Goal: Transaction & Acquisition: Book appointment/travel/reservation

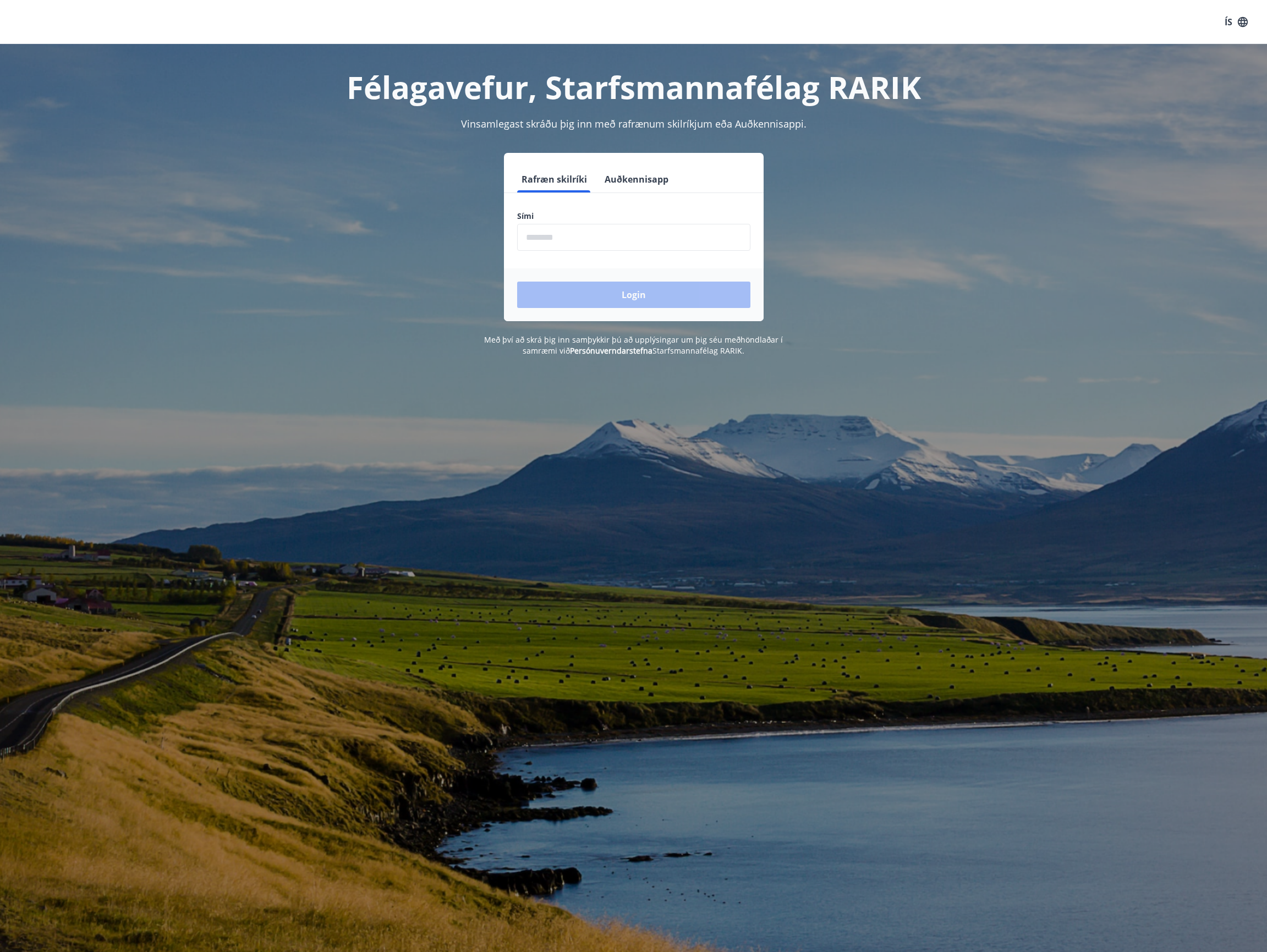
click at [598, 241] on input "phone" at bounding box center [634, 237] width 233 height 27
type input "********"
click at [589, 295] on button "Login" at bounding box center [634, 294] width 233 height 26
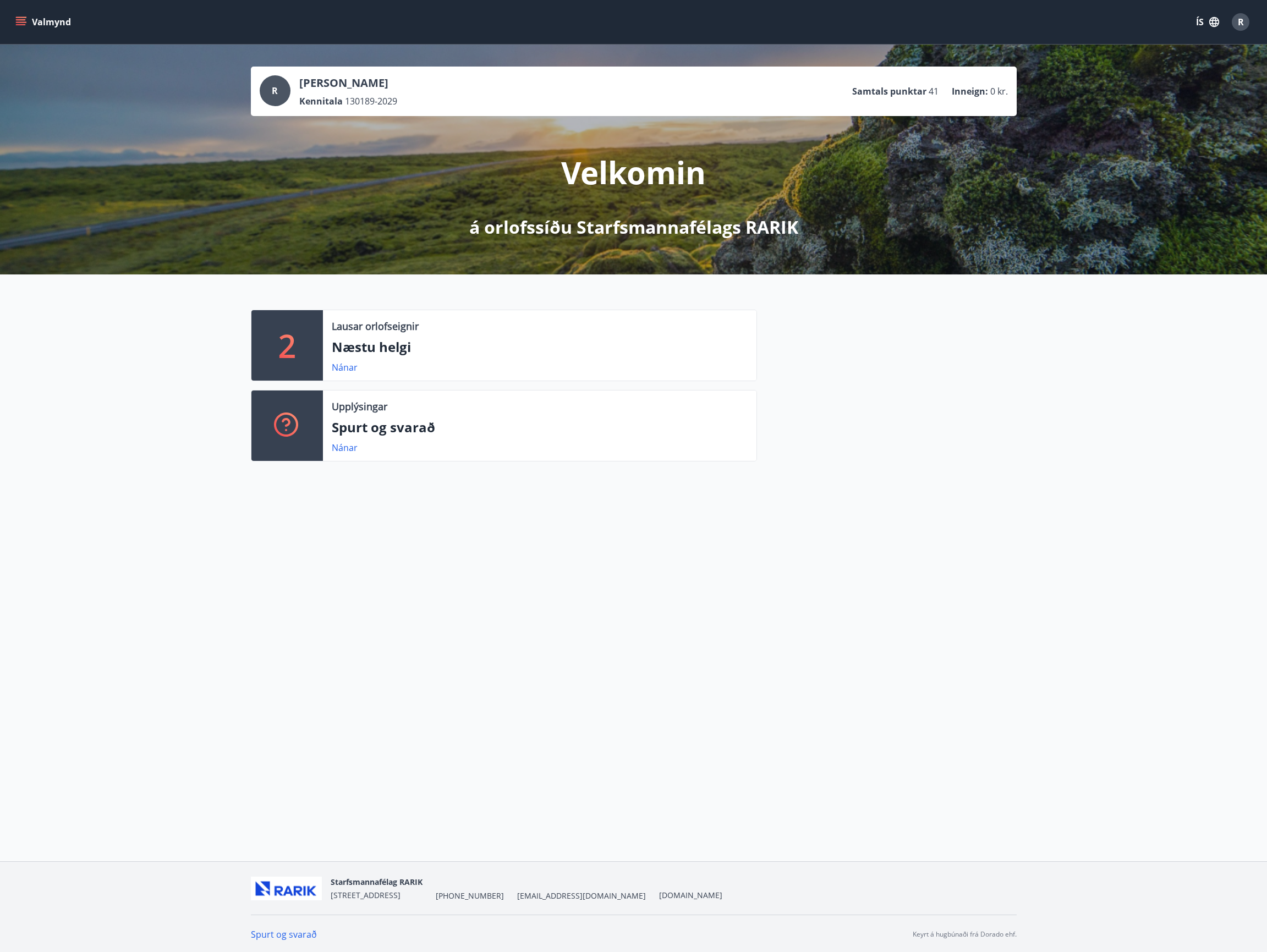
click at [494, 560] on div "Valmynd ÍS R R Rúnar Freyr Ragnarsson Kennitala 130189-2029 Samtals punktar 41 …" at bounding box center [633, 431] width 1267 height 862
click at [373, 353] on p "Næstu helgi" at bounding box center [539, 347] width 416 height 19
click at [346, 366] on link "Nánar" at bounding box center [345, 367] width 26 height 12
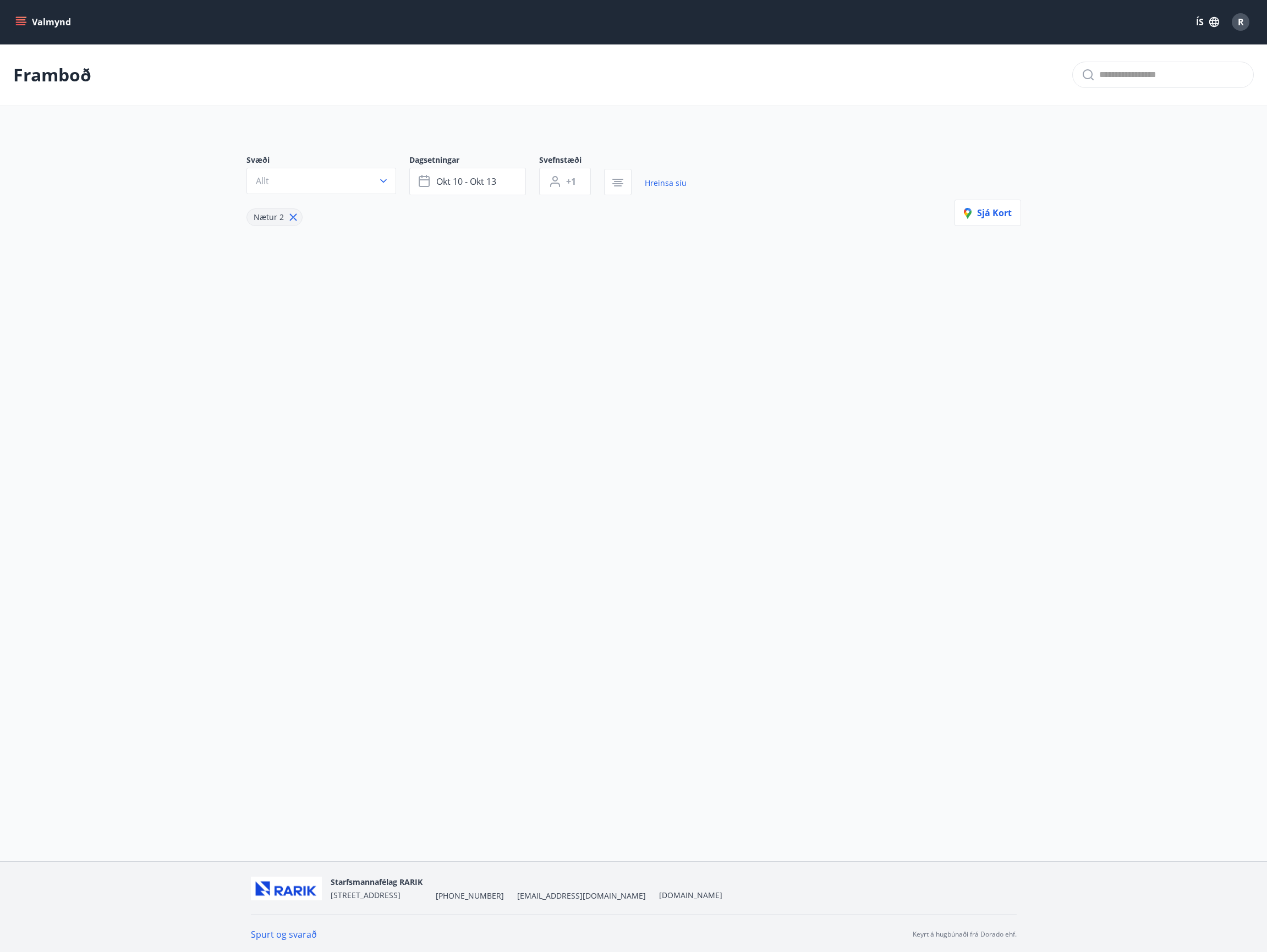
type input "*"
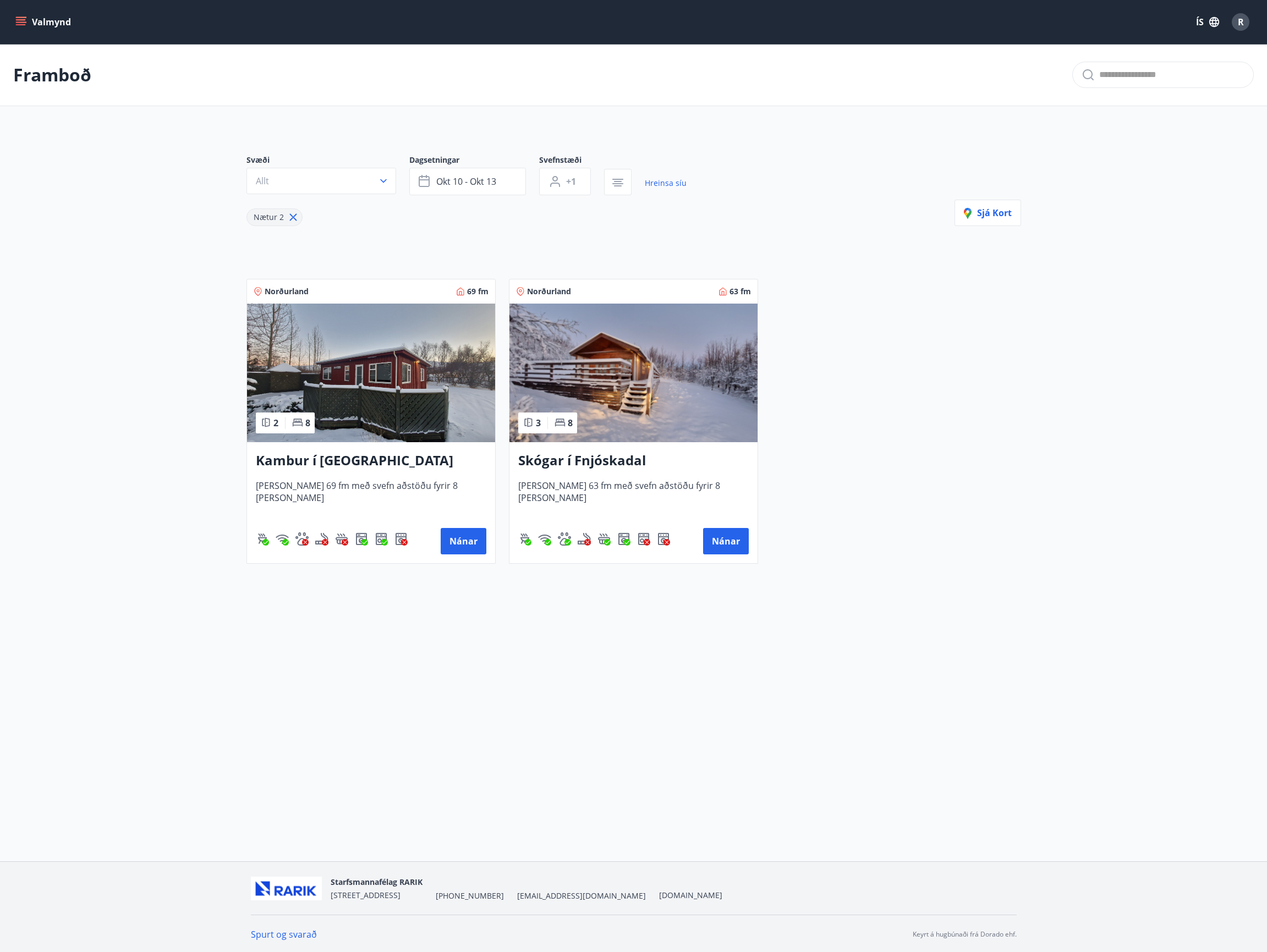
click at [532, 215] on div "Nætur 2" at bounding box center [466, 210] width 440 height 31
click at [499, 187] on button "okt 10 - okt 13" at bounding box center [468, 181] width 117 height 27
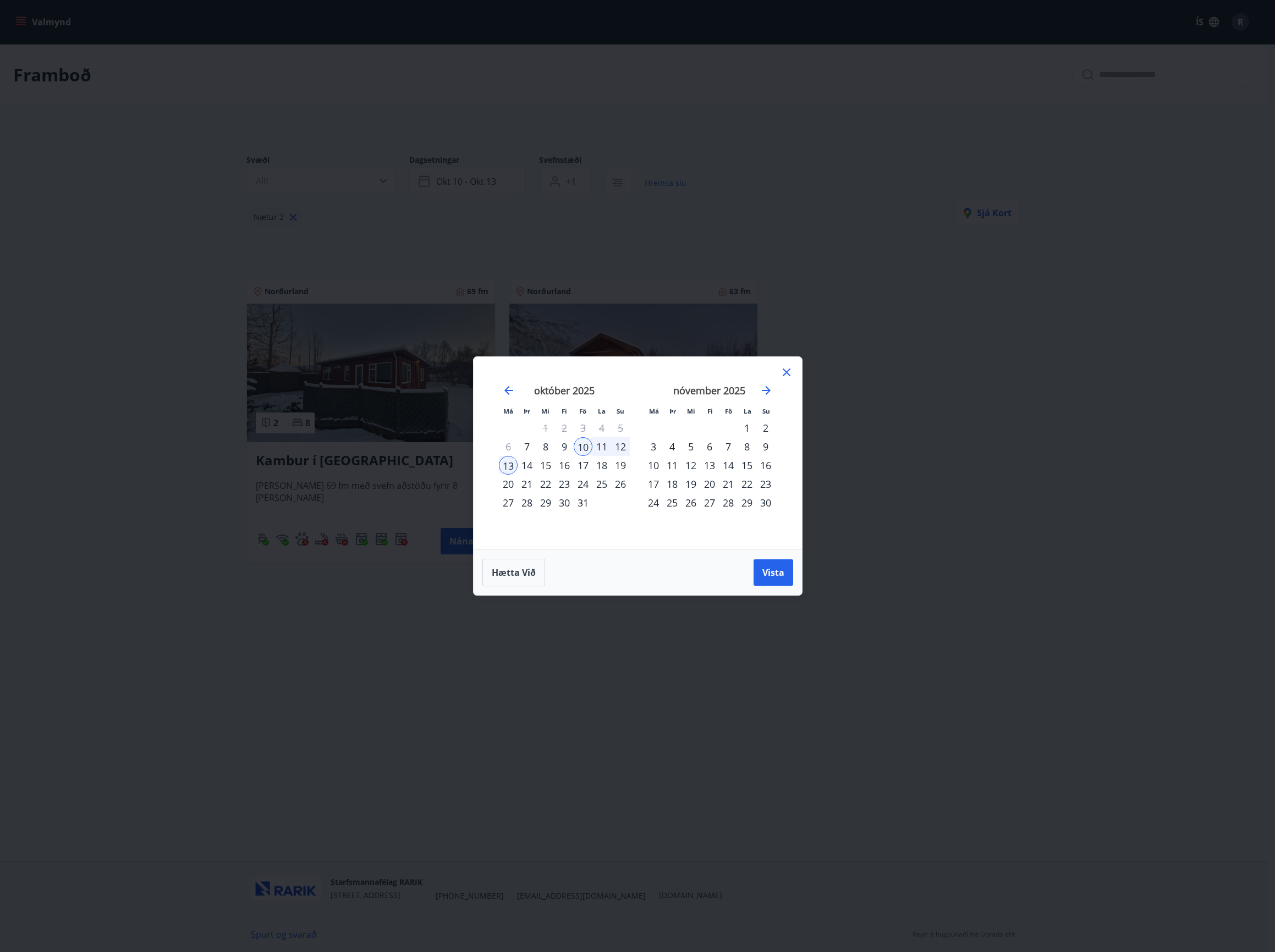
click at [581, 449] on div "10" at bounding box center [583, 447] width 19 height 19
click at [764, 391] on icon "Move forward to switch to the next month." at bounding box center [766, 390] width 9 height 9
click at [765, 389] on icon "Move forward to switch to the next month." at bounding box center [766, 391] width 13 height 13
click at [511, 388] on icon "Move backward to switch to the previous month." at bounding box center [509, 391] width 13 height 13
click at [654, 463] on div "15" at bounding box center [654, 465] width 19 height 19
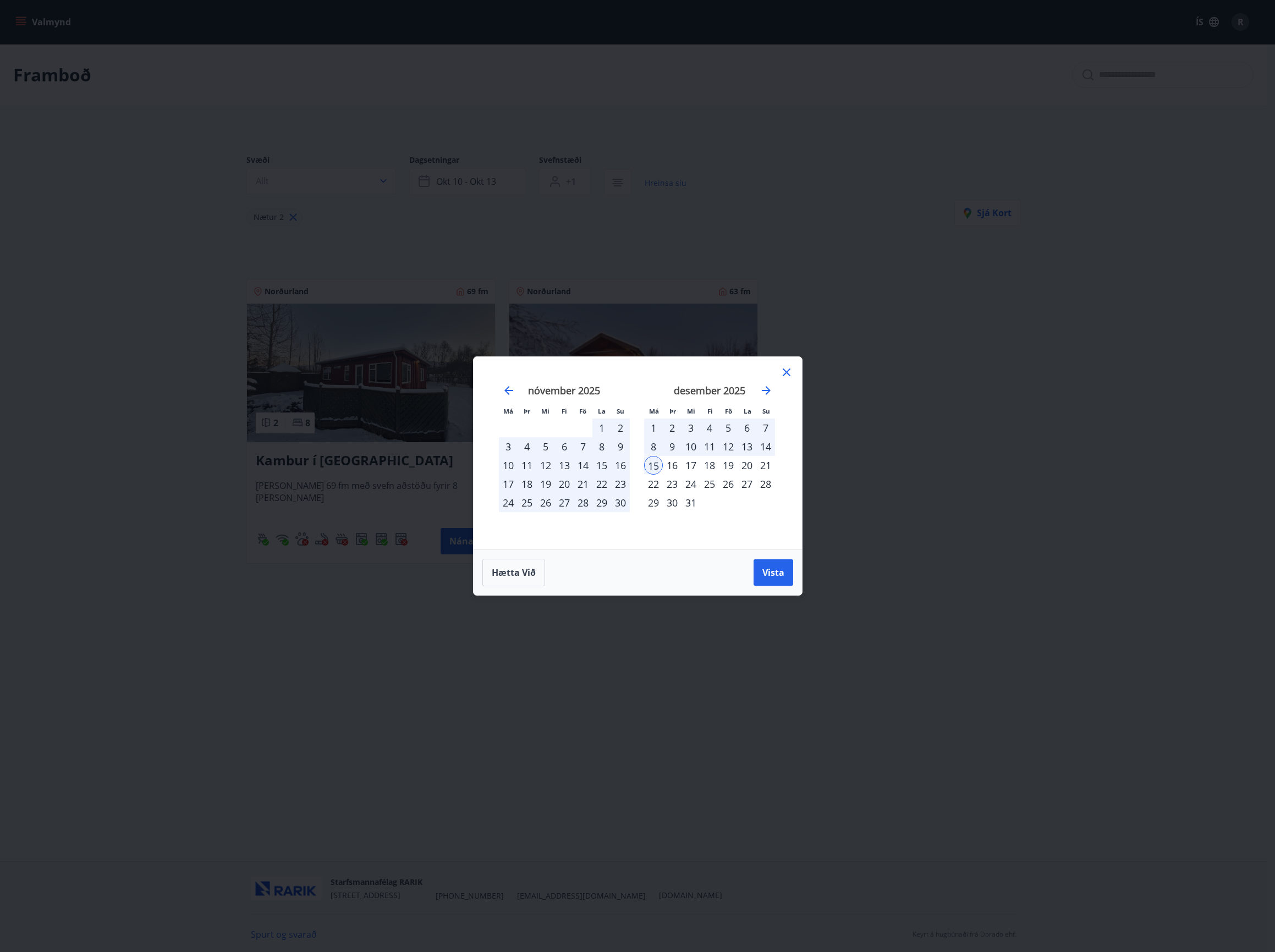
click at [698, 482] on div "24" at bounding box center [691, 484] width 19 height 19
click at [691, 484] on div "24" at bounding box center [691, 484] width 19 height 19
click at [654, 468] on div "15" at bounding box center [654, 465] width 19 height 19
click at [690, 483] on div "24" at bounding box center [691, 484] width 19 height 19
click at [704, 483] on div "25" at bounding box center [709, 484] width 19 height 19
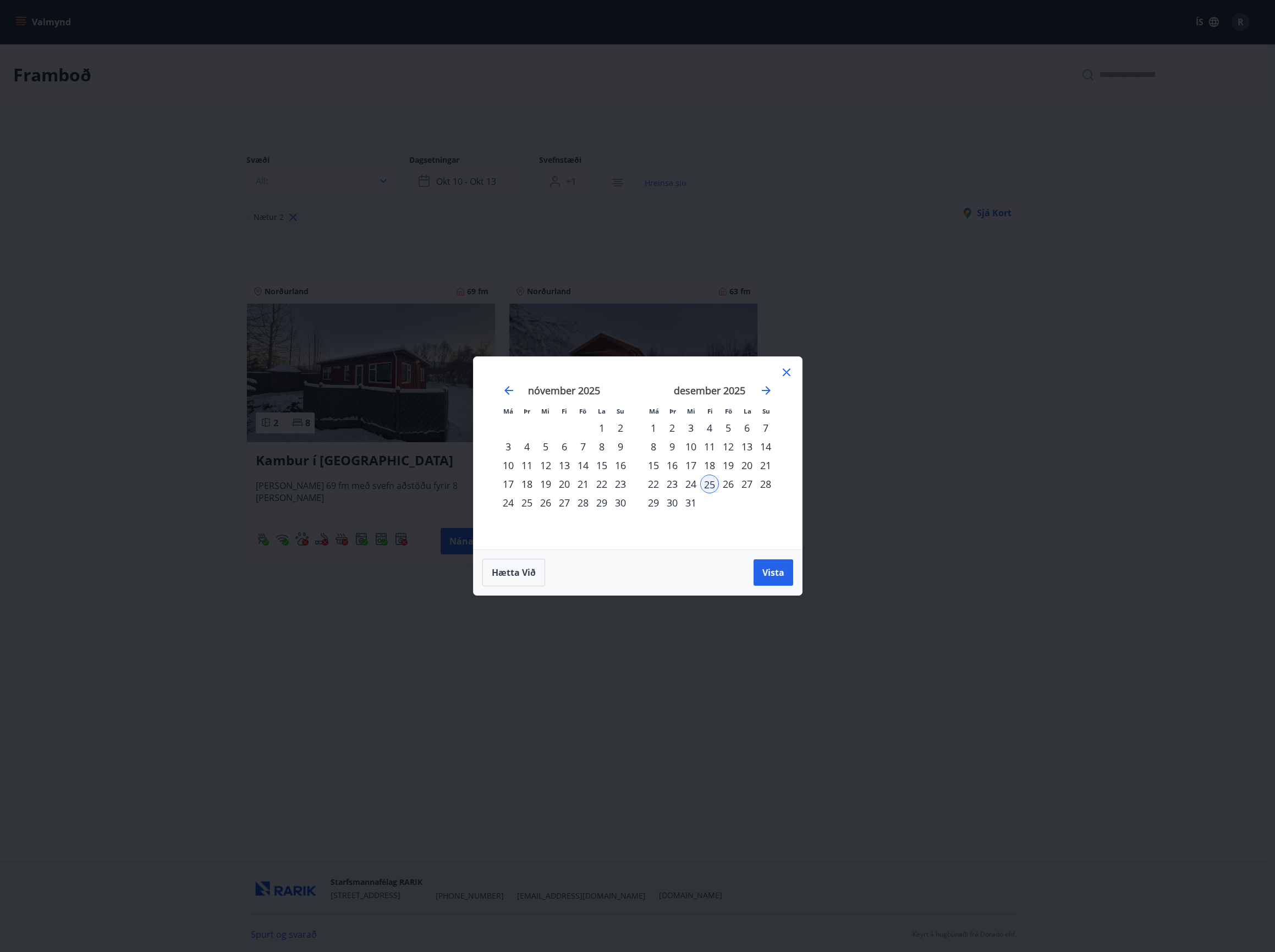
click at [655, 465] on div "15" at bounding box center [654, 465] width 19 height 19
click at [729, 485] on div "26" at bounding box center [728, 484] width 19 height 19
click at [768, 567] on span "Vista" at bounding box center [774, 572] width 22 height 12
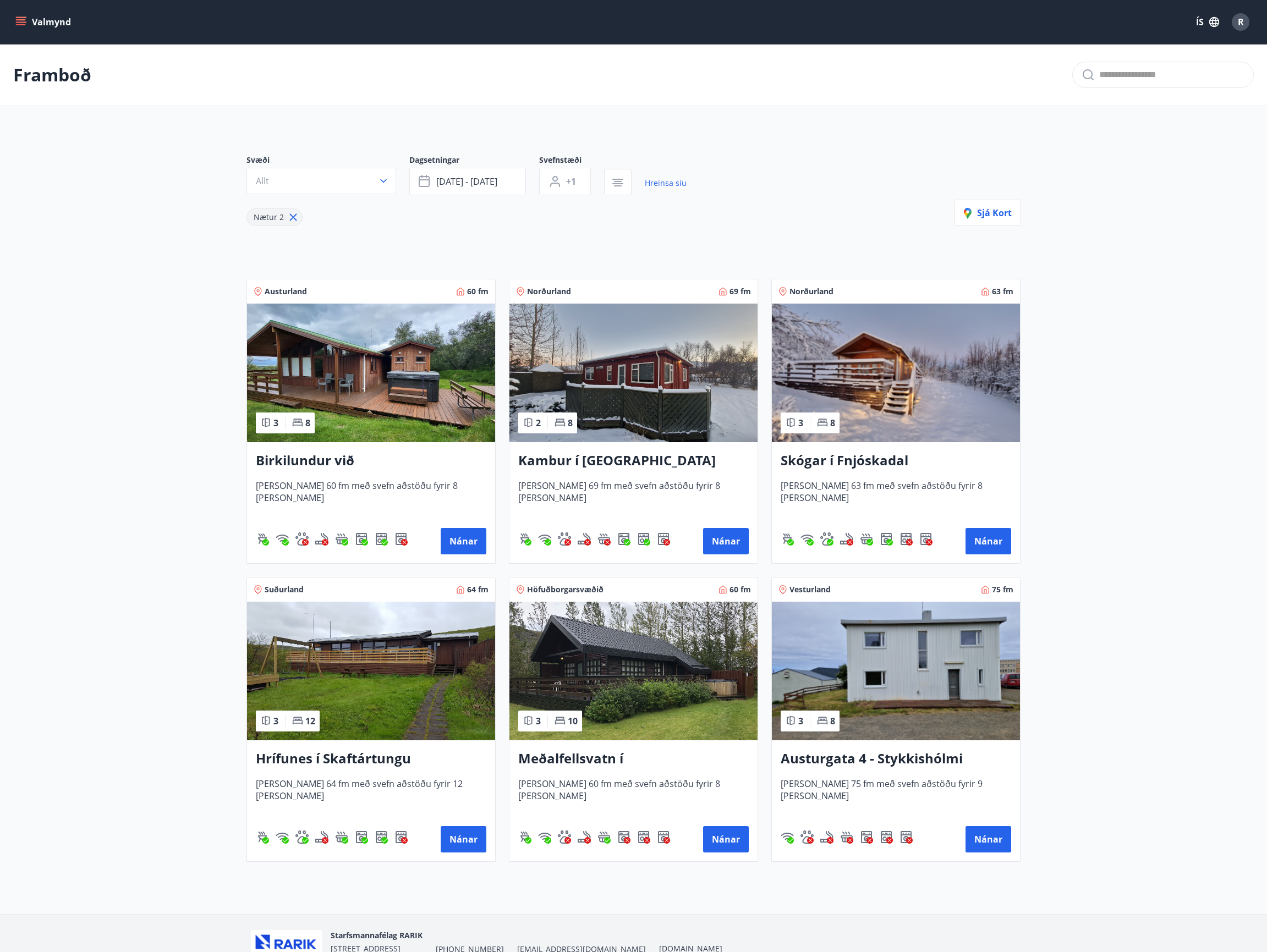
click at [422, 684] on img at bounding box center [371, 671] width 248 height 139
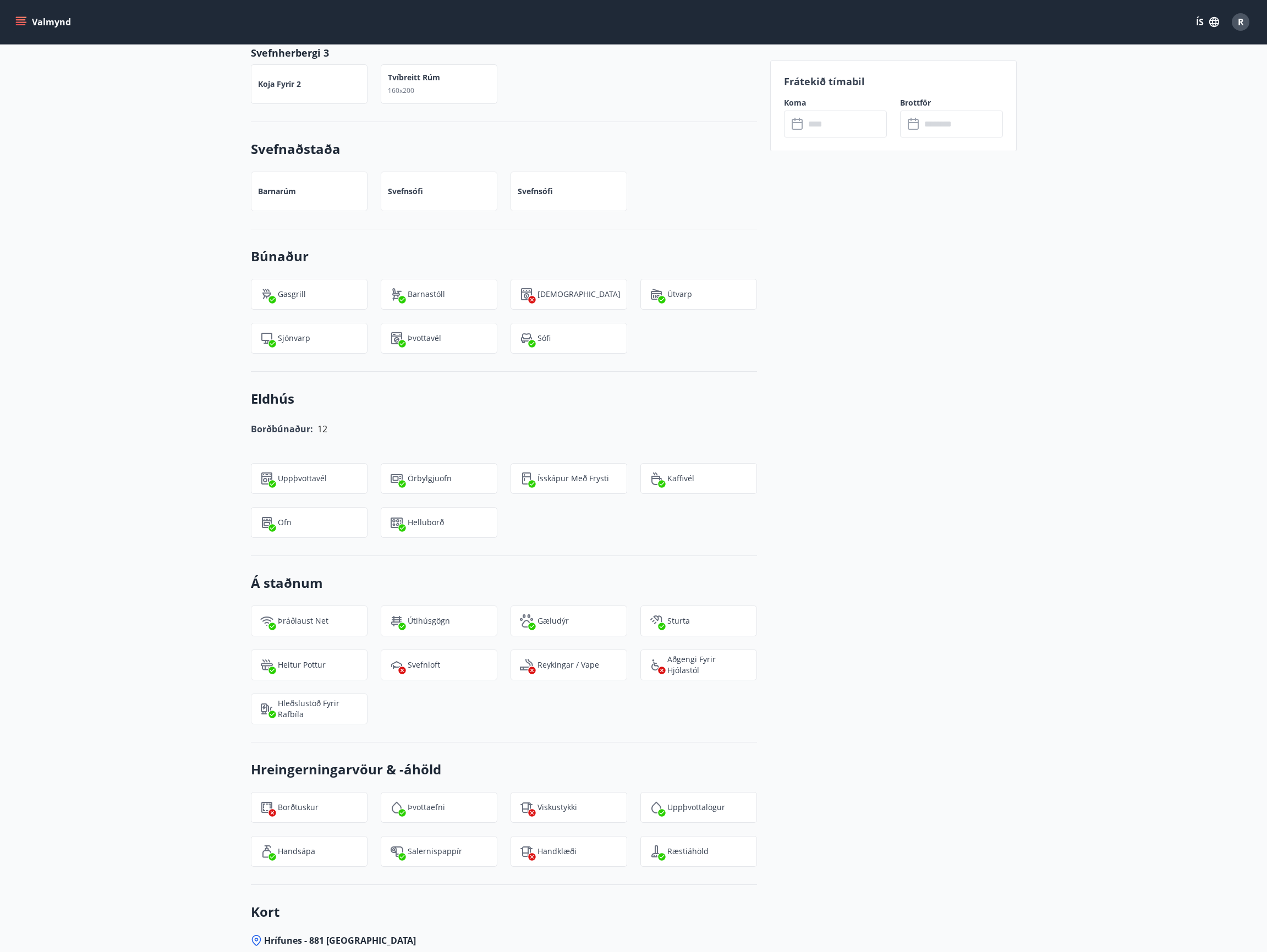
scroll to position [1100, 0]
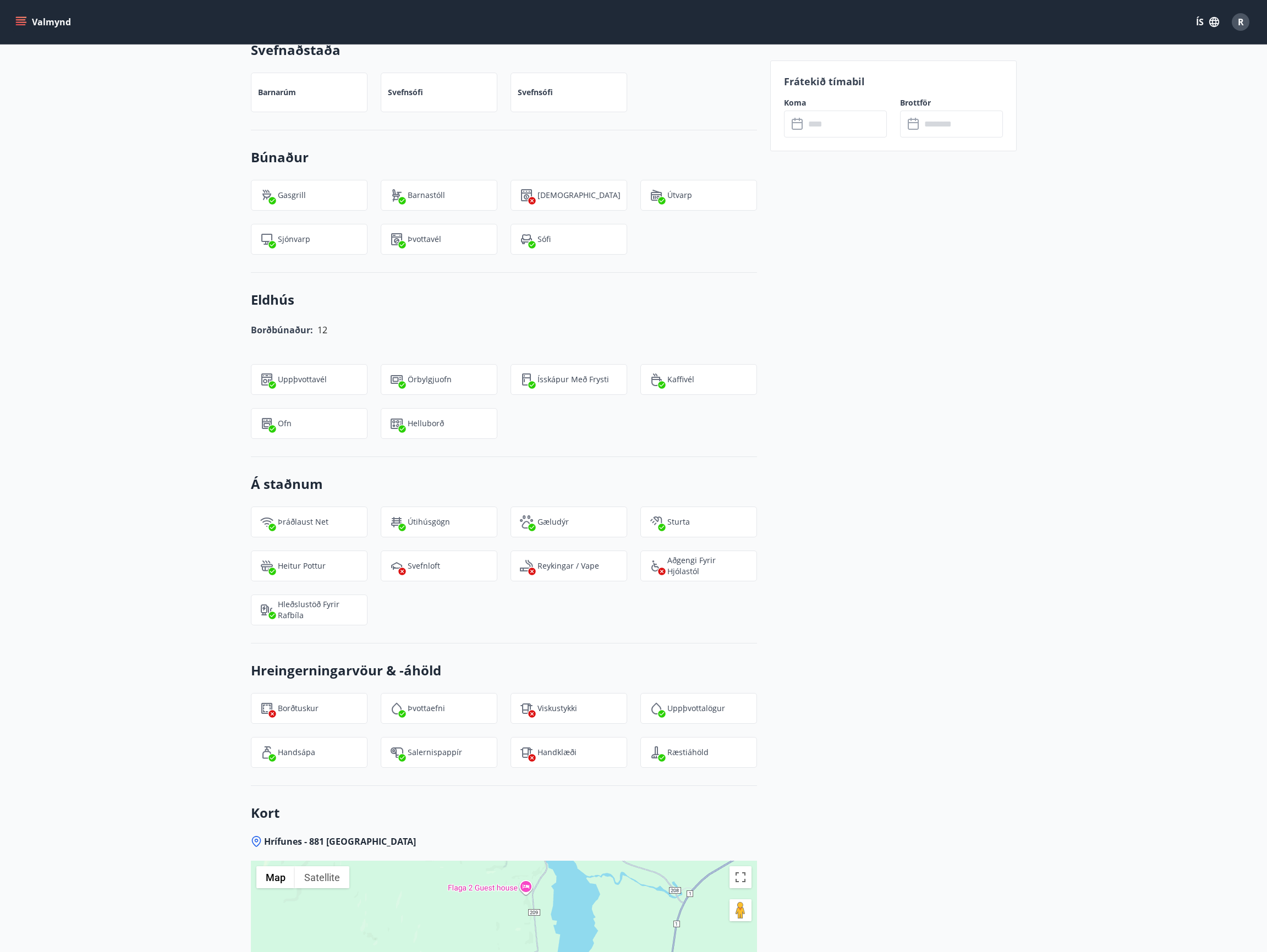
click at [684, 605] on div "Á staðnum Þráðlaust net Útihúsgögn Gæludýr Sturta Heitur pottur Svefnloft Reyki…" at bounding box center [504, 550] width 506 height 187
click at [828, 600] on div "Frátekið tímabil Koma ​ ​ Brottför ​ ​" at bounding box center [893, 240] width 247 height 1950
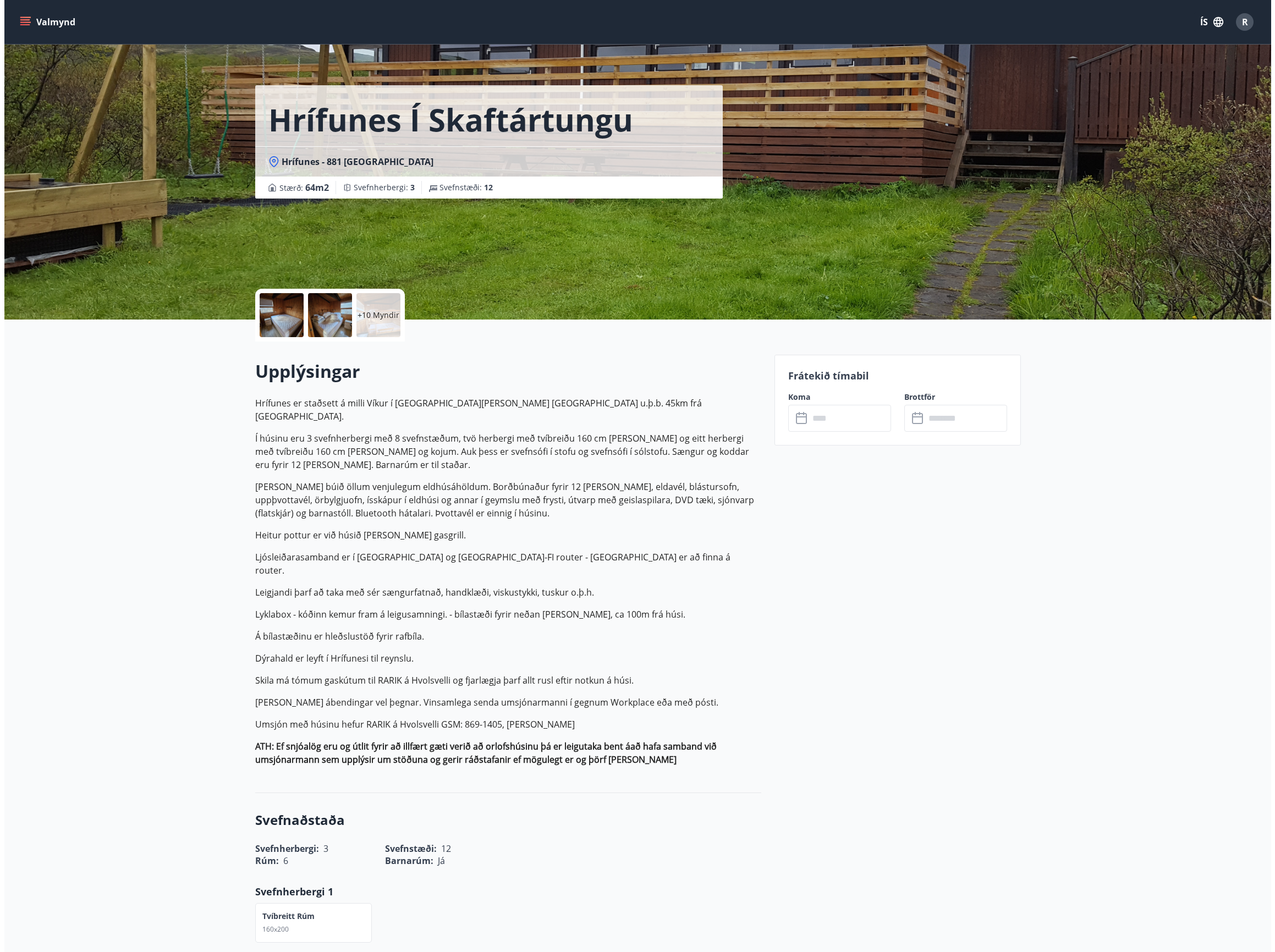
scroll to position [0, 0]
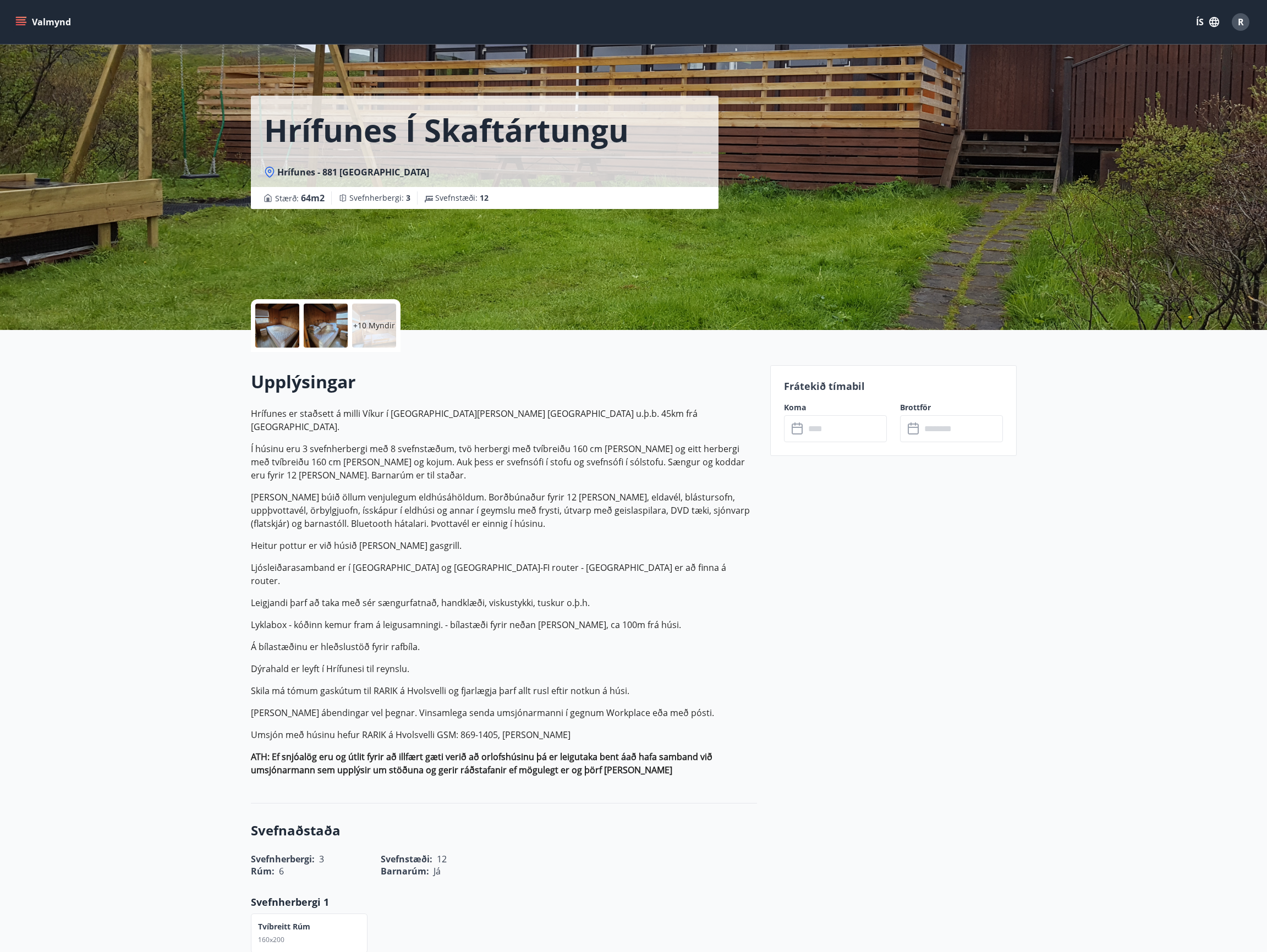
click at [833, 434] on input "text" at bounding box center [846, 428] width 82 height 27
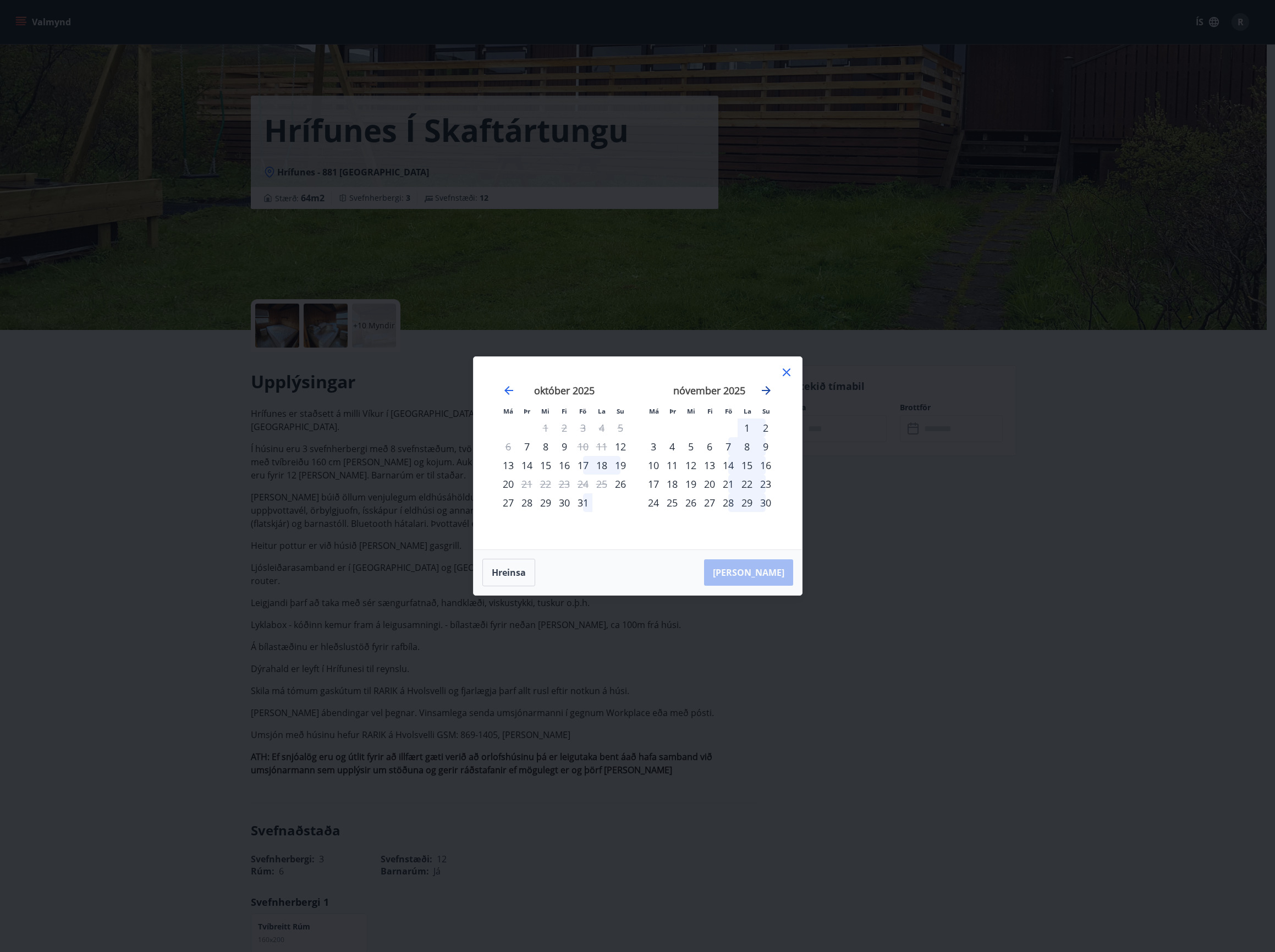
click at [768, 391] on icon "Move forward to switch to the next month." at bounding box center [766, 390] width 9 height 9
click at [511, 391] on icon "Move backward to switch to the previous month." at bounding box center [508, 390] width 9 height 9
click at [765, 391] on icon "Move forward to switch to the next month." at bounding box center [766, 390] width 9 height 9
click at [731, 467] on div "19" at bounding box center [728, 465] width 19 height 19
click at [723, 487] on div "26" at bounding box center [728, 484] width 19 height 19
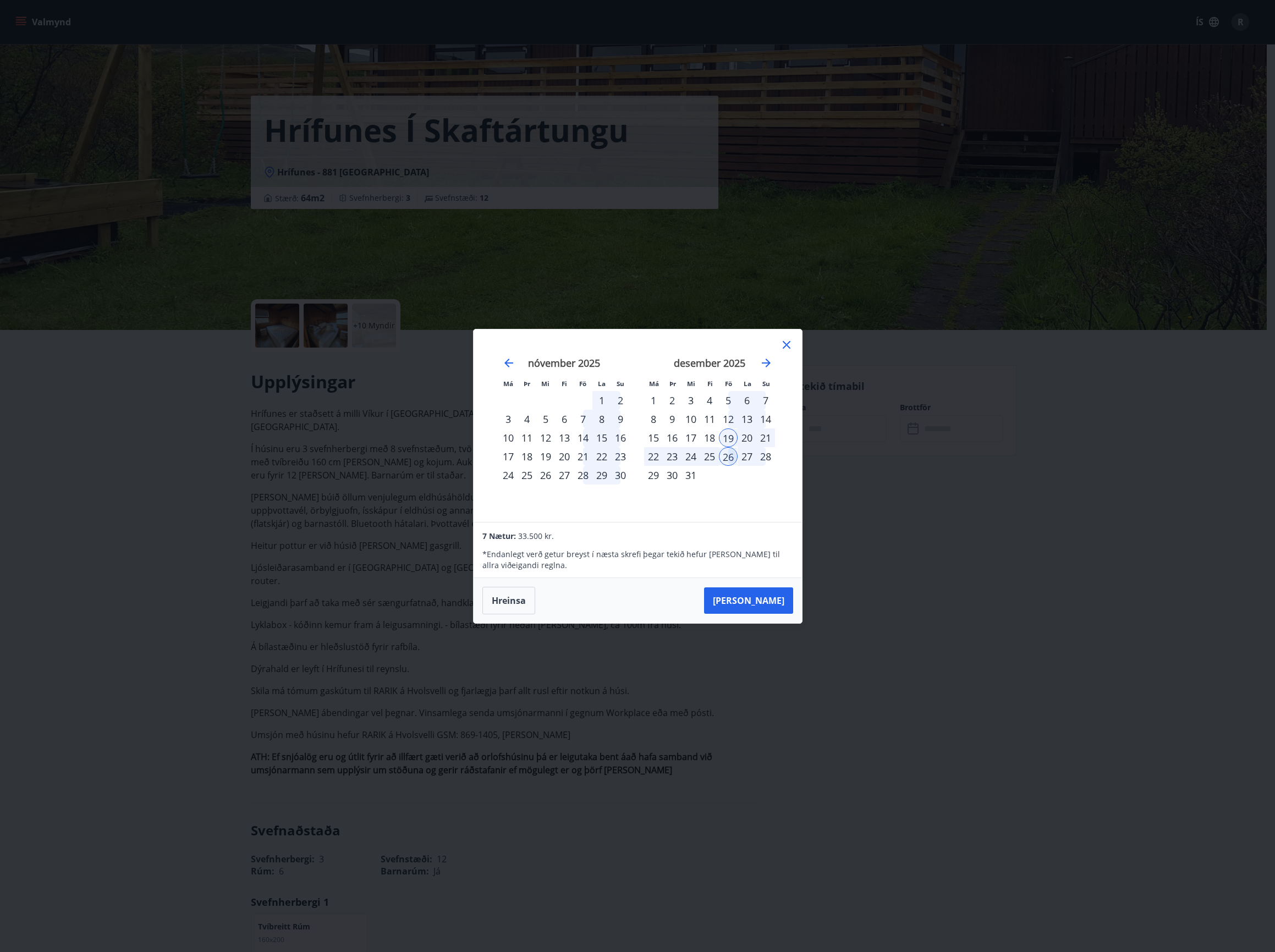
click at [860, 471] on div "Má Þr Mi Fi Fö La Su Má Þr Mi Fi Fö La Su október 2025 1 2 3 4 5 6 7 8 9 10 11 …" at bounding box center [637, 476] width 1275 height 952
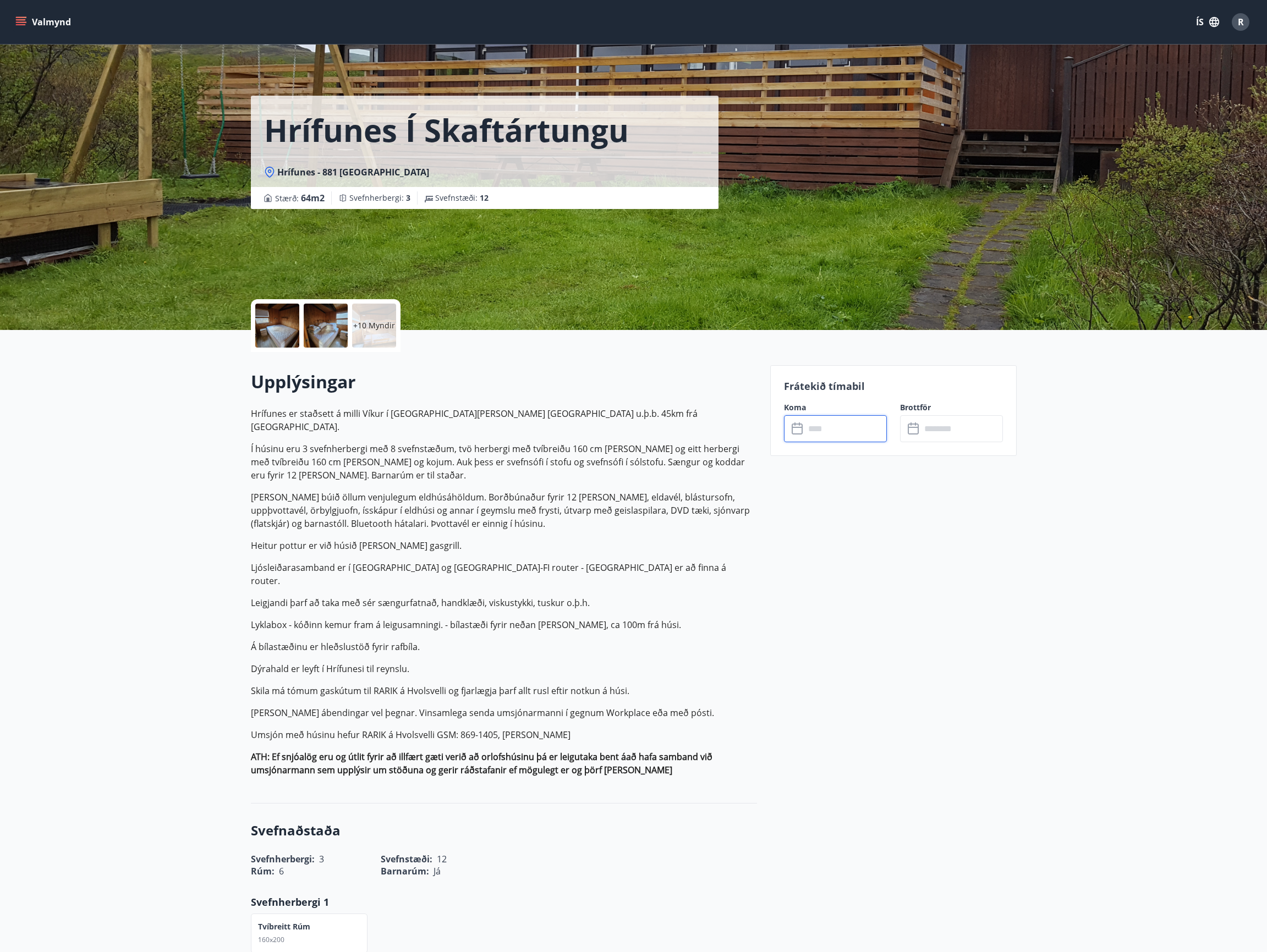
click at [376, 318] on div "+10 Myndir" at bounding box center [374, 325] width 44 height 44
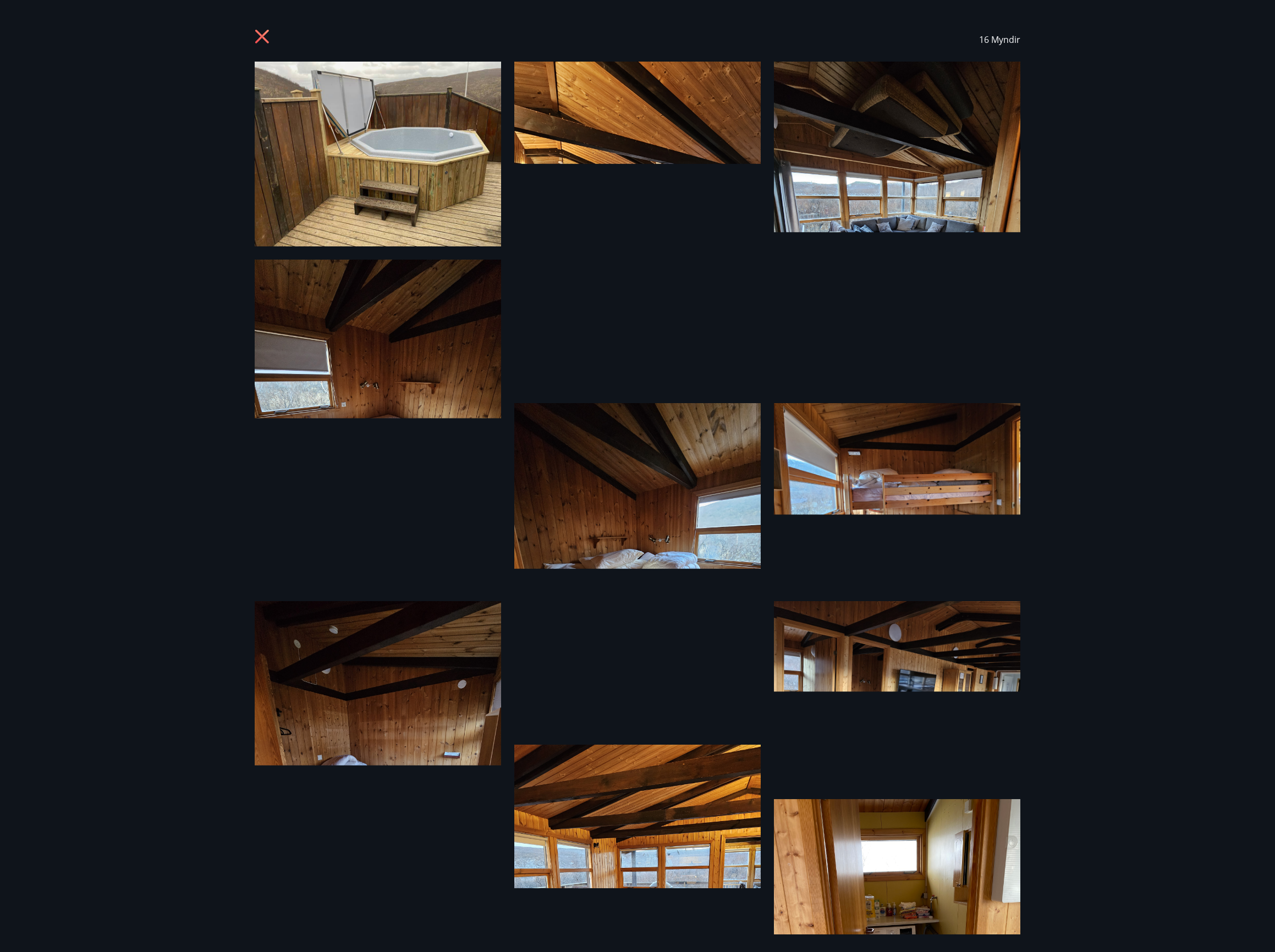
click at [259, 31] on icon at bounding box center [264, 38] width 17 height 17
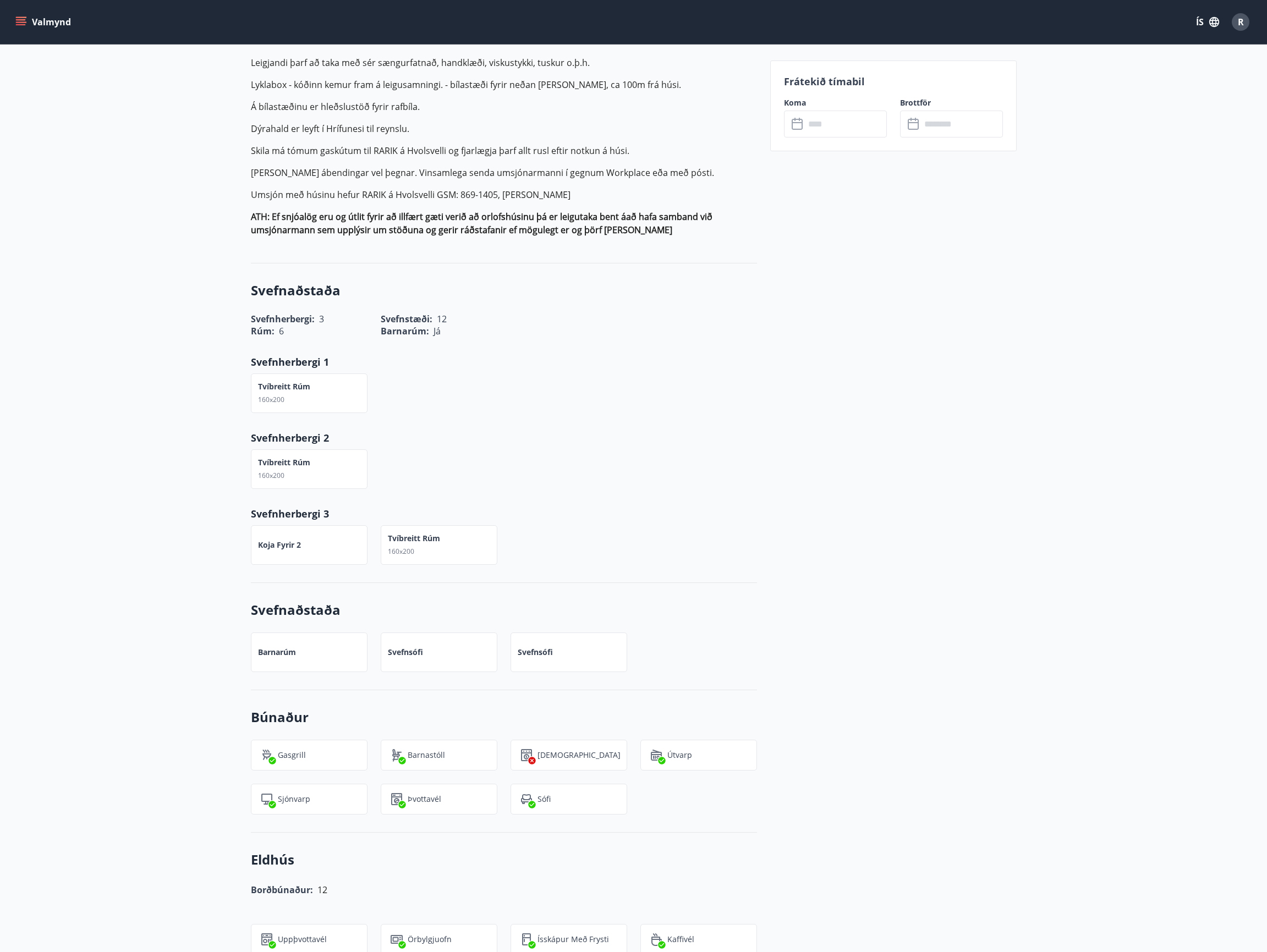
scroll to position [550, 0]
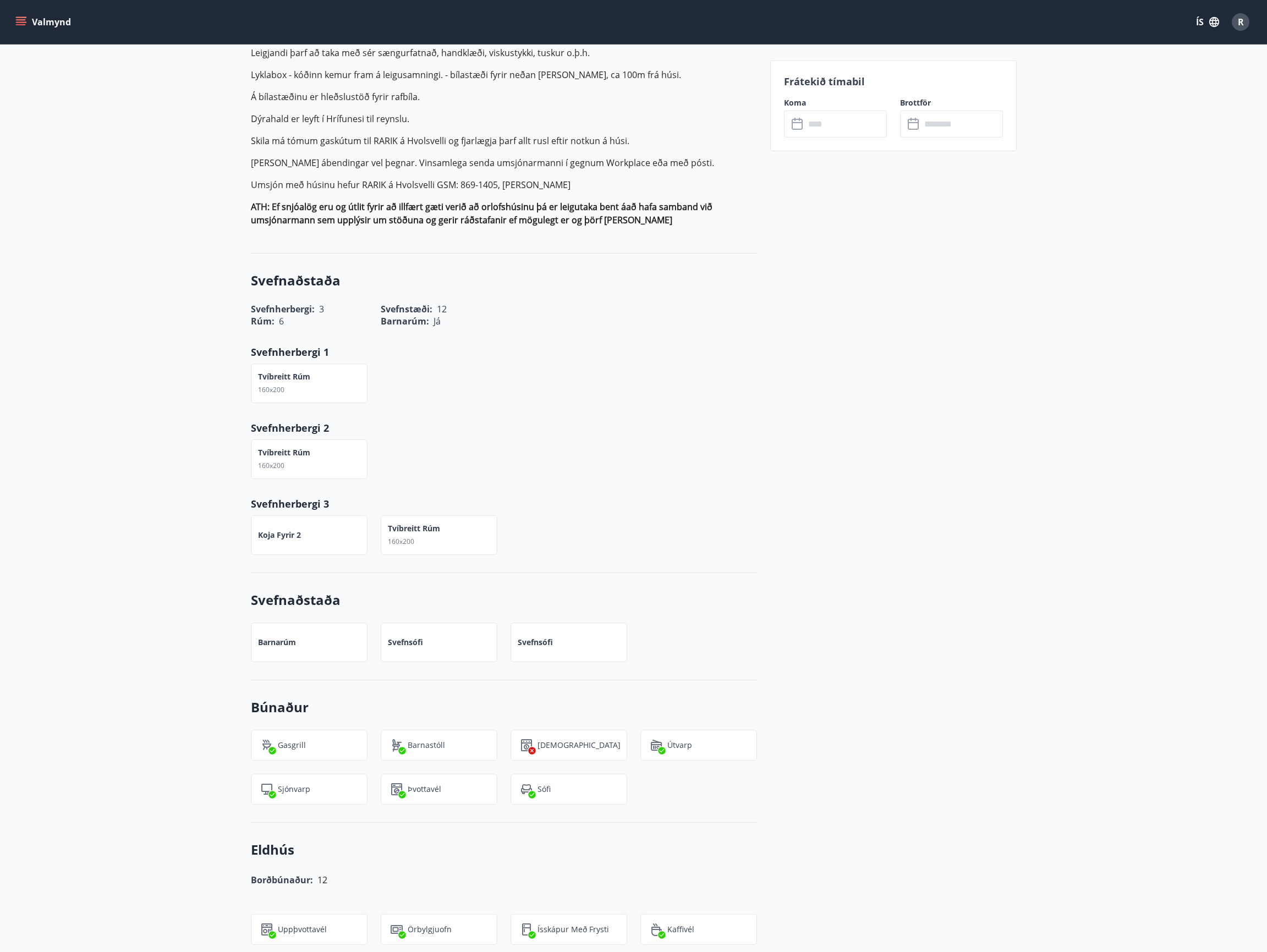
click at [669, 497] on p "Svefnherbergi 3" at bounding box center [504, 504] width 506 height 15
click at [756, 440] on div "Tvíbreitt rúm 160x200" at bounding box center [497, 452] width 520 height 53
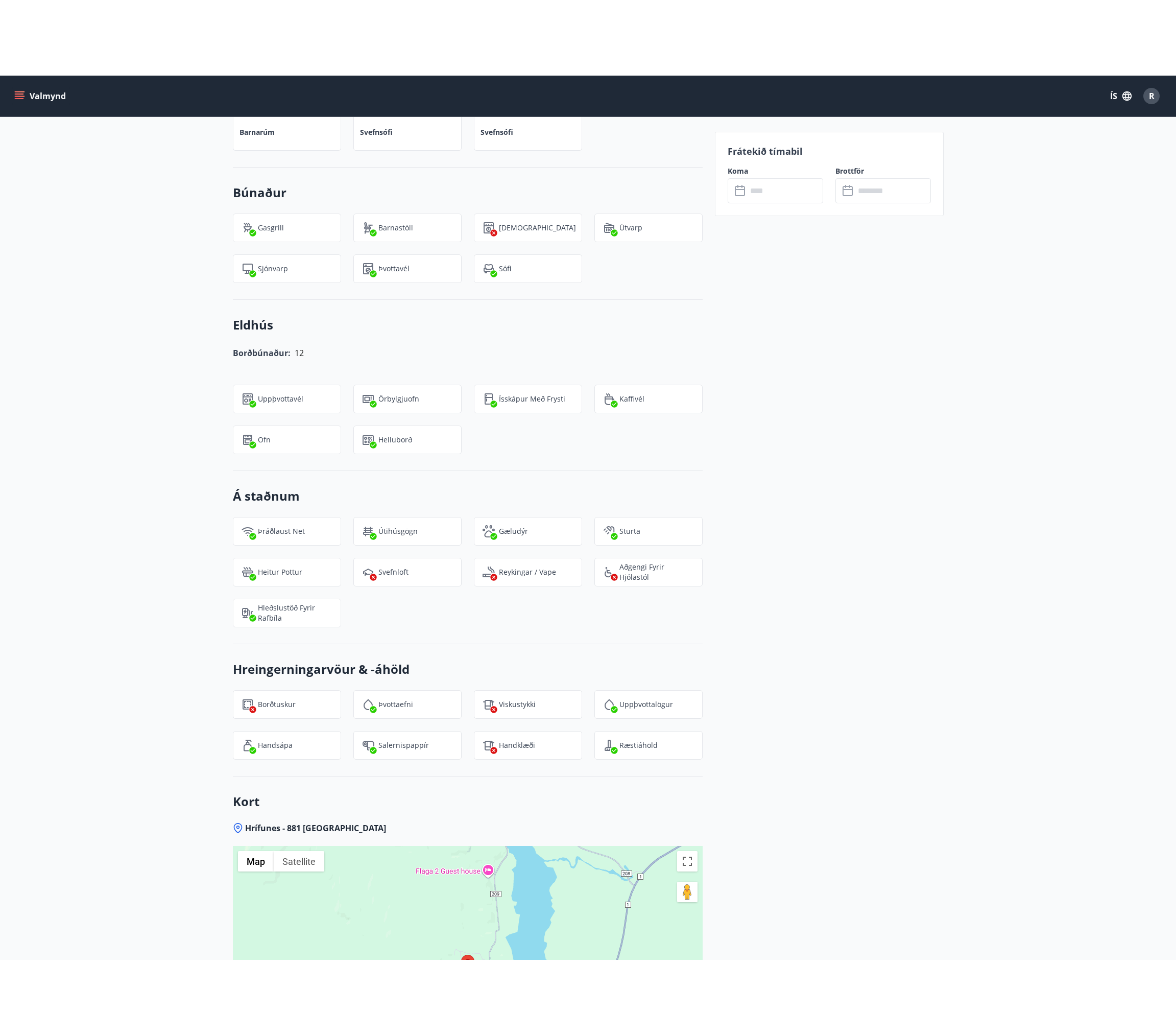
scroll to position [1124, 0]
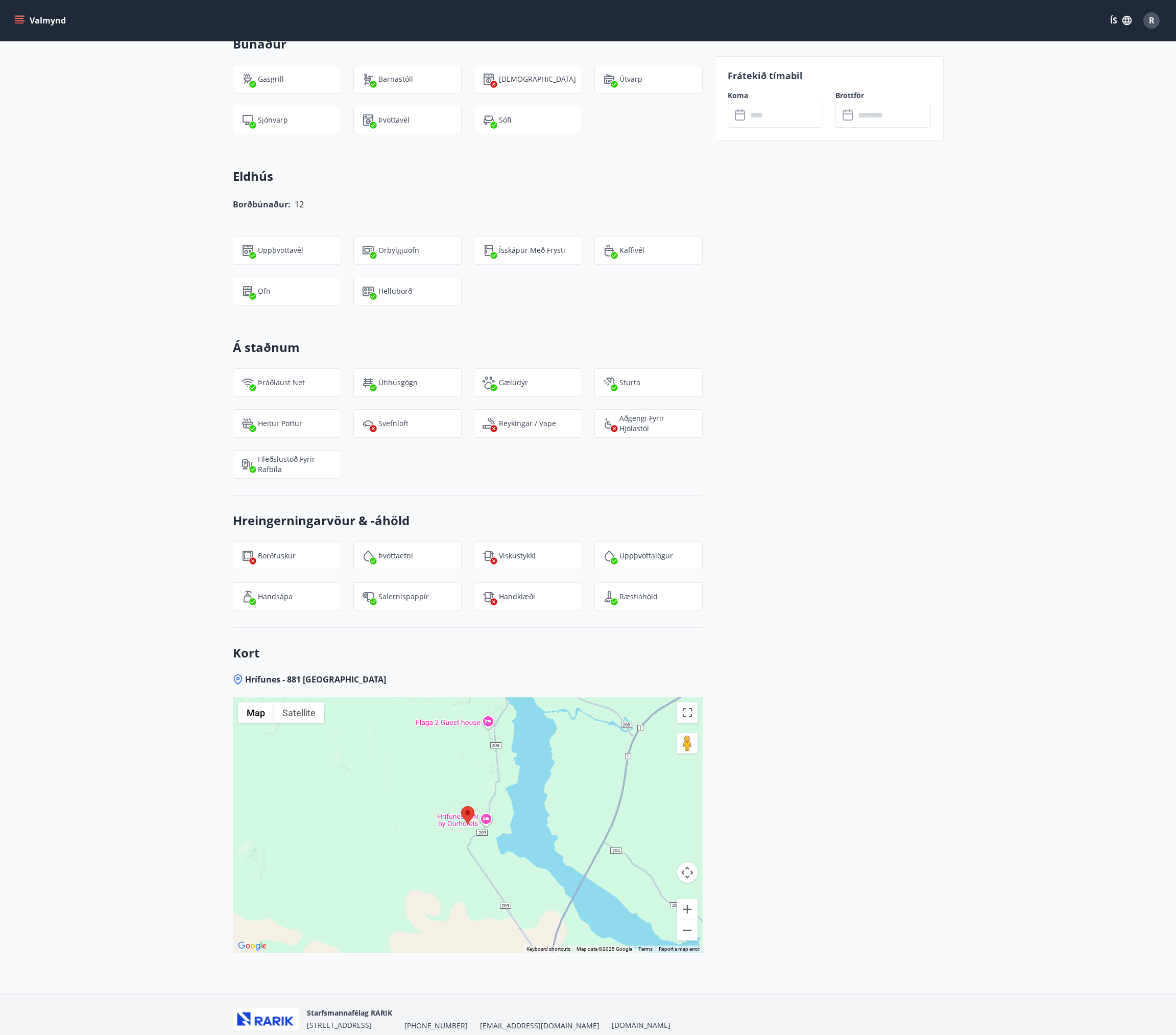
click at [1075, 511] on div "+13 Myndir Upplýsingar Hrífunes er staðsett á milli Víkur í Mýrdal og Kirkjubæj…" at bounding box center [588, 88] width 1176 height 1811
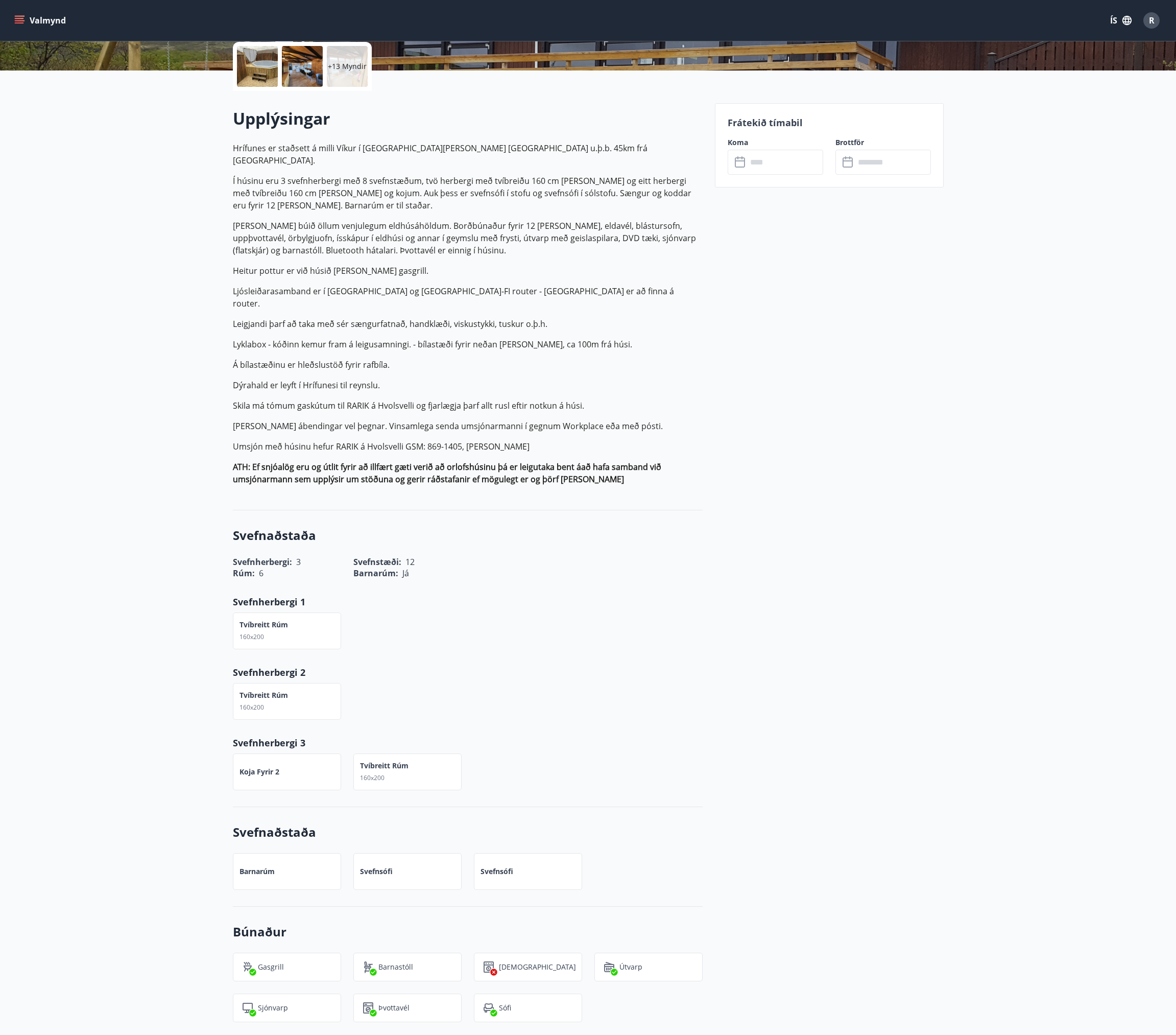
scroll to position [0, 0]
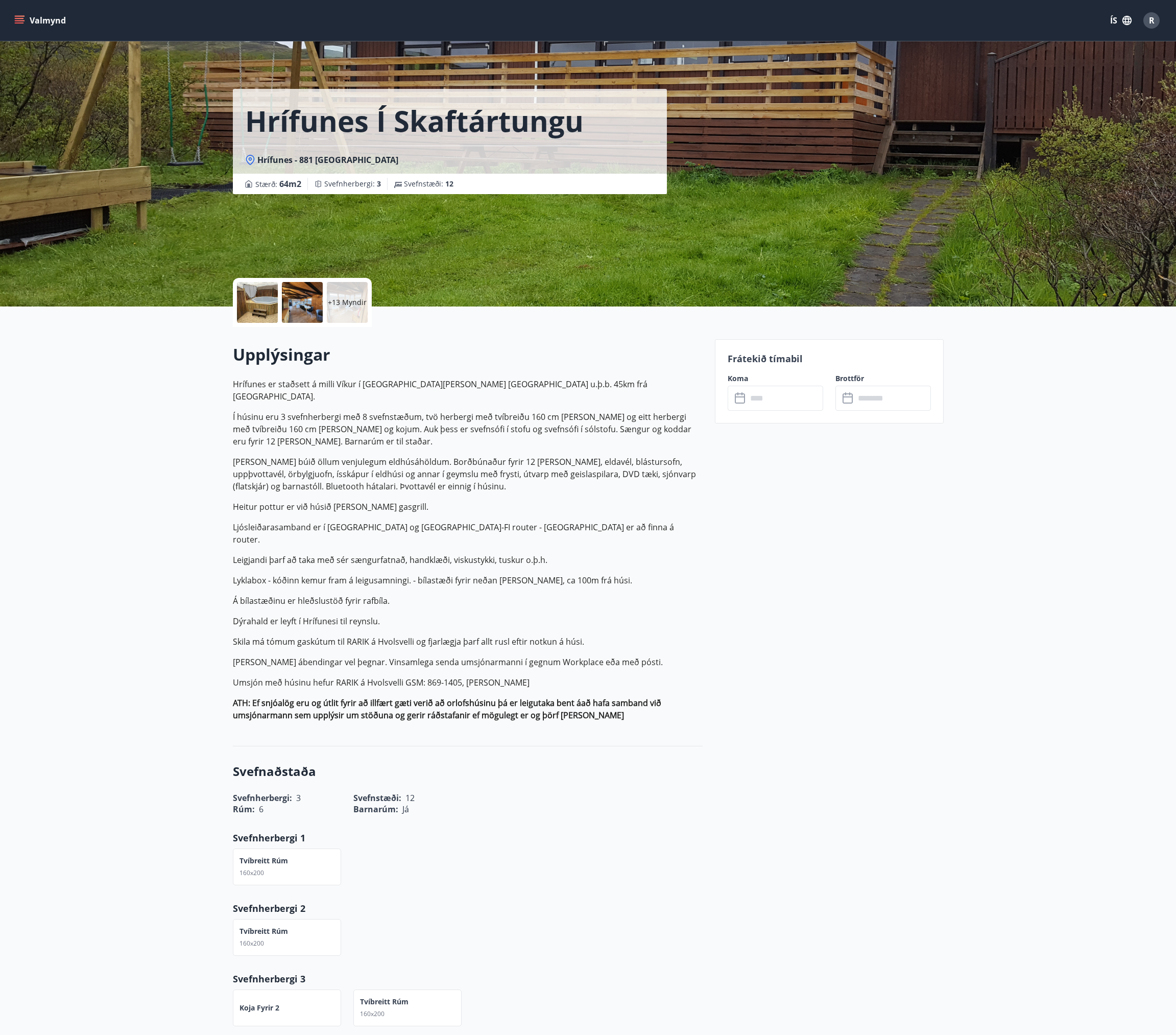
click at [794, 401] on input "text" at bounding box center [785, 398] width 76 height 25
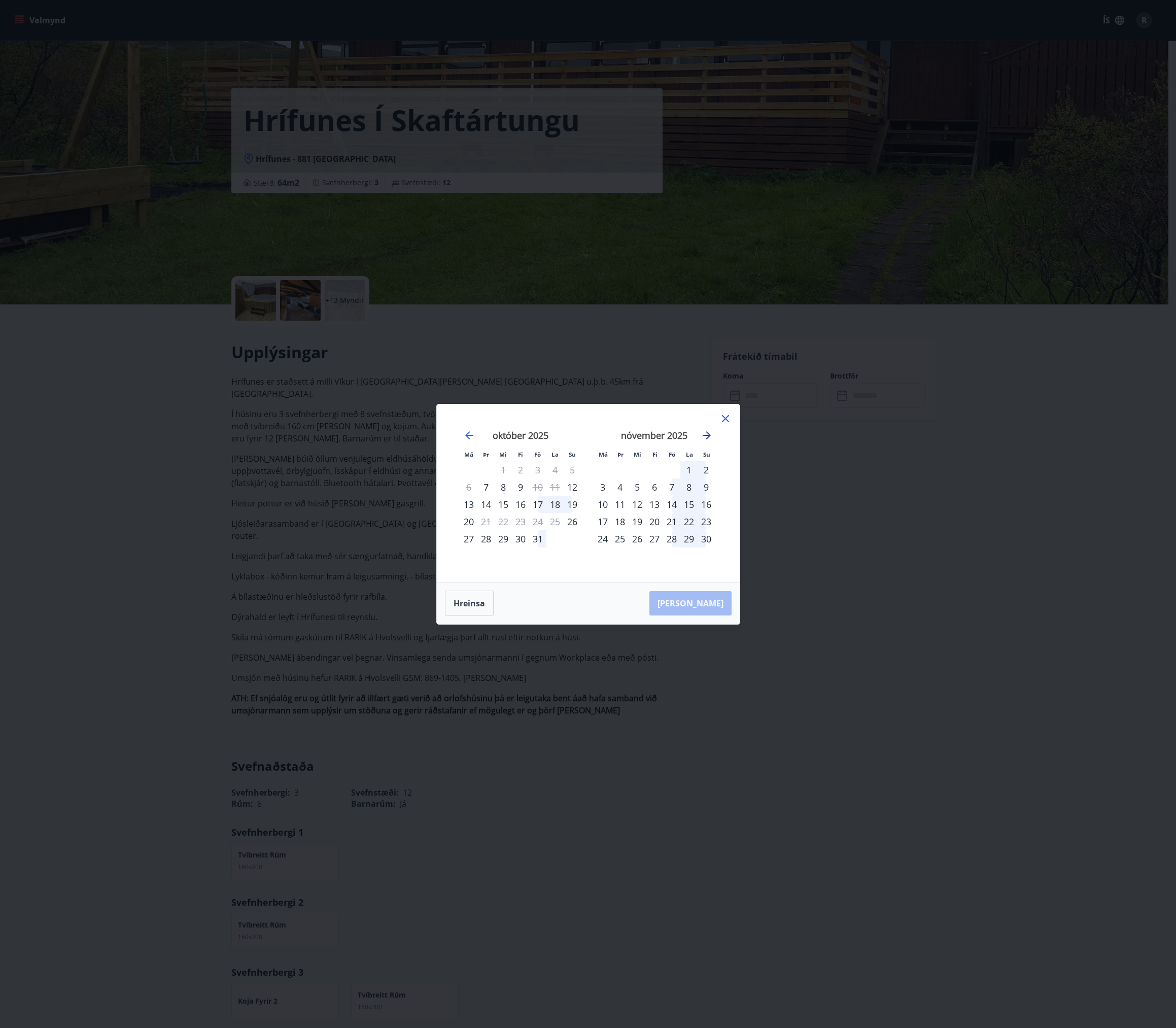
click at [707, 435] on icon "Move forward to switch to the next month." at bounding box center [707, 435] width 8 height 8
click at [672, 505] on div "19" at bounding box center [672, 504] width 17 height 17
click at [673, 523] on div "26" at bounding box center [672, 522] width 17 height 17
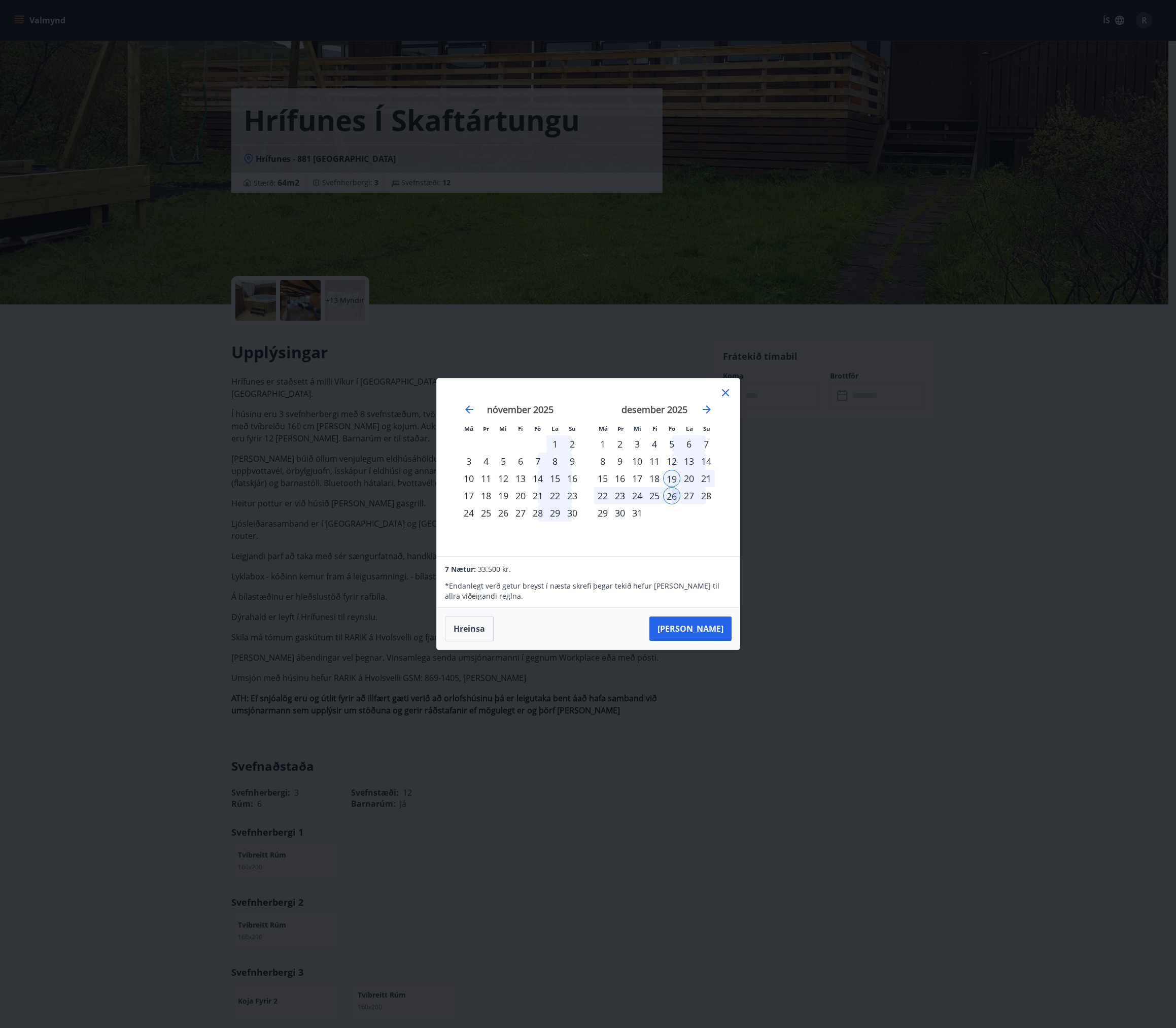
drag, startPoint x: 726, startPoint y: 395, endPoint x: 774, endPoint y: 409, distance: 50.0
click at [726, 395] on icon at bounding box center [725, 392] width 12 height 12
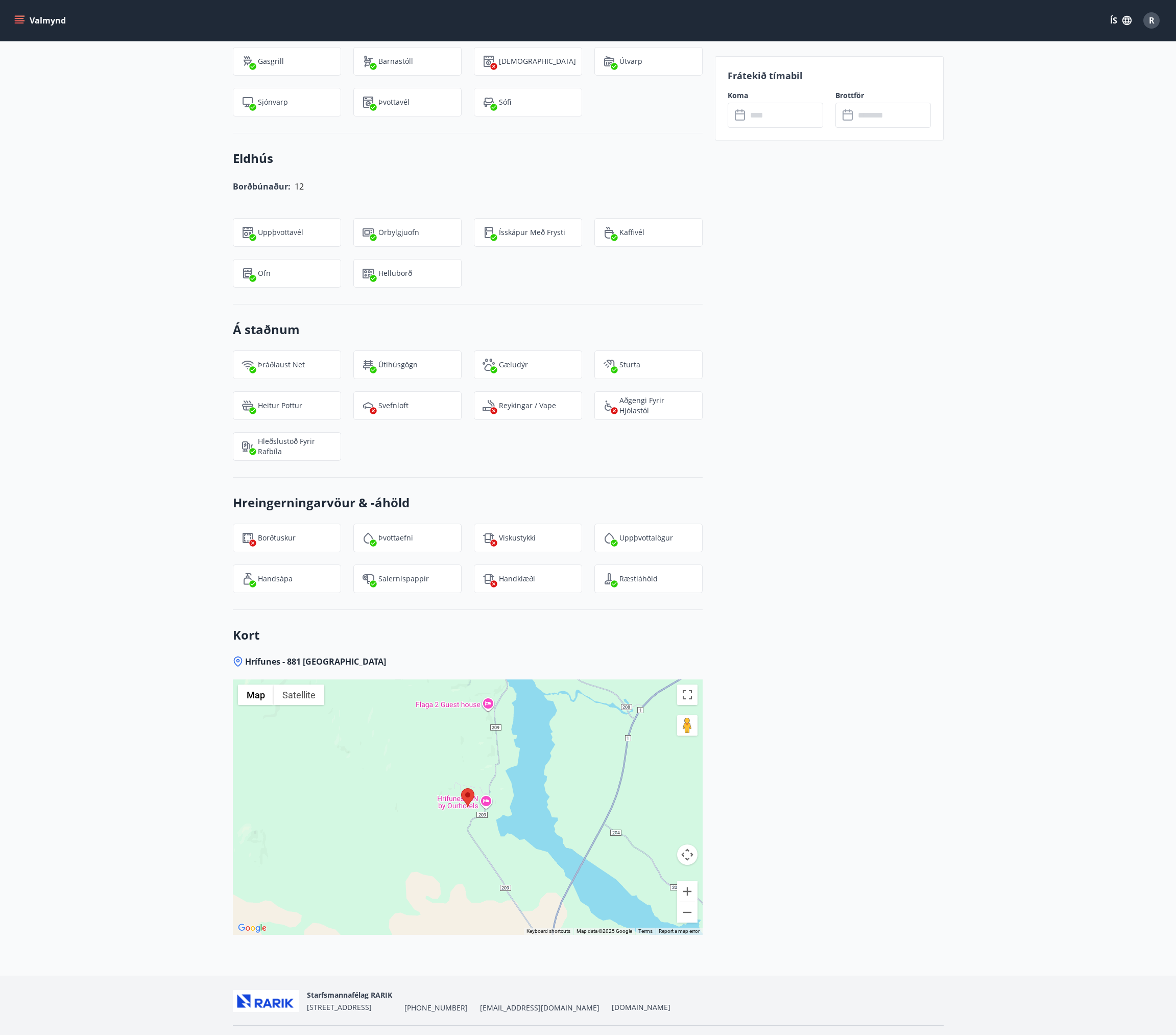
scroll to position [1144, 0]
click at [159, 507] on div "+13 Myndir Upplýsingar Hrífunes er staðsett á milli Víkur í Mýrdal og Kirkjubæj…" at bounding box center [588, 68] width 1176 height 1811
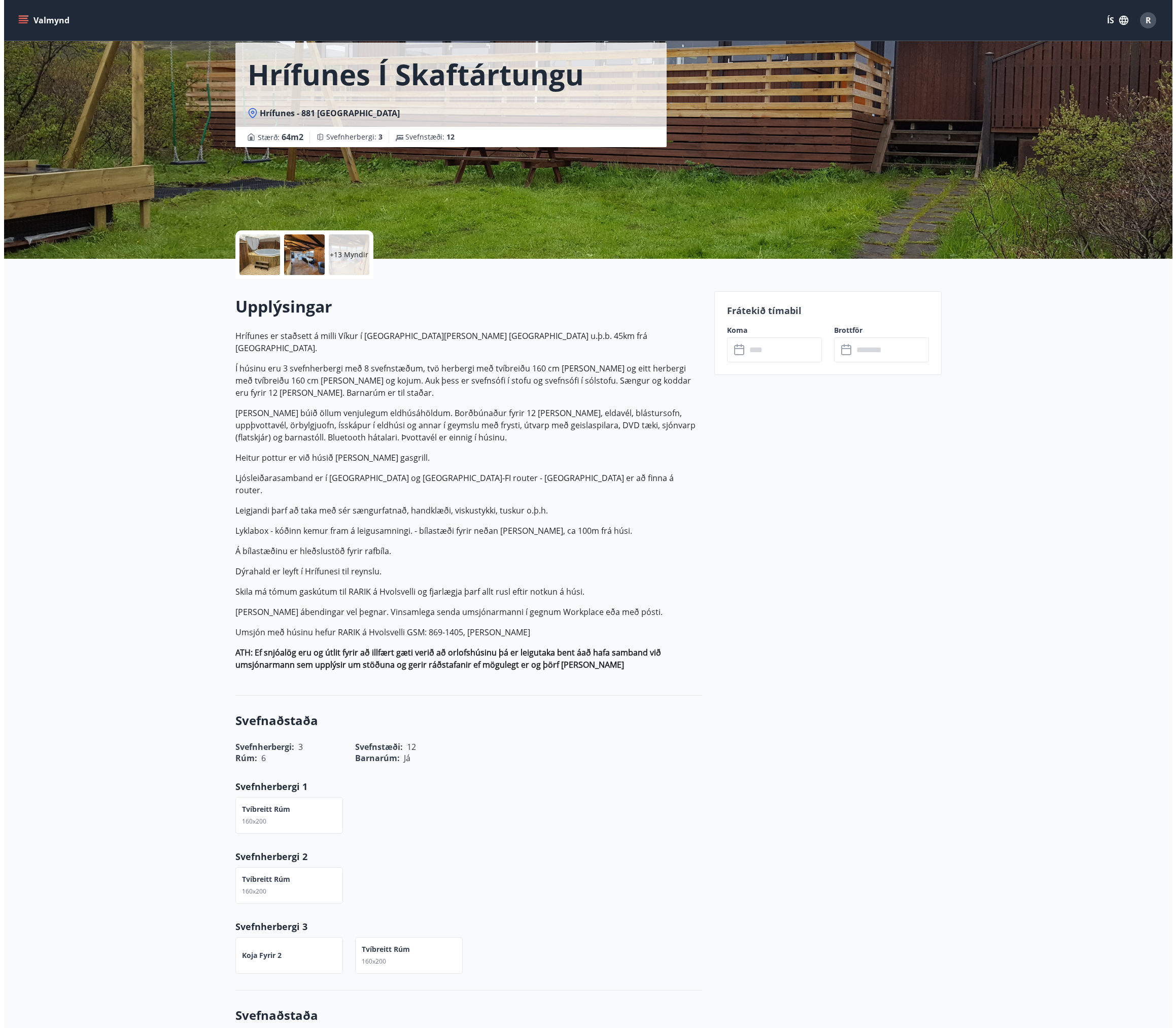
scroll to position [0, 0]
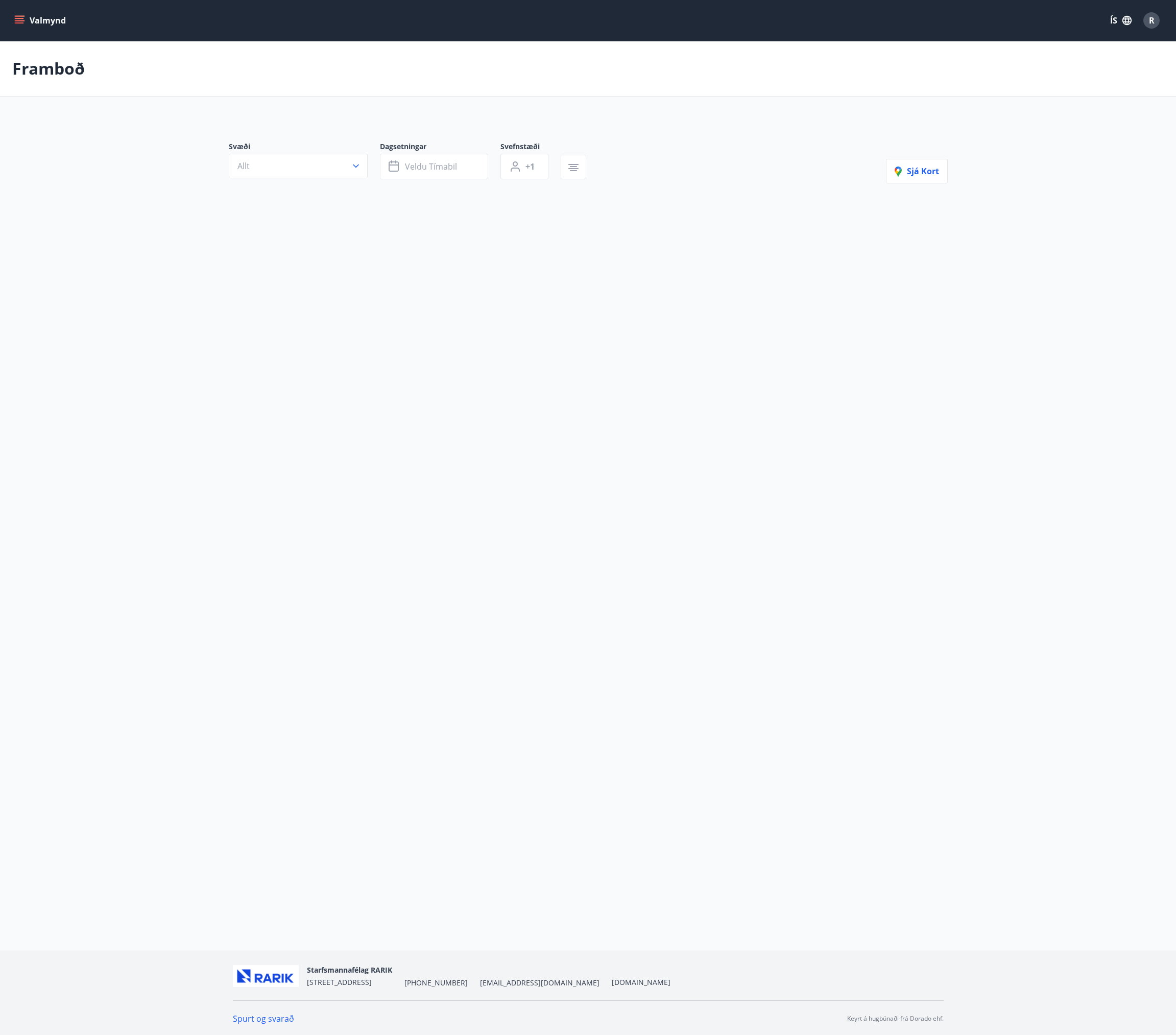
type input "*"
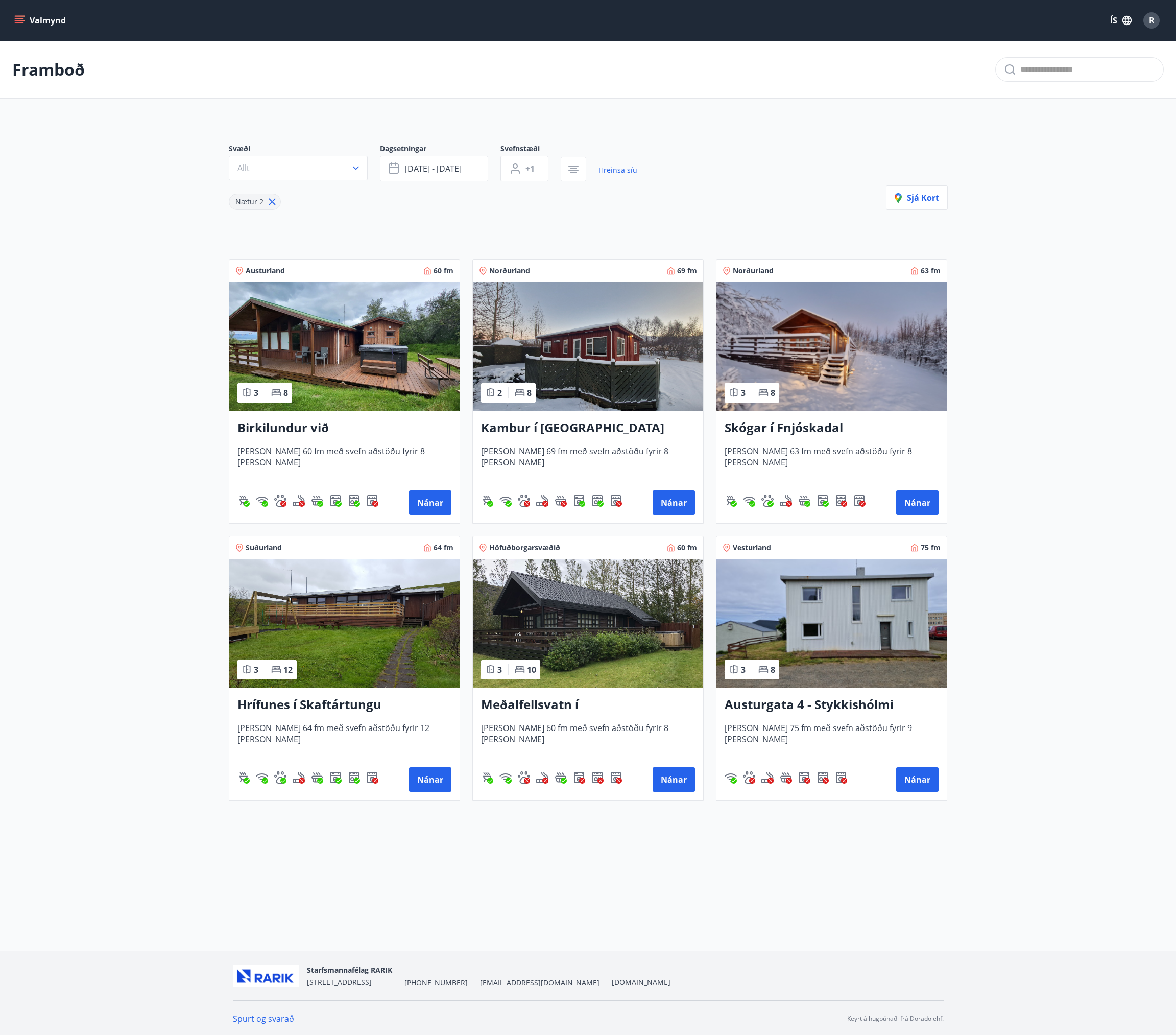
click at [168, 674] on main "Framboð Svæði Allt Dagsetningar des 15 - des 26 Svefnstæði +1 Hreinsa síu Nætur…" at bounding box center [588, 424] width 1176 height 768
click at [1095, 464] on main "Framboð Svæði Allt Dagsetningar des 15 - des 26 Svefnstæði +1 Hreinsa síu Nætur…" at bounding box center [588, 424] width 1176 height 768
click at [187, 451] on main "Framboð Svæði Allt Dagsetningar des 15 - des 26 Svefnstæði +1 Hreinsa síu Nætur…" at bounding box center [588, 424] width 1176 height 768
click at [357, 605] on img at bounding box center [345, 623] width 231 height 129
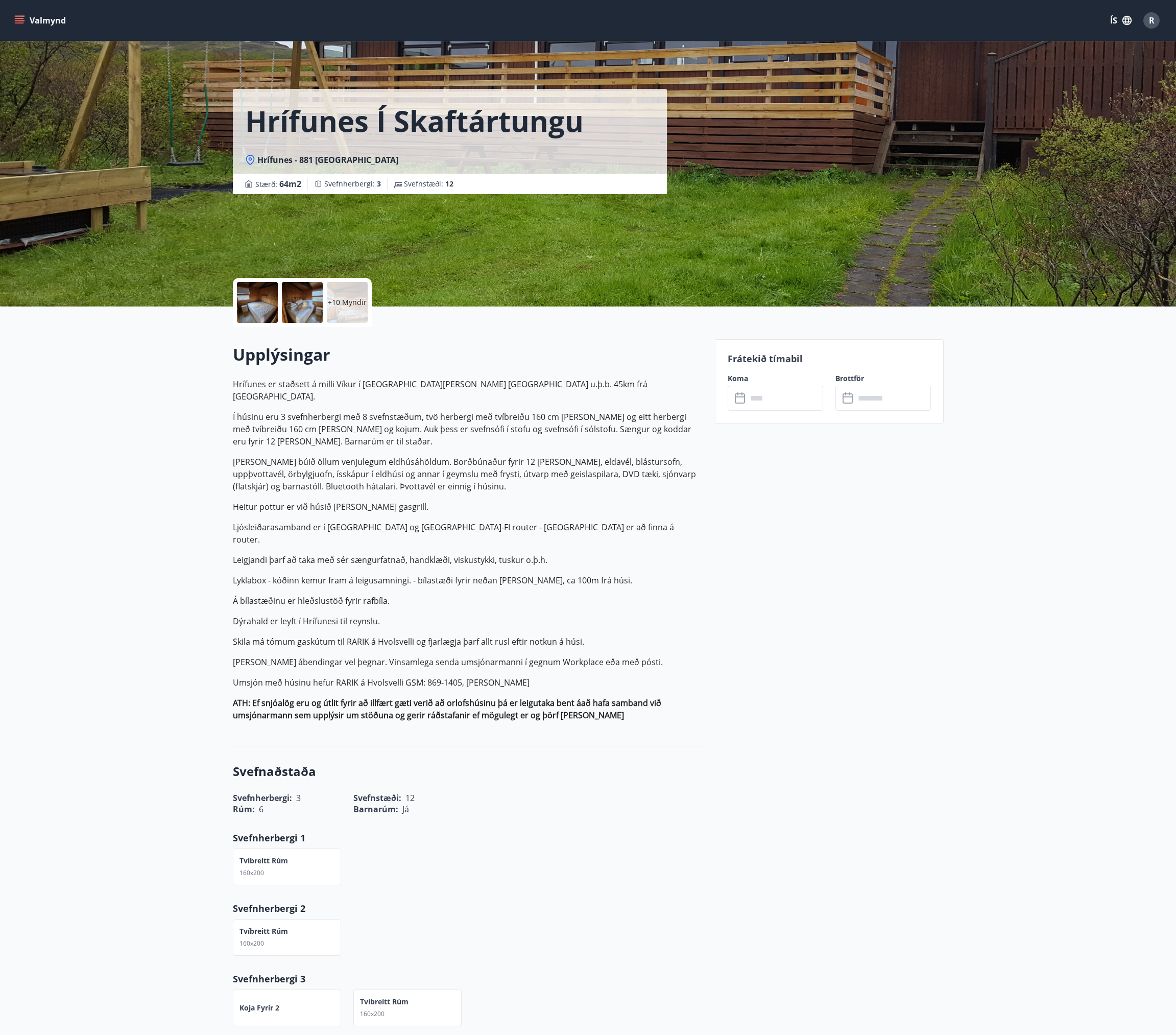
click at [648, 501] on p "Heitur pottur er við húsið og Weber gasgrill." at bounding box center [468, 507] width 470 height 12
click at [268, 295] on div at bounding box center [257, 302] width 41 height 41
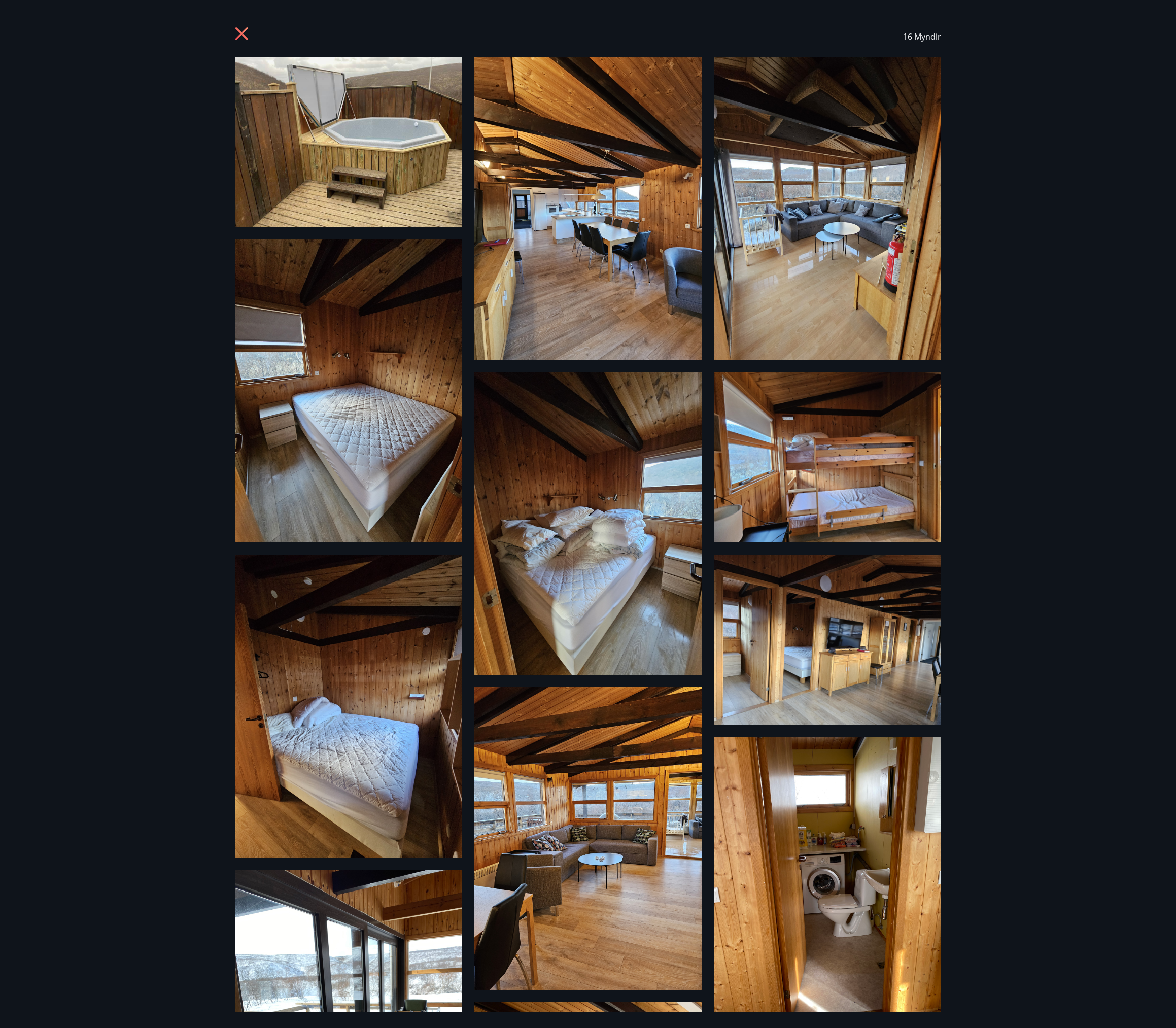
click at [352, 187] on img at bounding box center [348, 142] width 227 height 170
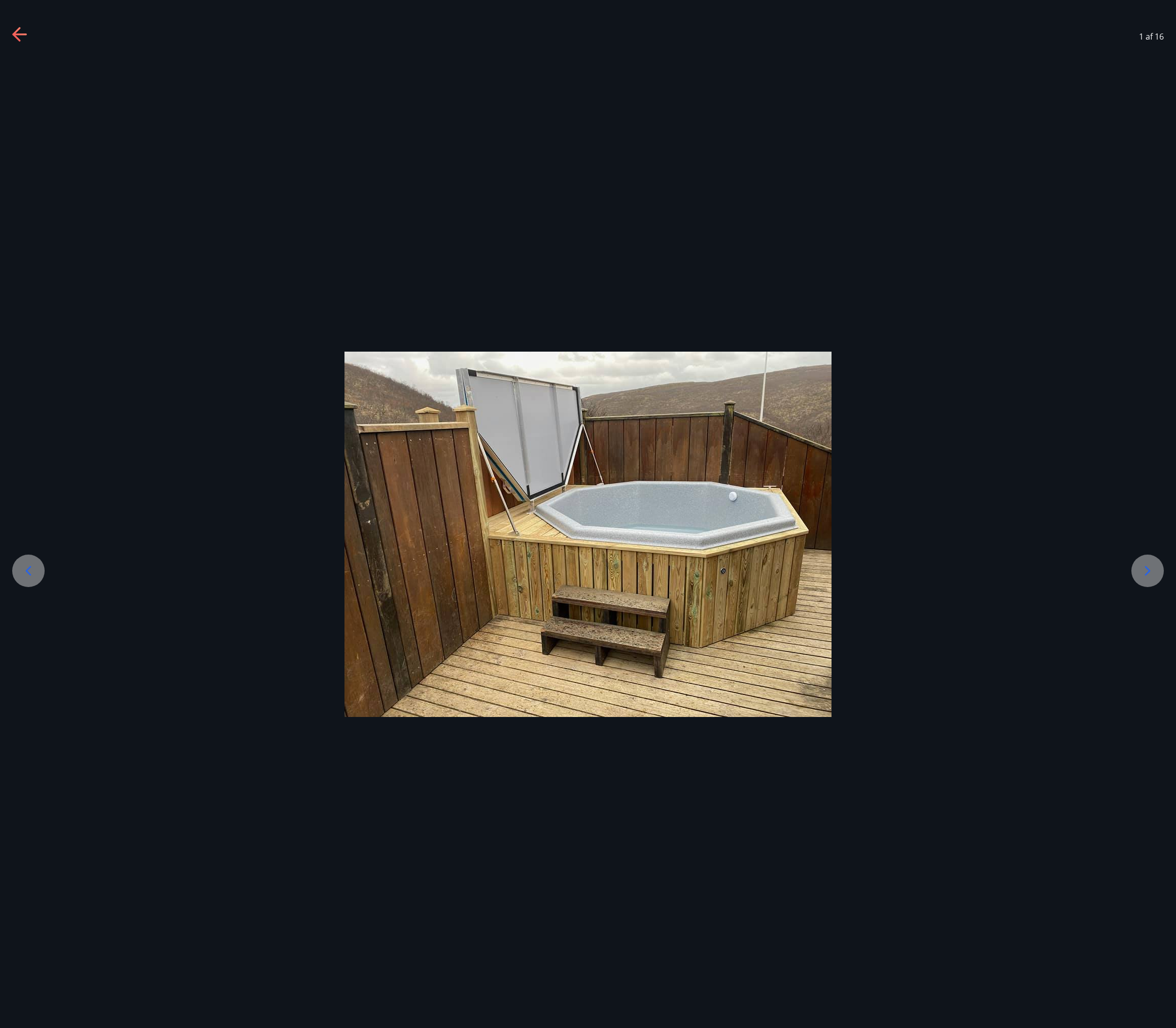
click at [1149, 562] on div at bounding box center [1148, 570] width 32 height 32
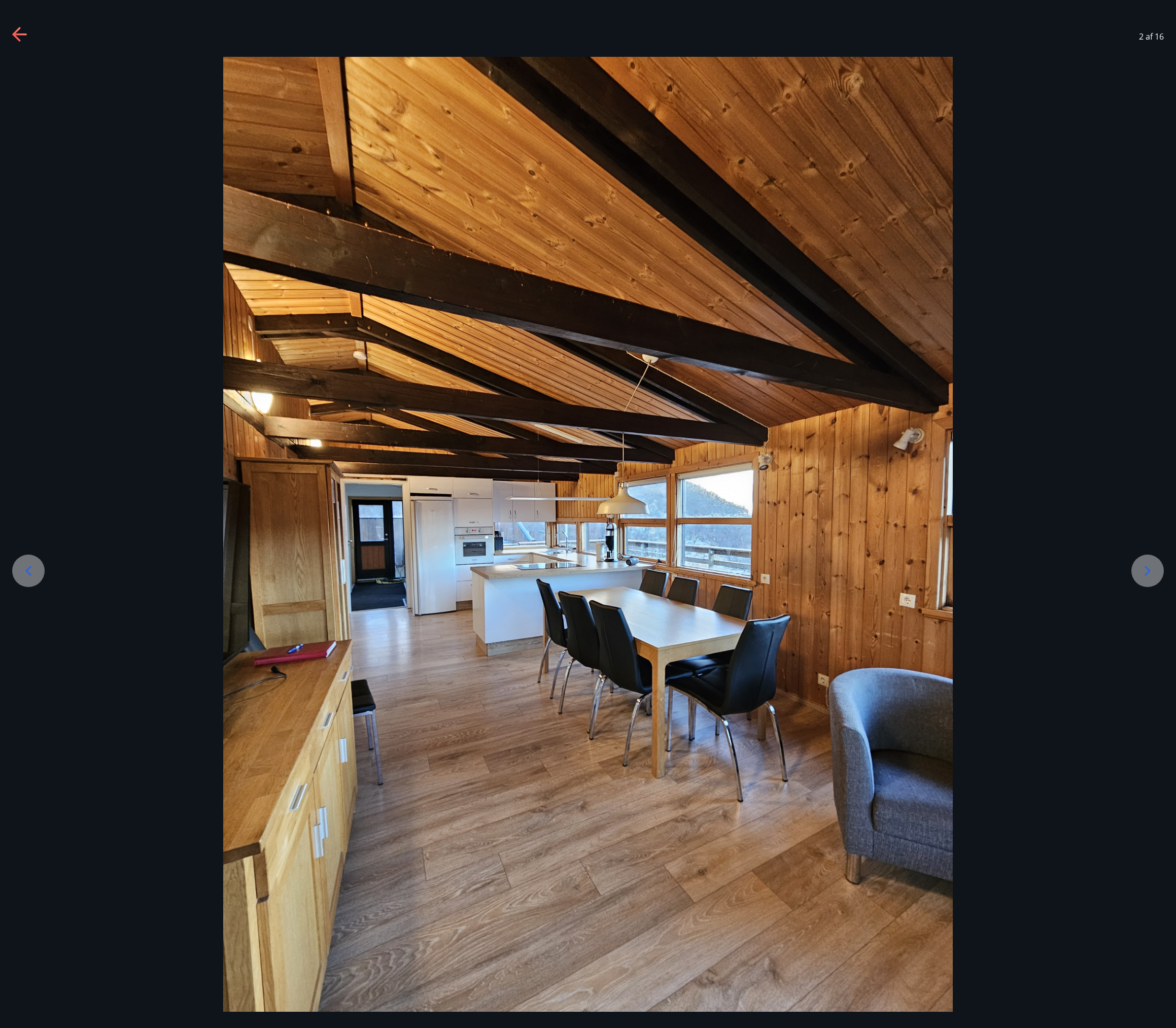
click at [1149, 562] on div at bounding box center [1148, 570] width 32 height 32
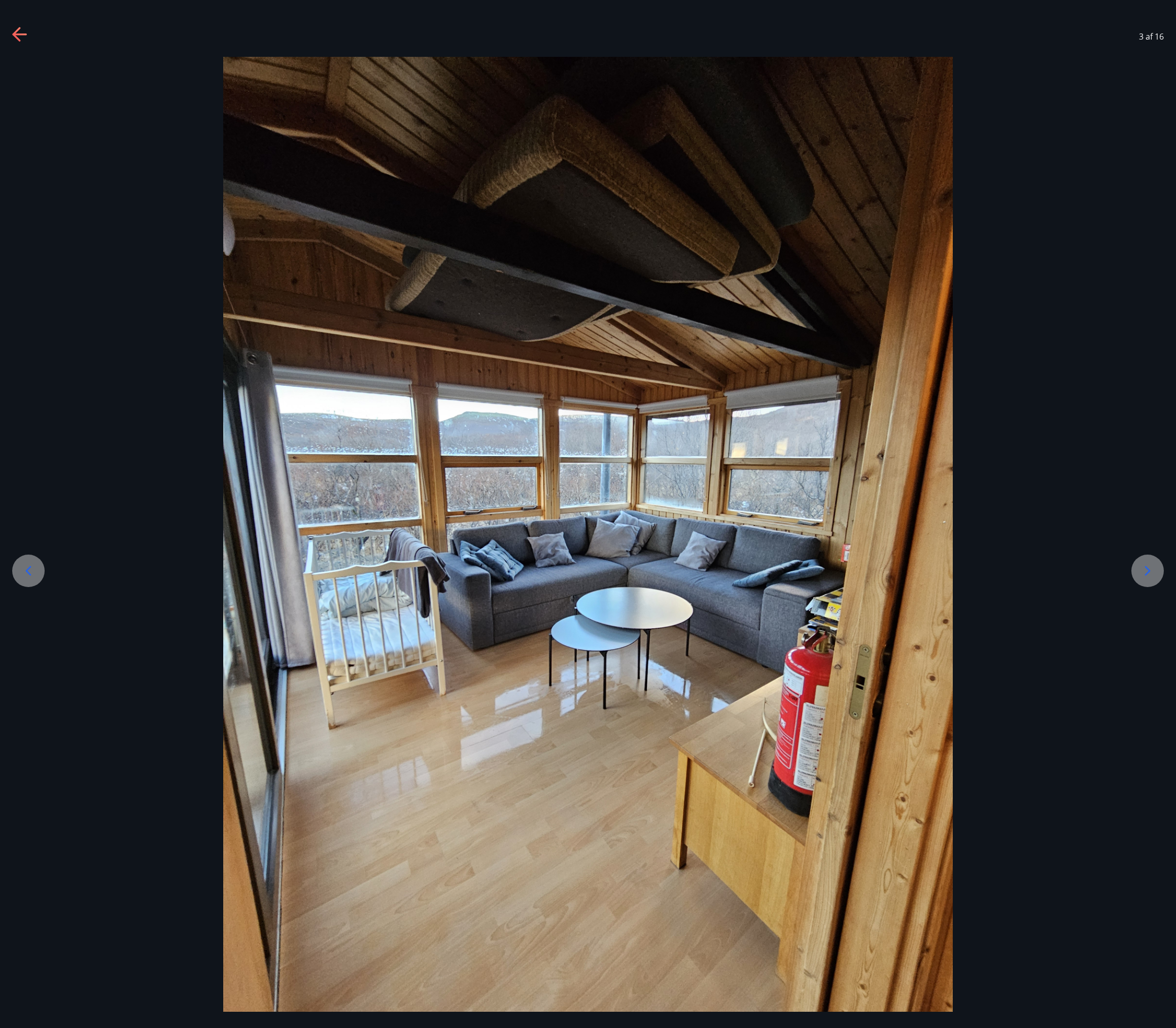
click at [1148, 566] on icon at bounding box center [1148, 570] width 16 height 16
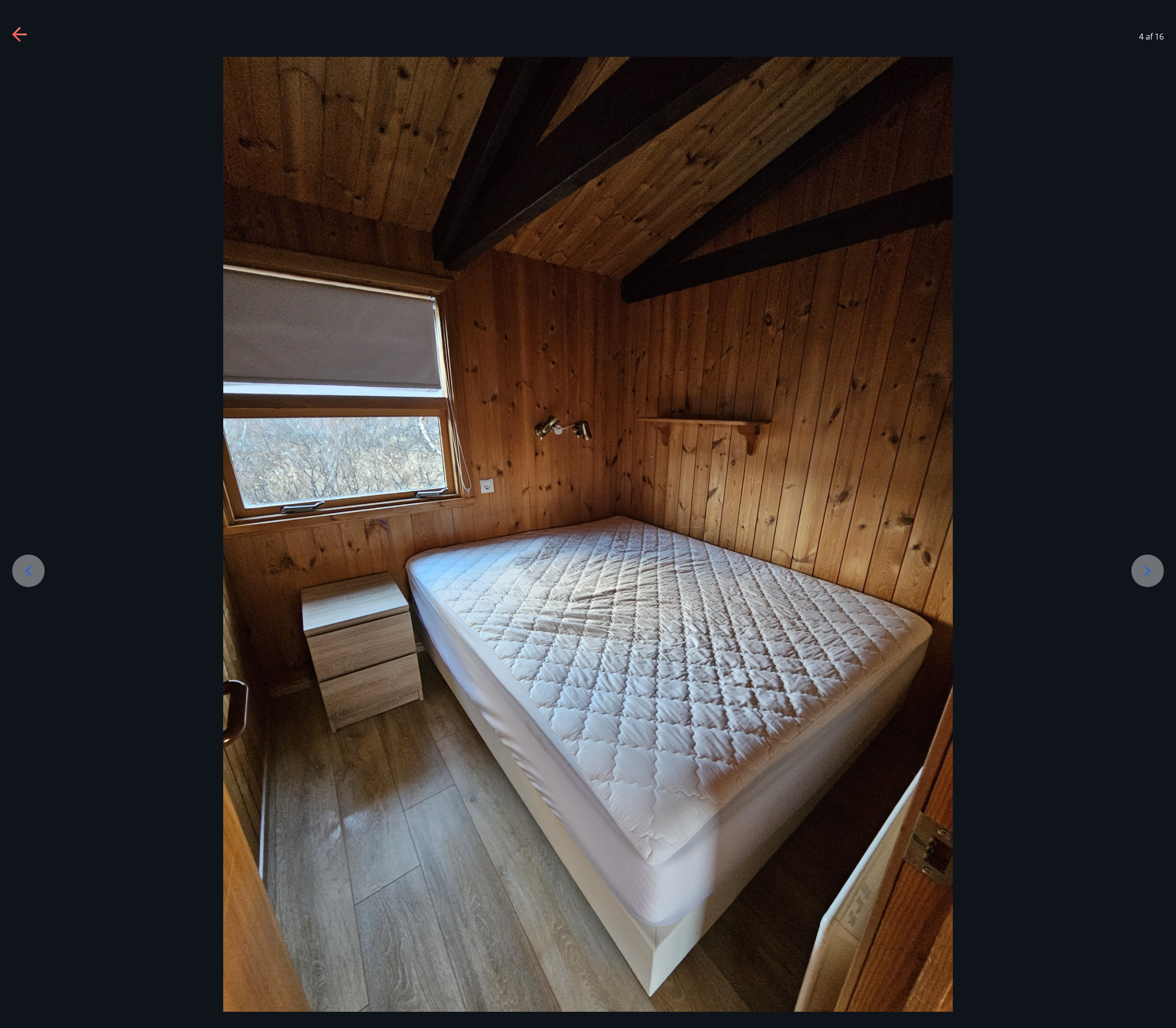
click at [1148, 566] on icon at bounding box center [1148, 570] width 16 height 16
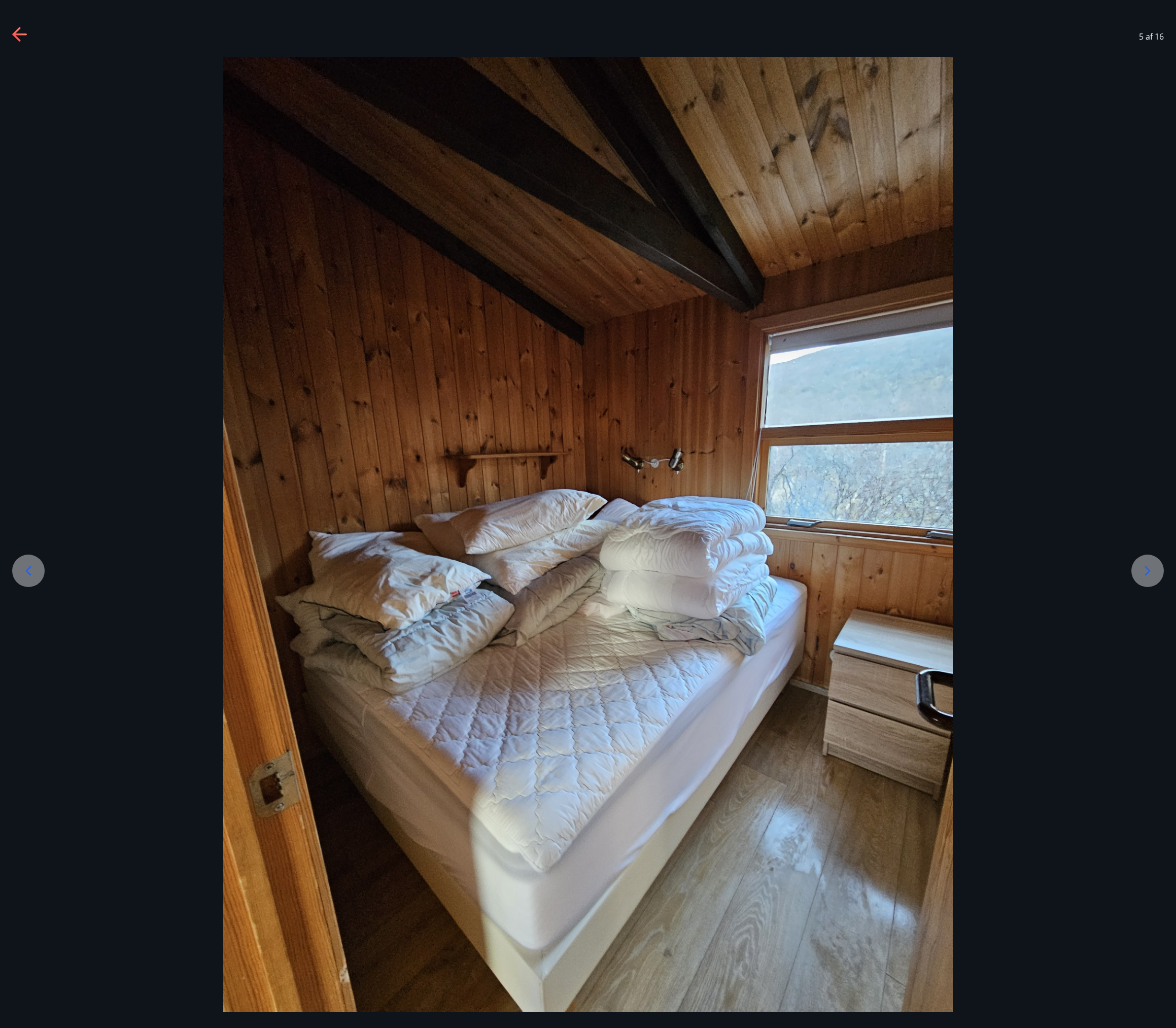
click at [1148, 566] on icon at bounding box center [1148, 570] width 16 height 16
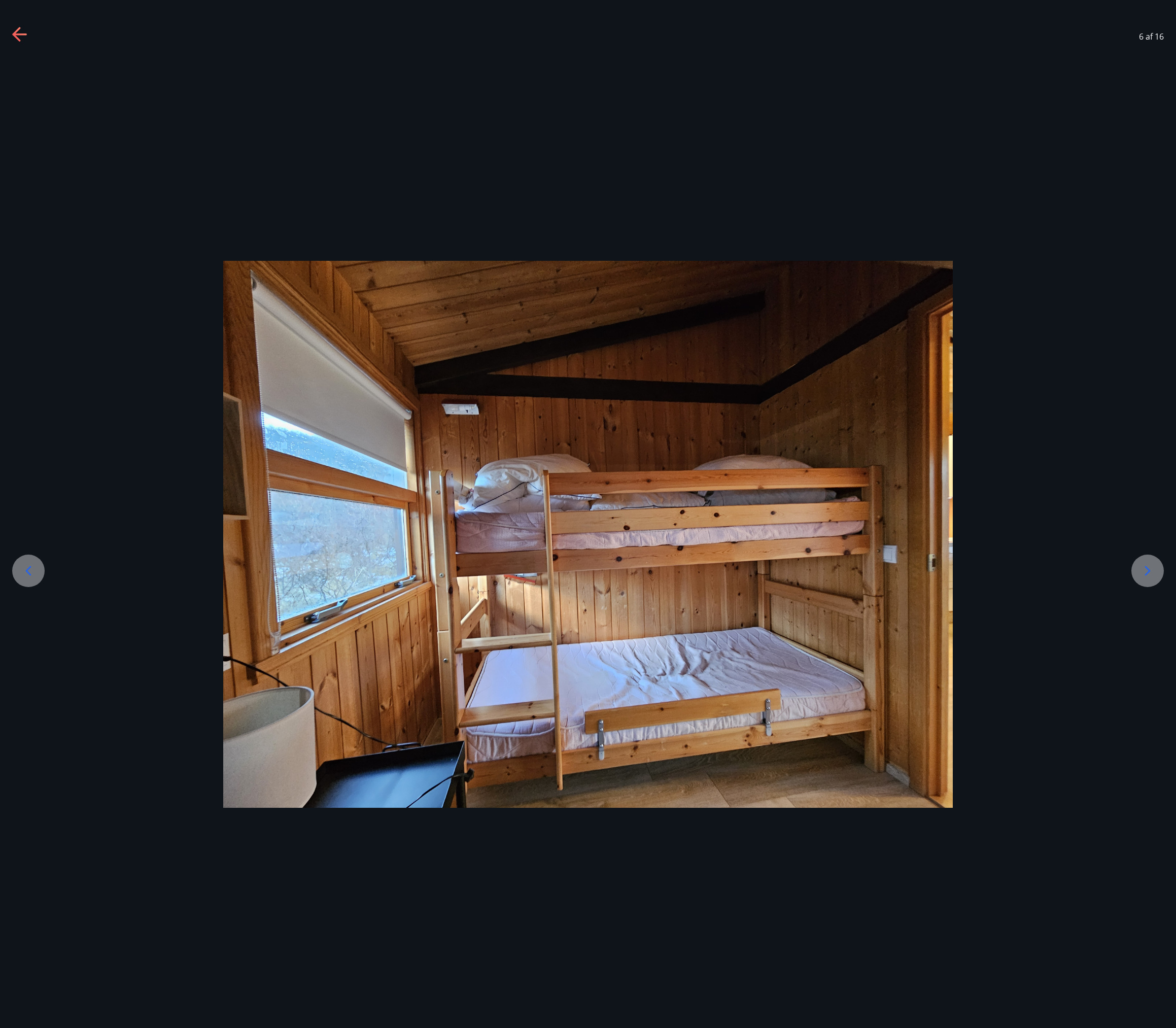
click at [1148, 566] on icon at bounding box center [1148, 570] width 16 height 16
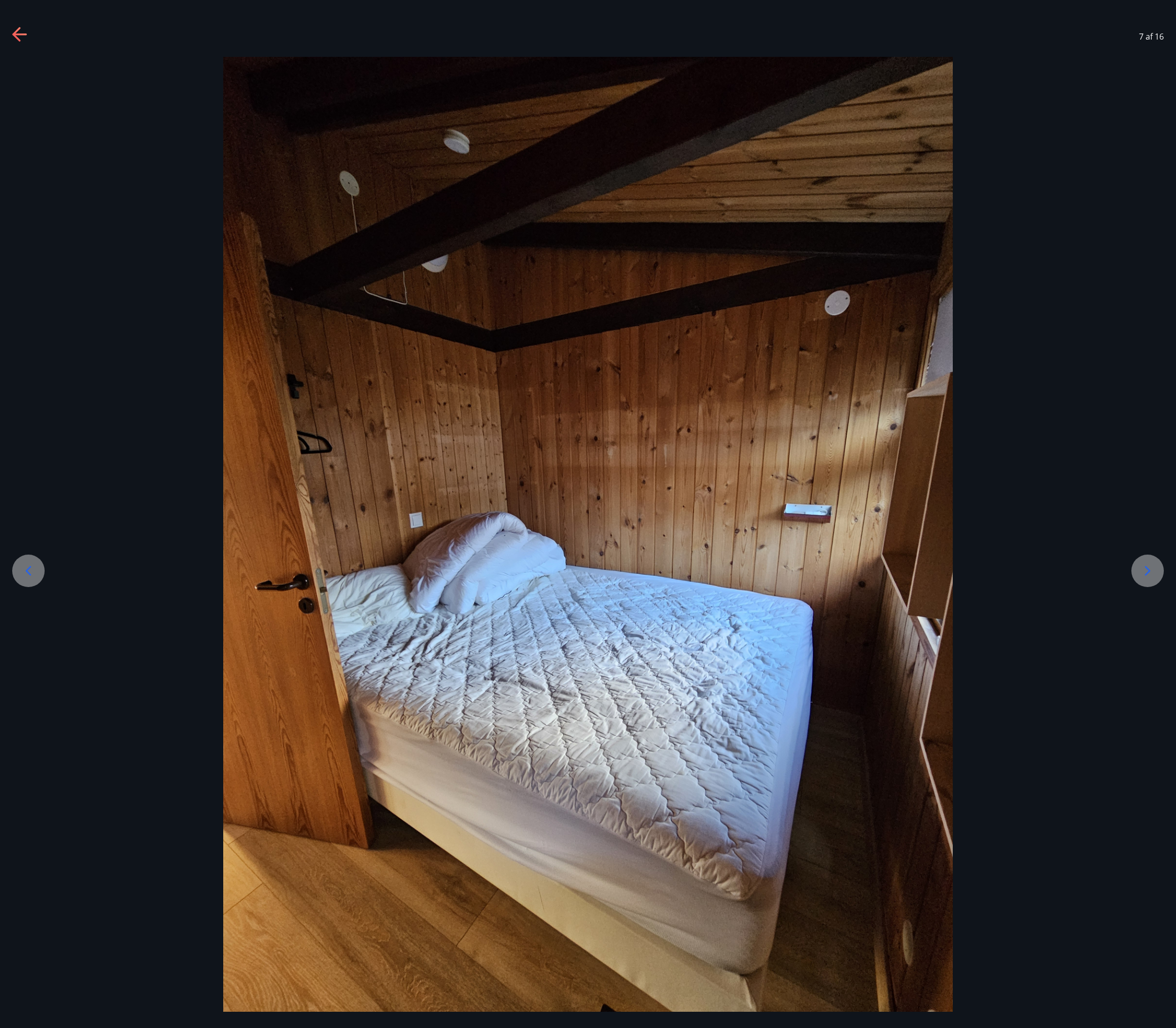
click at [1148, 566] on icon at bounding box center [1148, 570] width 16 height 16
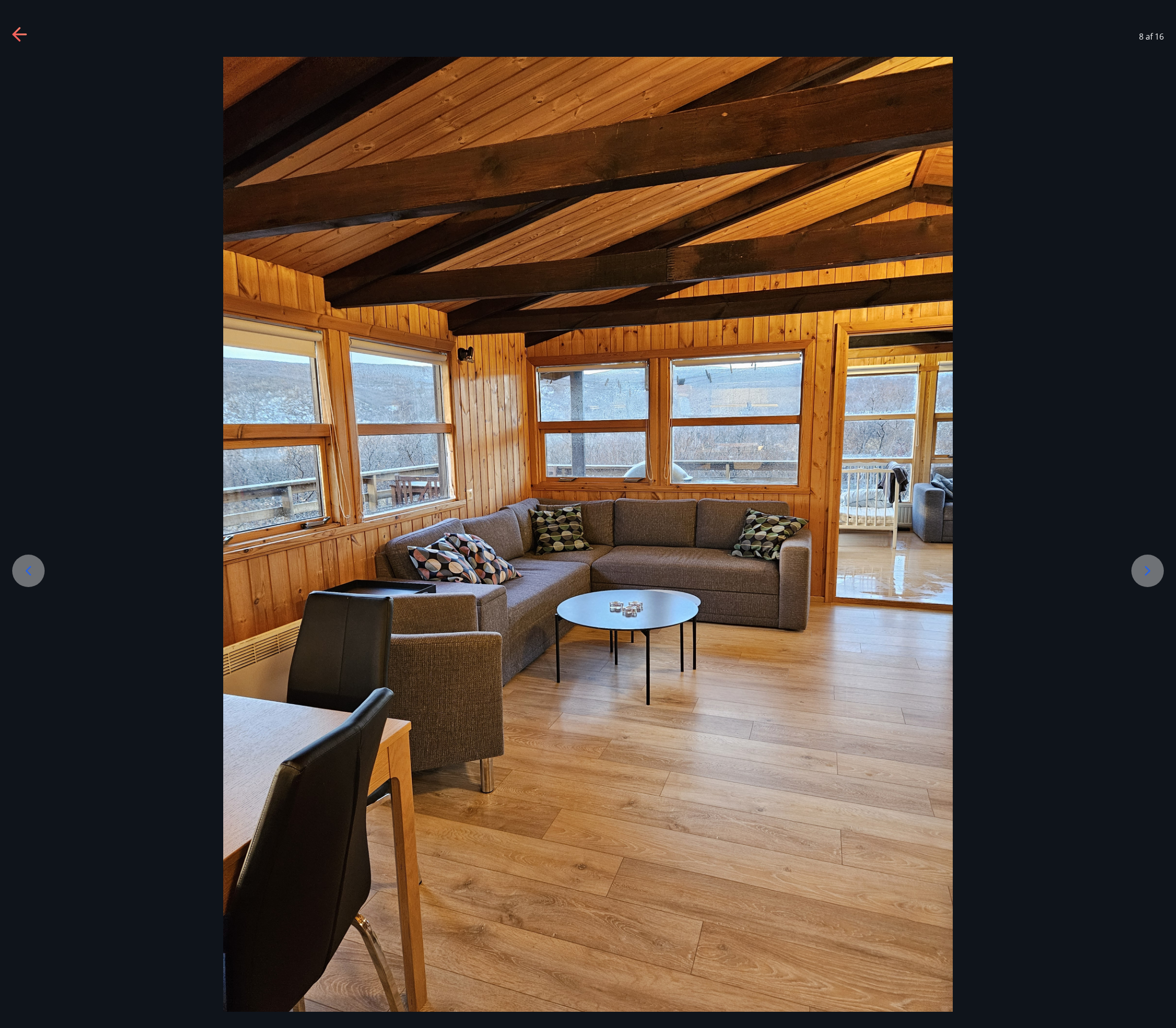
click at [1144, 569] on icon at bounding box center [1148, 570] width 16 height 16
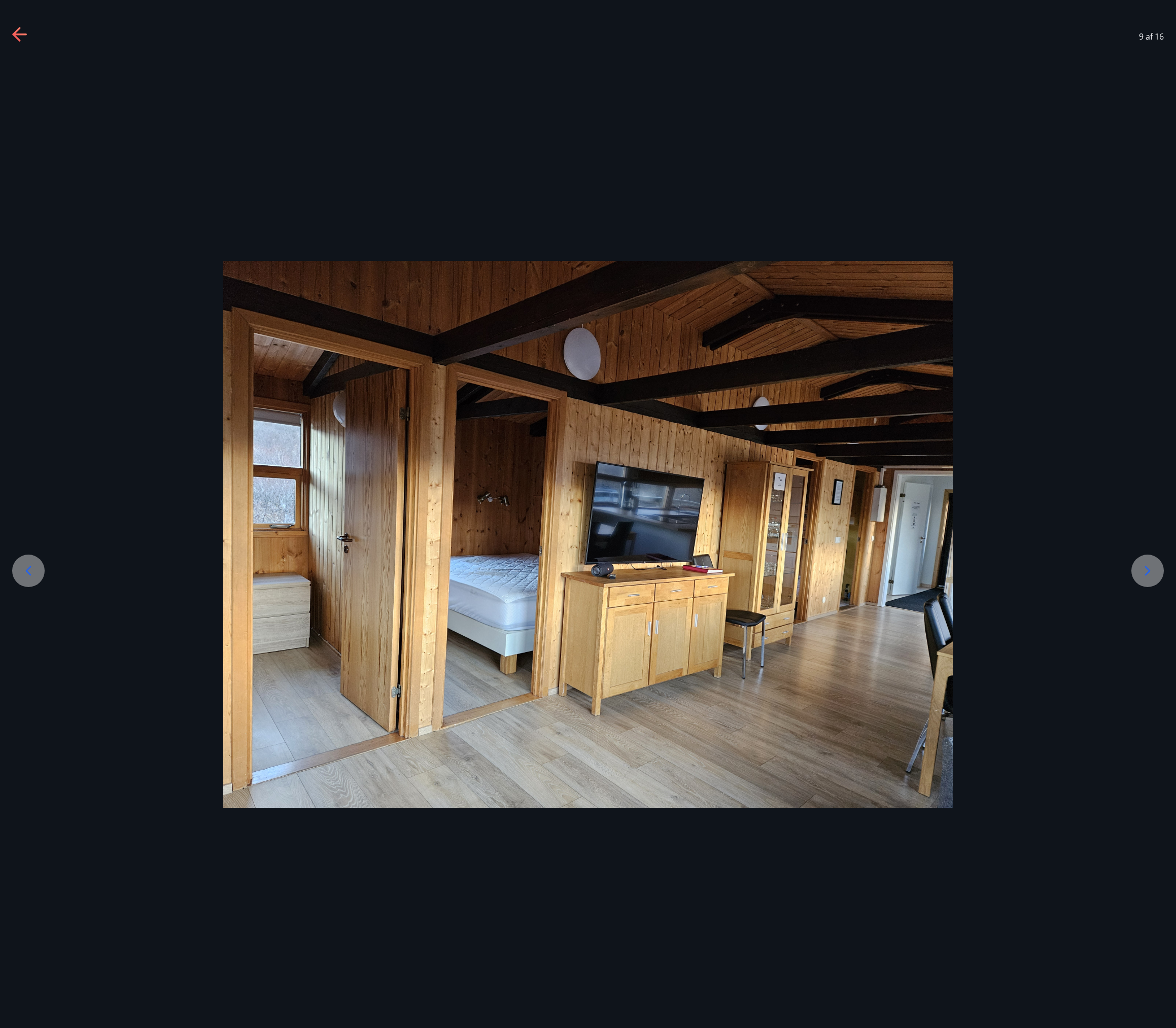
click at [1148, 572] on icon at bounding box center [1148, 571] width 5 height 10
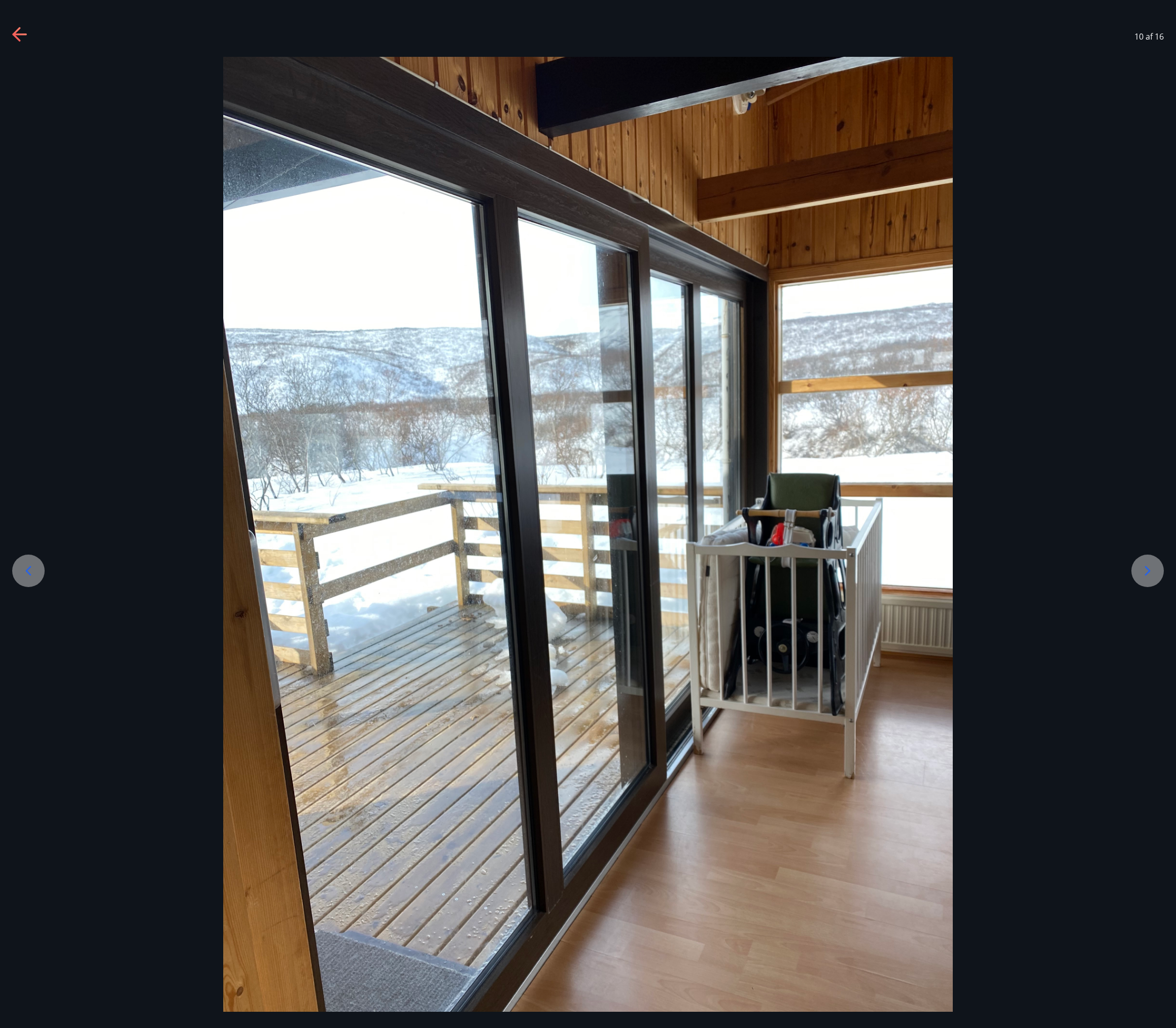
click at [1148, 572] on icon at bounding box center [1148, 571] width 5 height 10
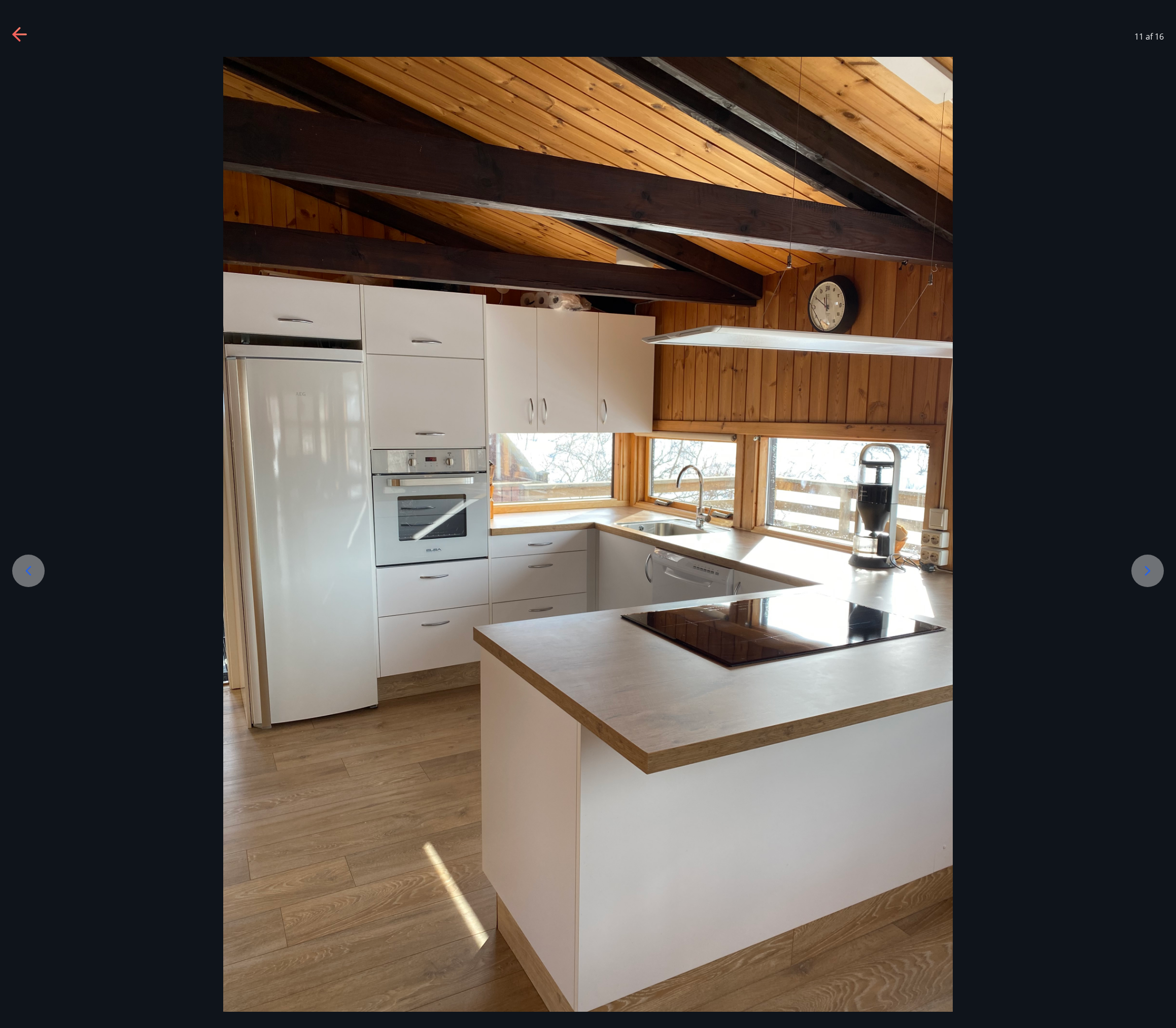
click at [1148, 572] on icon at bounding box center [1148, 571] width 5 height 10
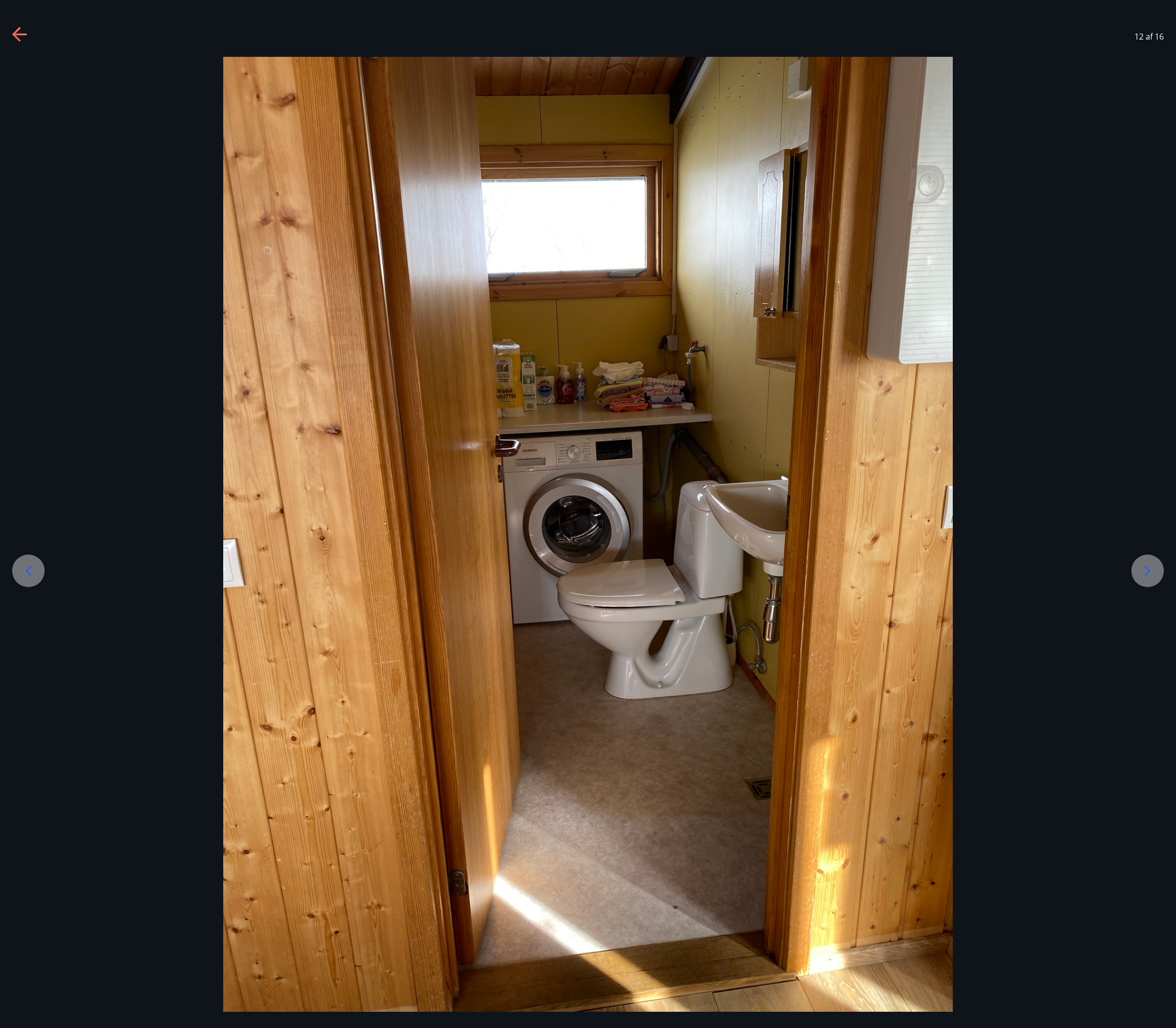
click at [1148, 572] on icon at bounding box center [1148, 571] width 5 height 10
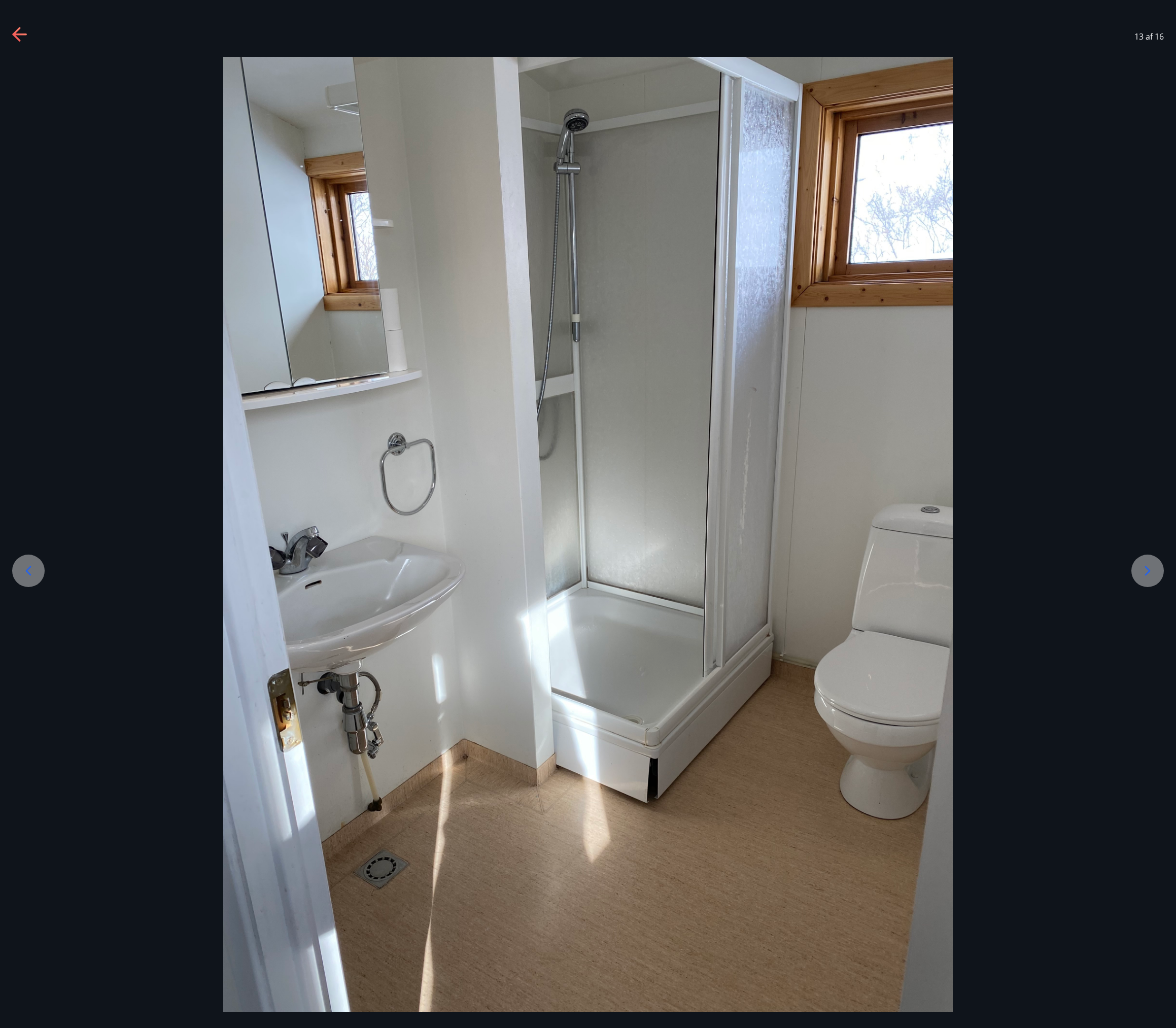
click at [20, 33] on icon at bounding box center [20, 35] width 16 height 16
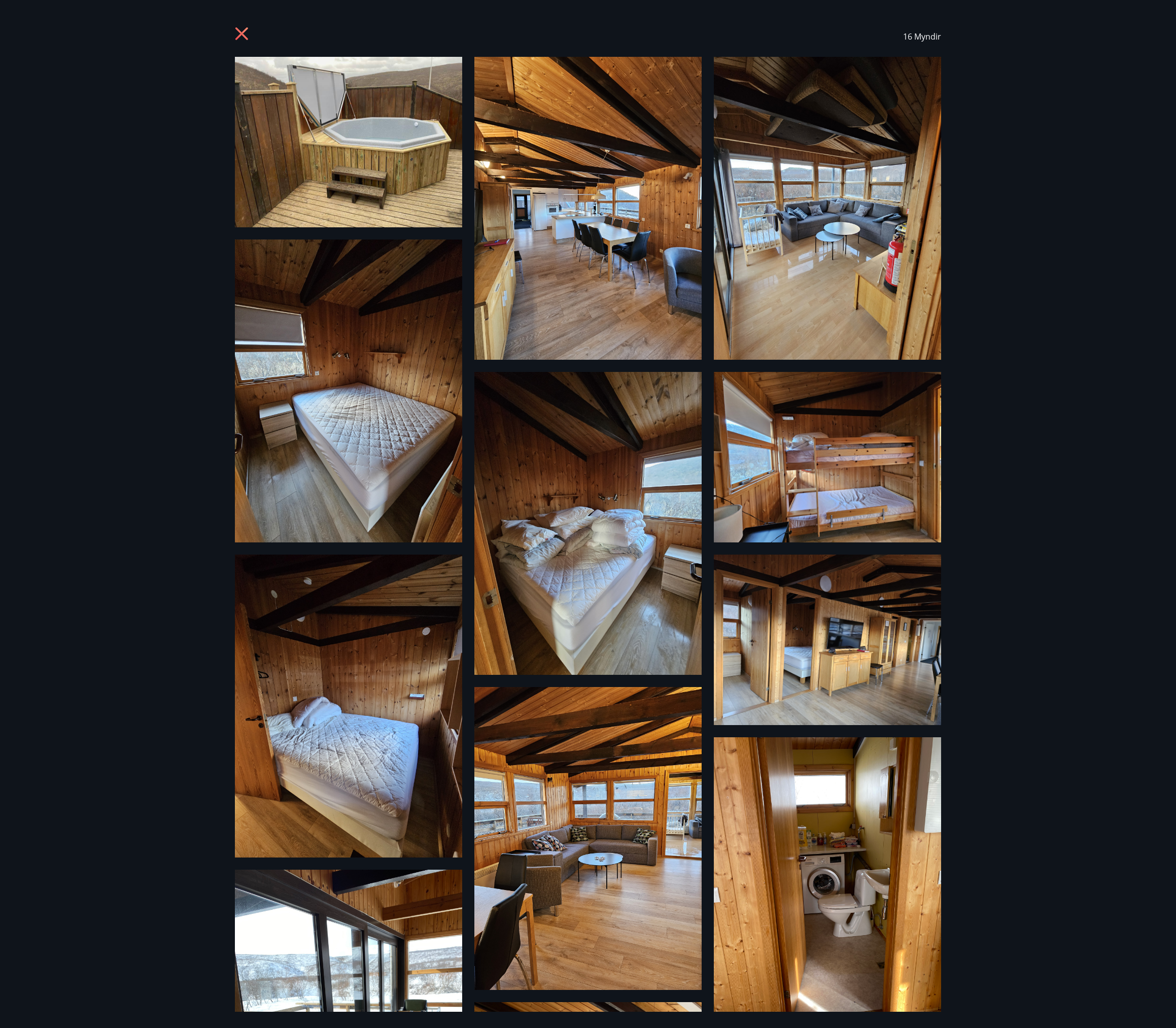
click at [395, 165] on img at bounding box center [348, 142] width 227 height 170
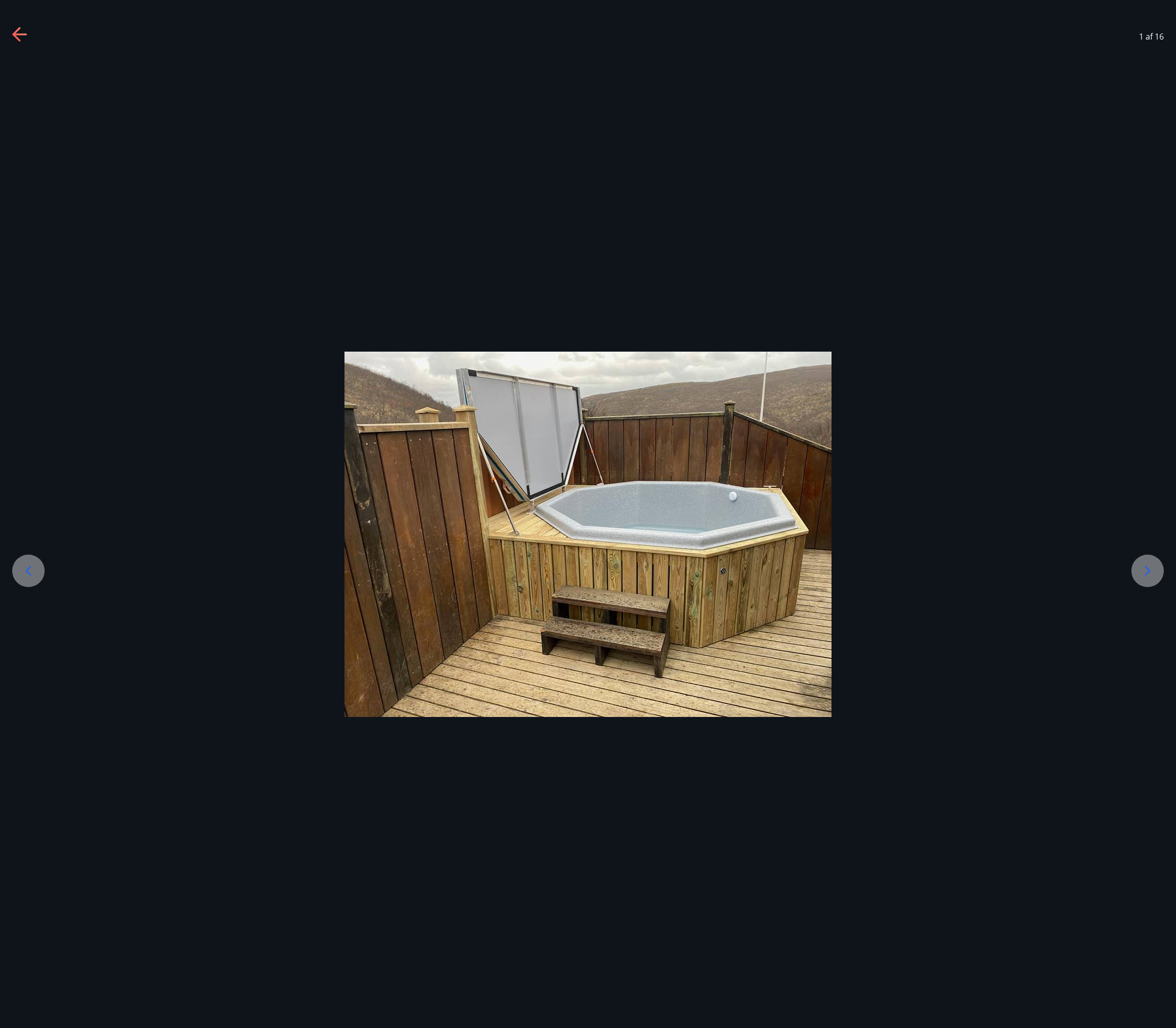
click at [686, 541] on img at bounding box center [588, 534] width 487 height 365
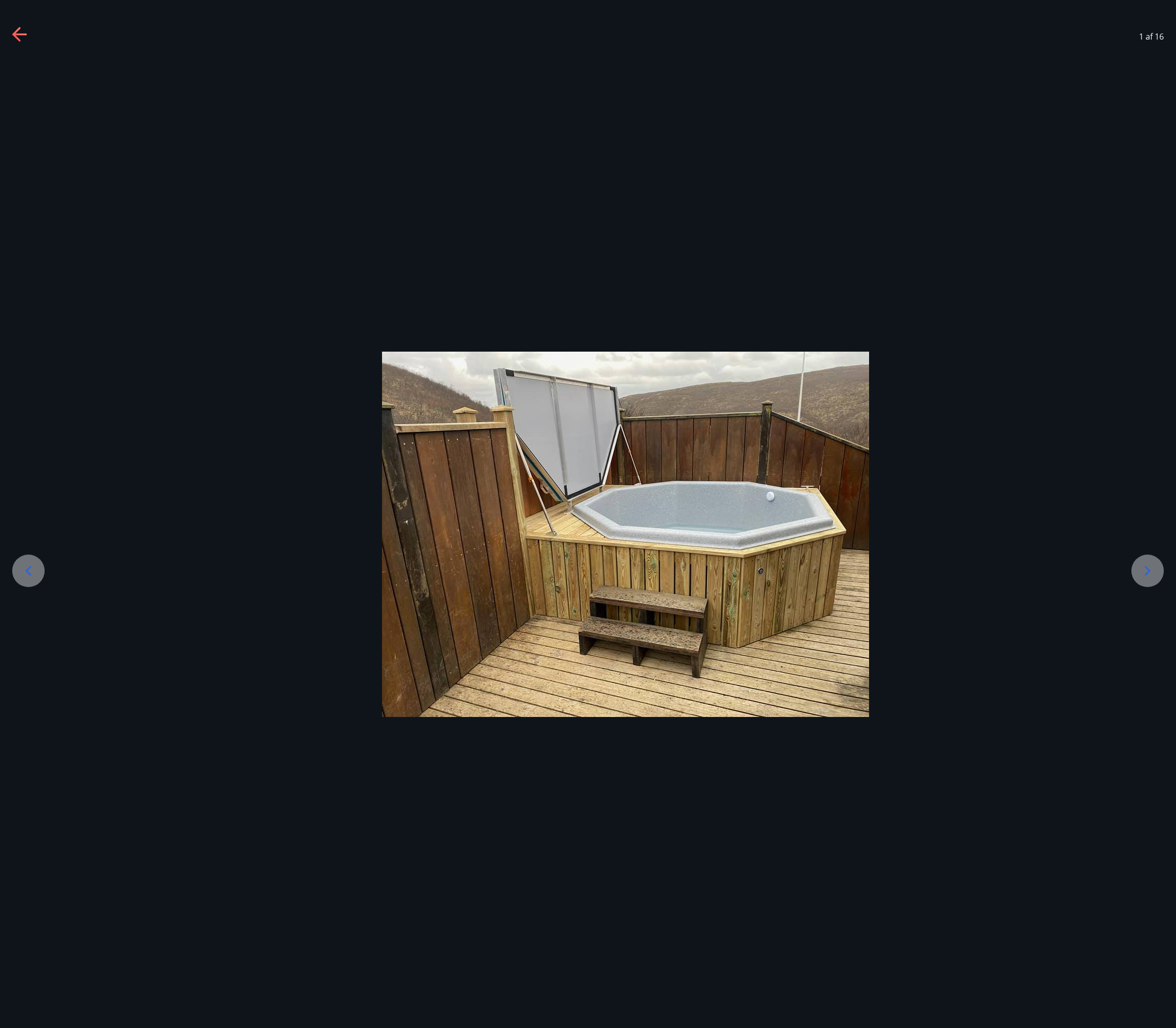
drag, startPoint x: 764, startPoint y: 510, endPoint x: 823, endPoint y: 462, distance: 76.1
click at [823, 462] on img at bounding box center [626, 534] width 487 height 365
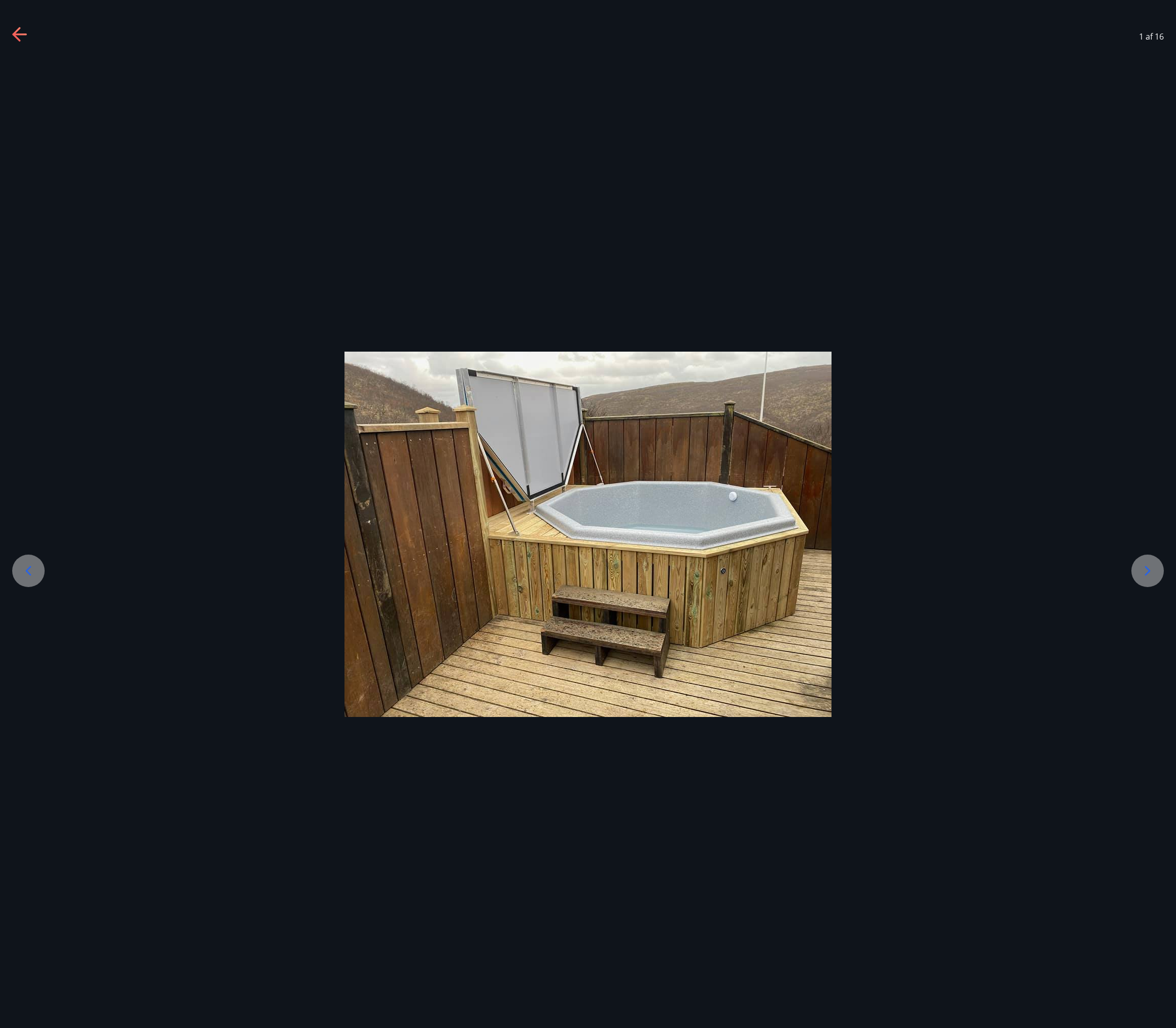
click at [518, 553] on img at bounding box center [588, 534] width 487 height 365
click at [496, 634] on img at bounding box center [588, 534] width 487 height 365
click at [473, 612] on img at bounding box center [588, 534] width 487 height 365
click at [1145, 568] on icon at bounding box center [1148, 570] width 16 height 16
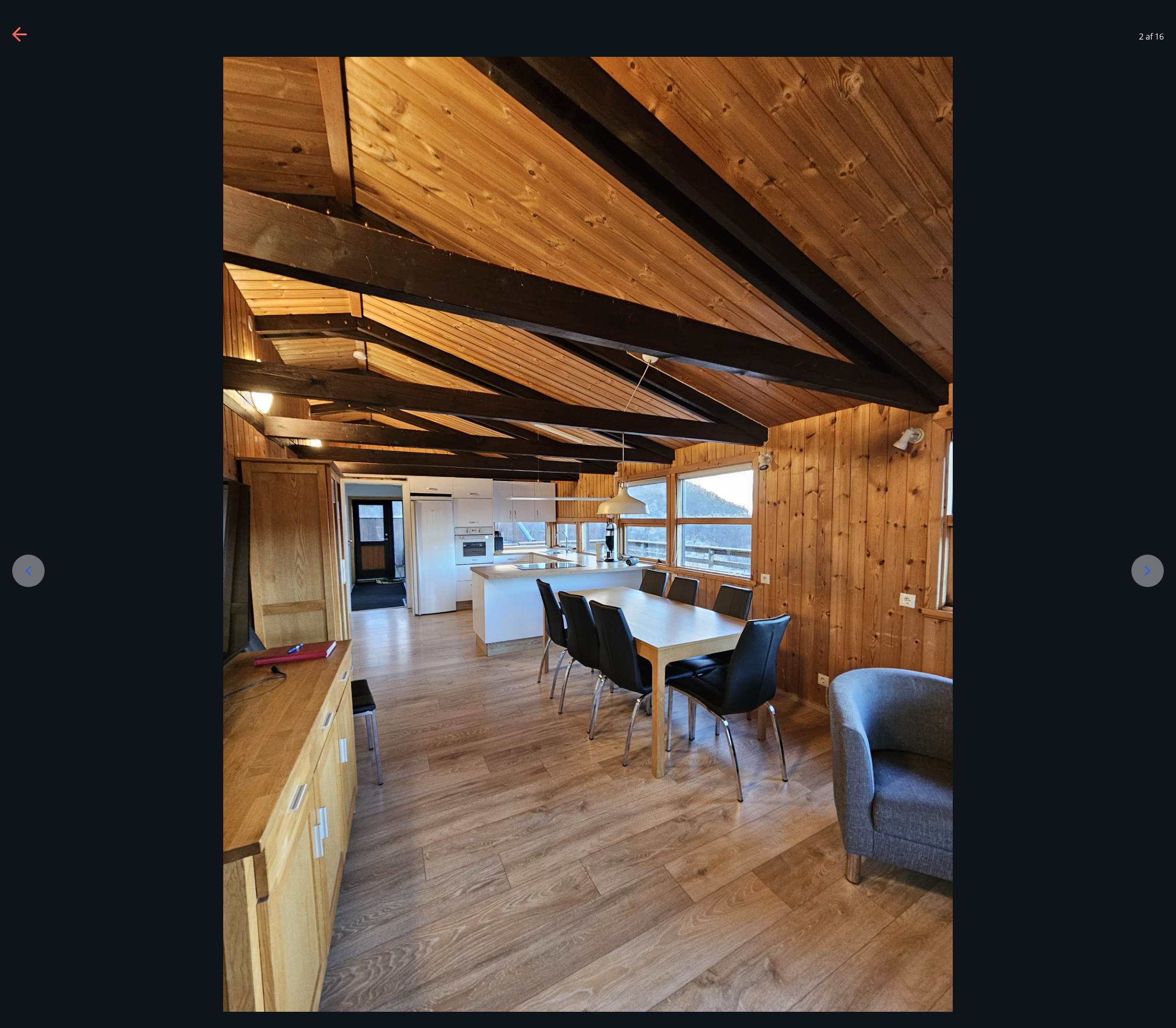
click at [594, 712] on img at bounding box center [588, 543] width 730 height 973
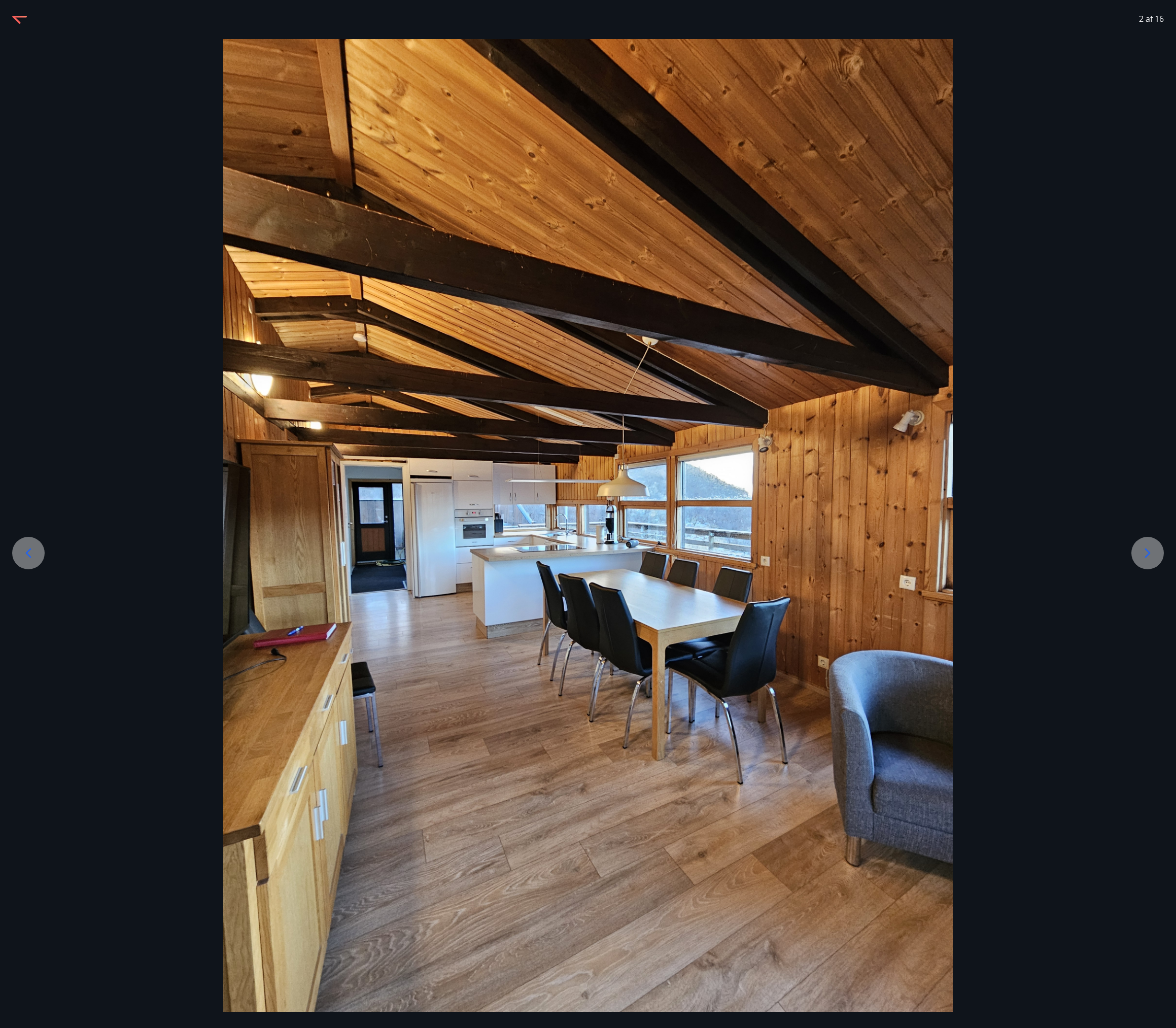
click at [1145, 554] on icon at bounding box center [1148, 553] width 16 height 16
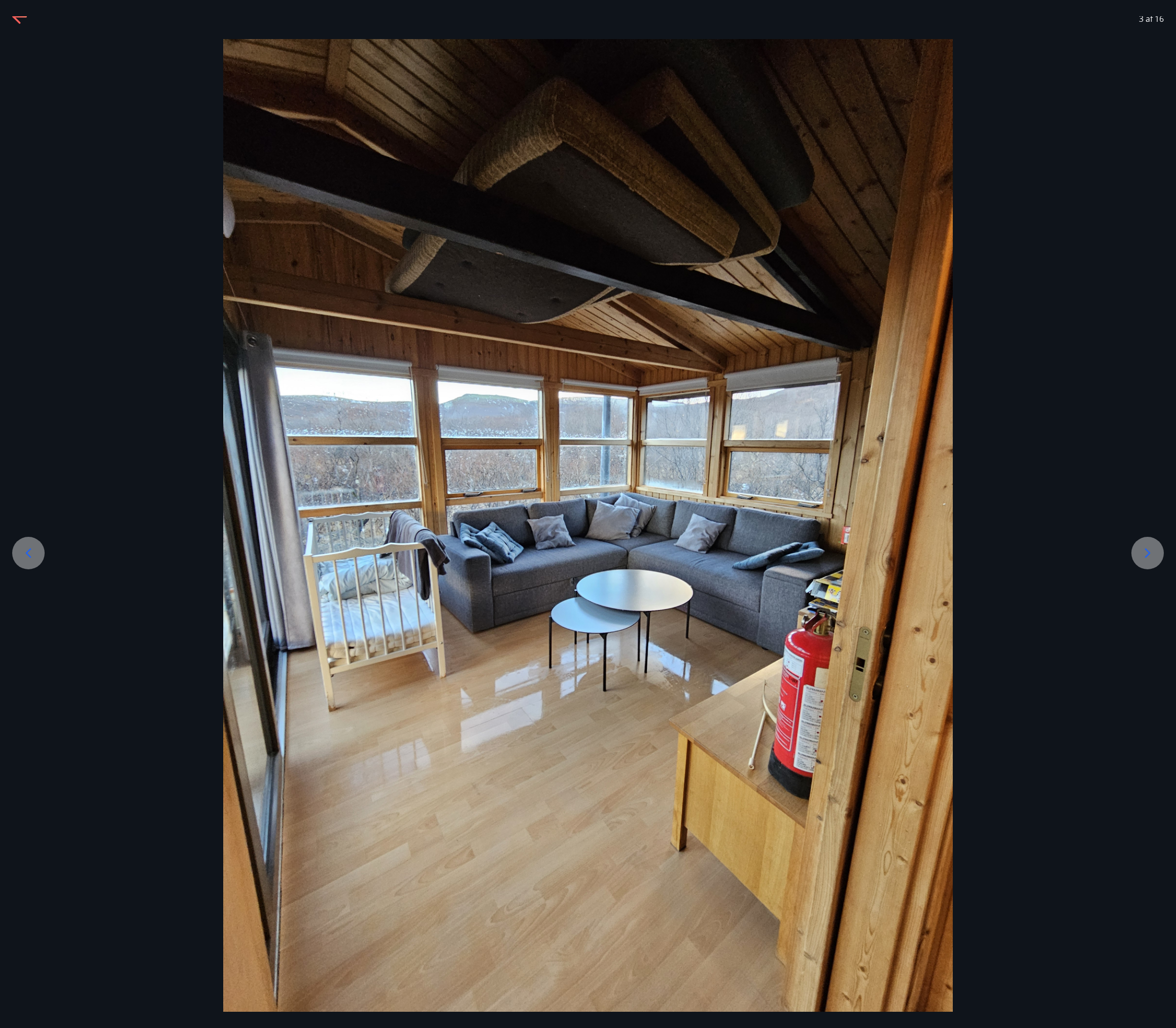
click at [1143, 554] on icon at bounding box center [1148, 553] width 16 height 16
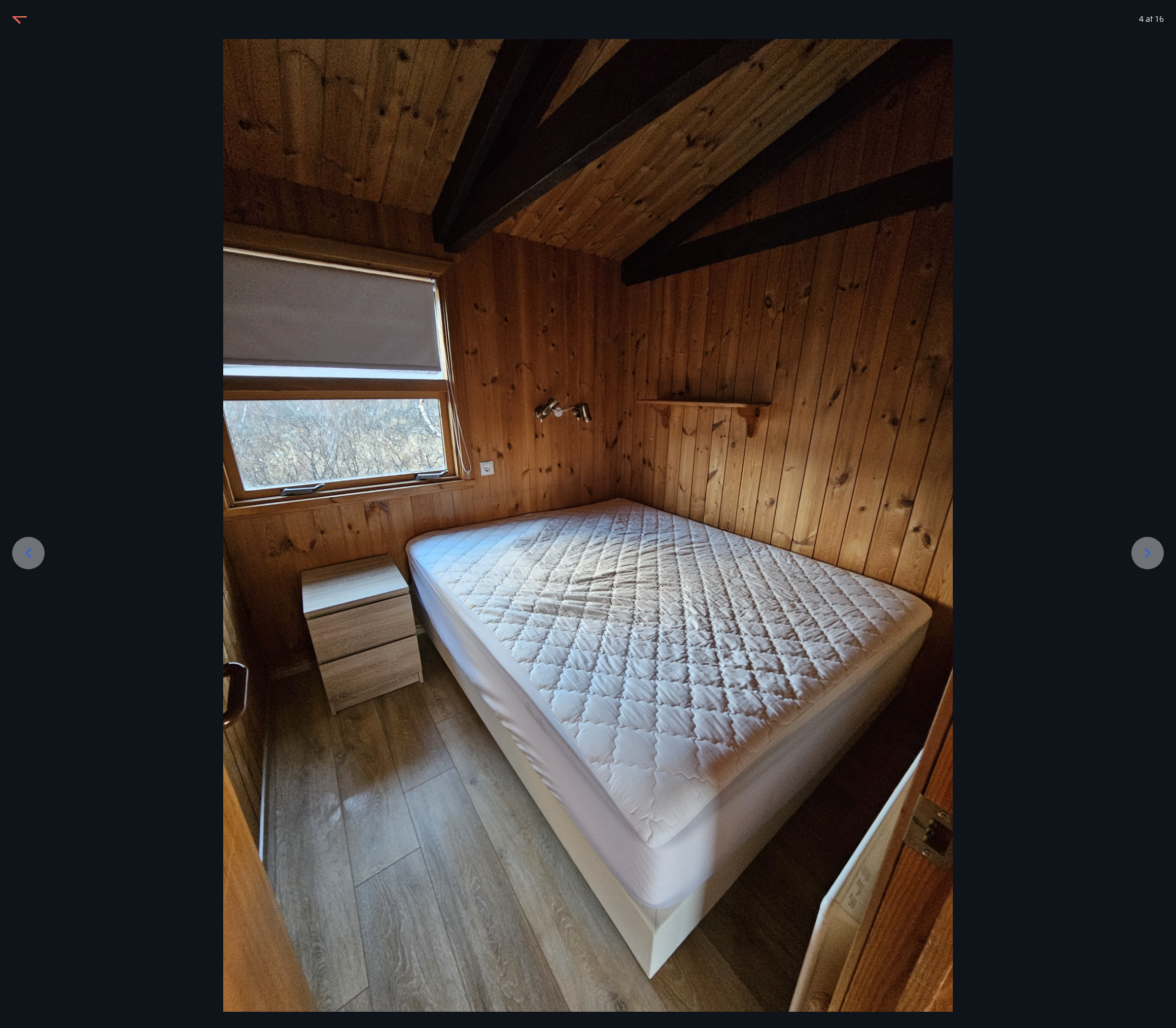
click at [1143, 554] on icon at bounding box center [1148, 553] width 16 height 16
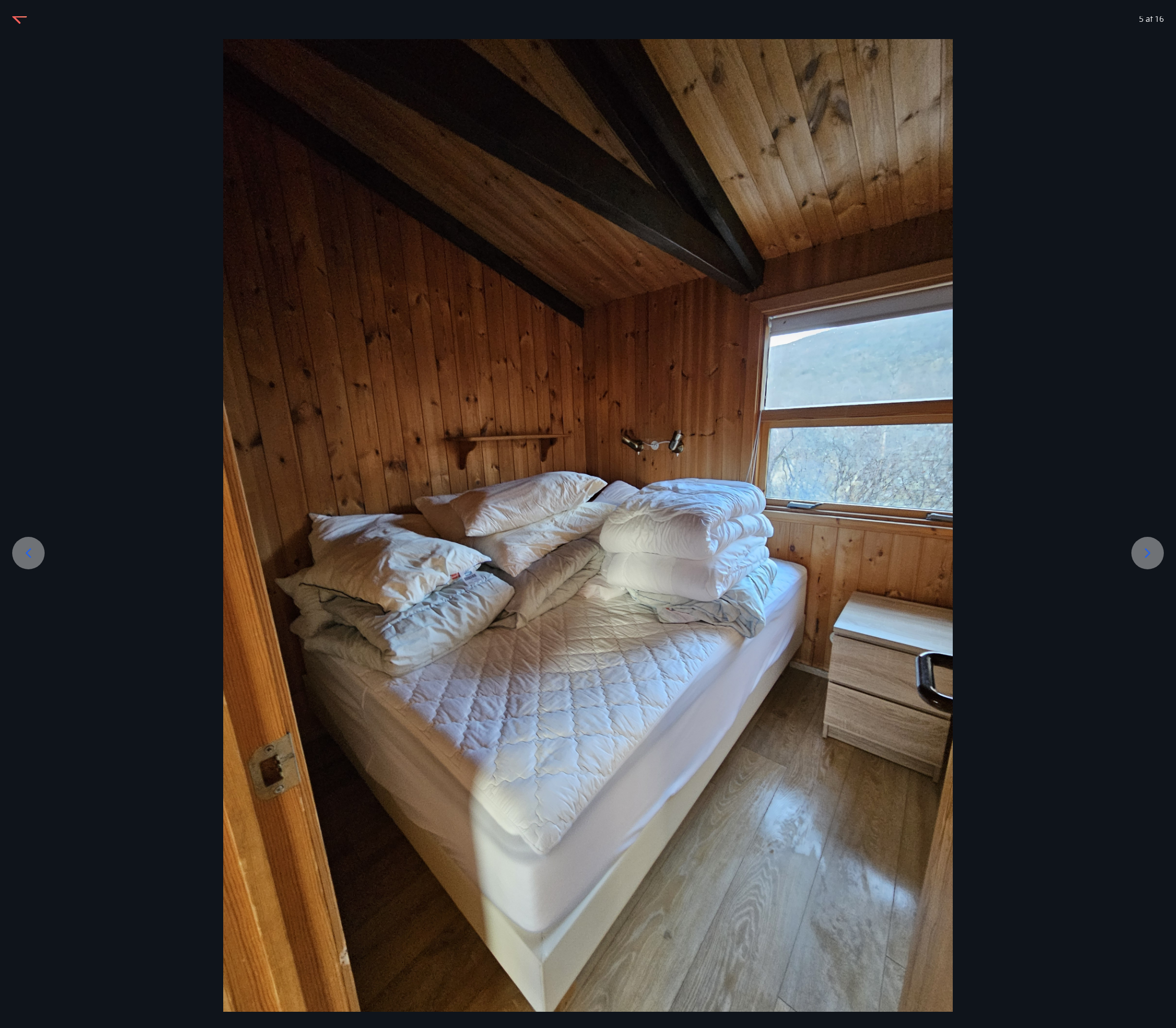
click at [1143, 554] on icon at bounding box center [1148, 553] width 16 height 16
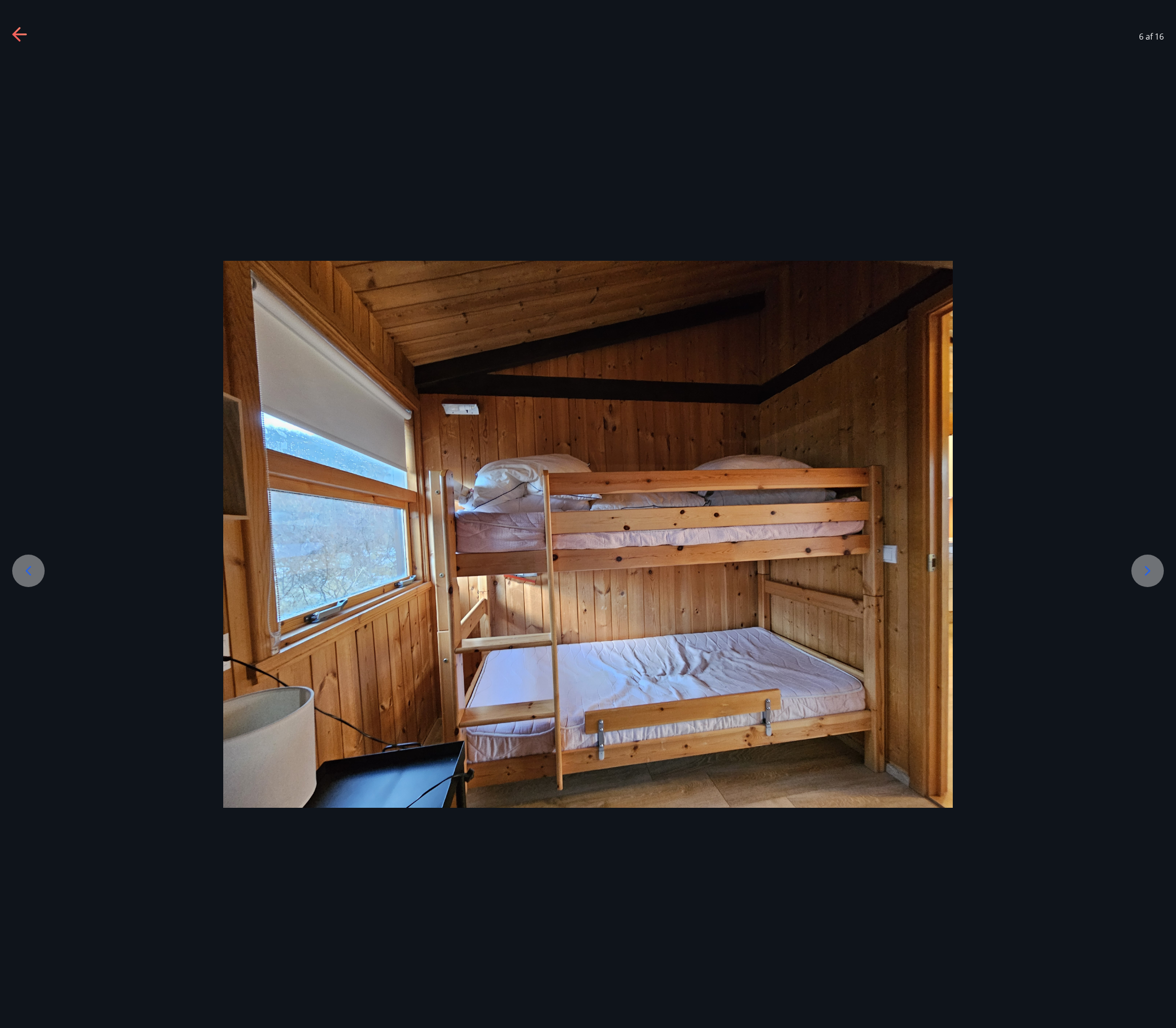
scroll to position [0, 0]
click at [1143, 554] on div at bounding box center [588, 534] width 1176 height 547
click at [1154, 562] on div at bounding box center [1148, 570] width 32 height 32
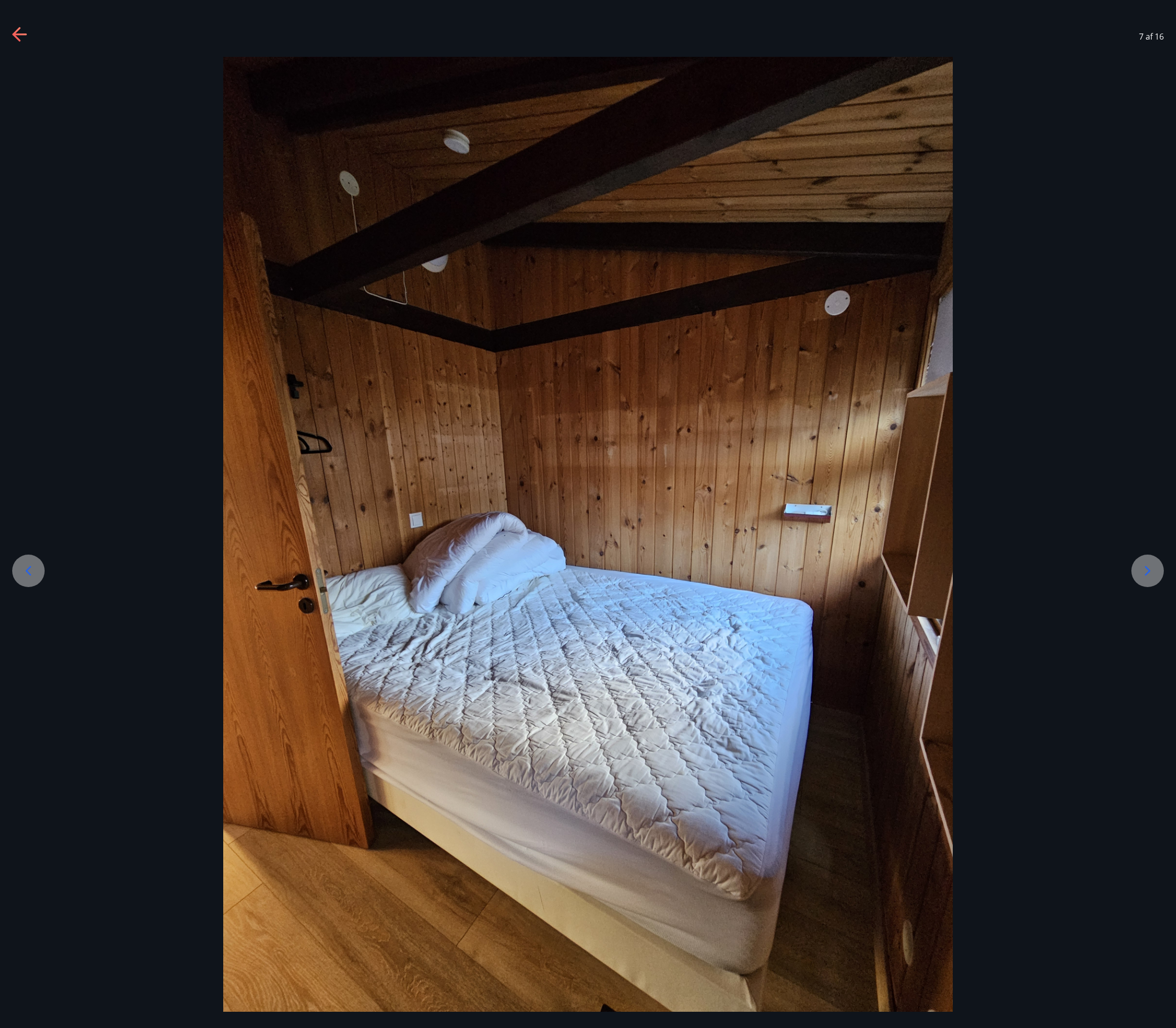
click at [1152, 567] on icon at bounding box center [1148, 570] width 16 height 16
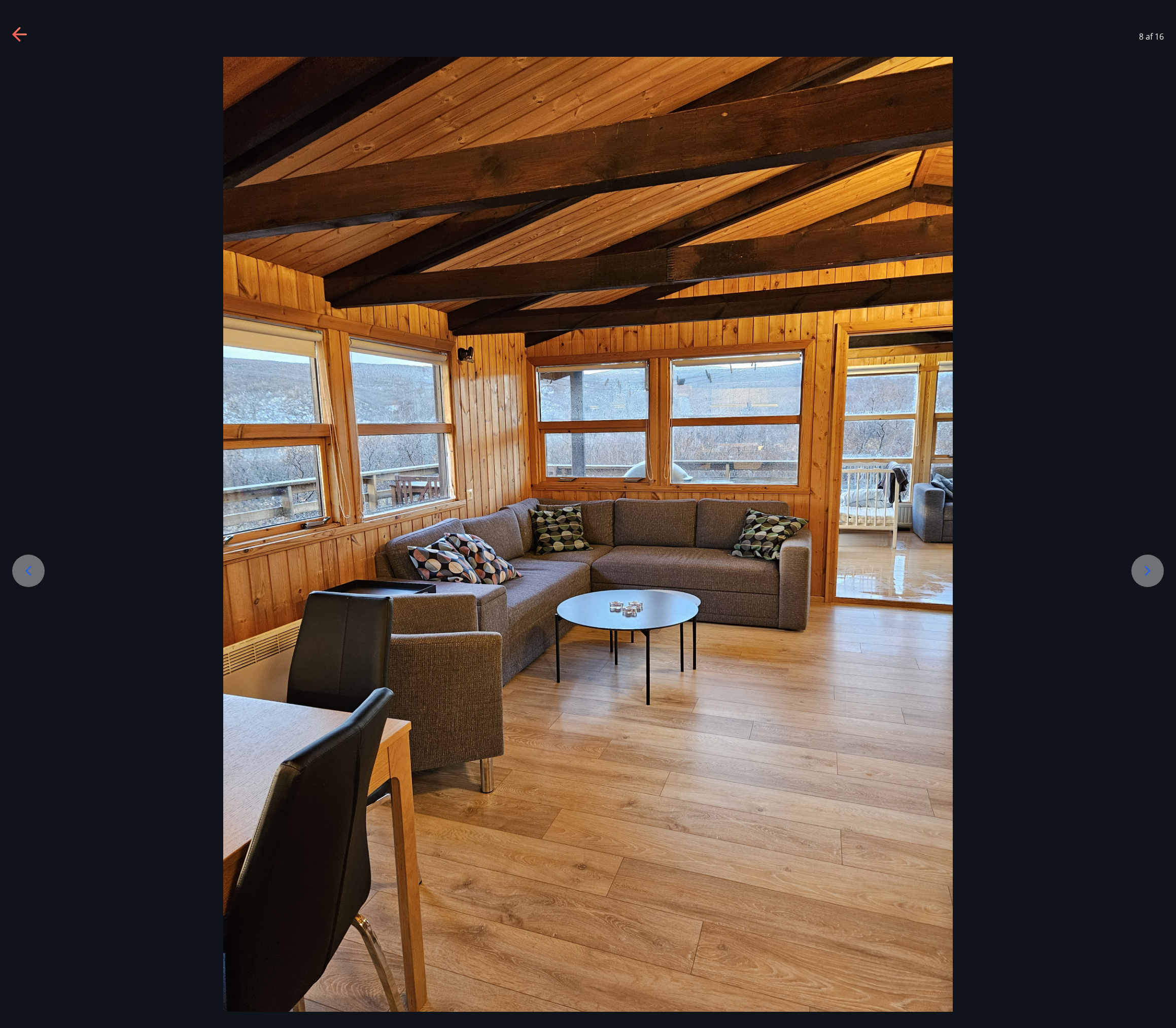
click at [838, 770] on img at bounding box center [588, 543] width 730 height 973
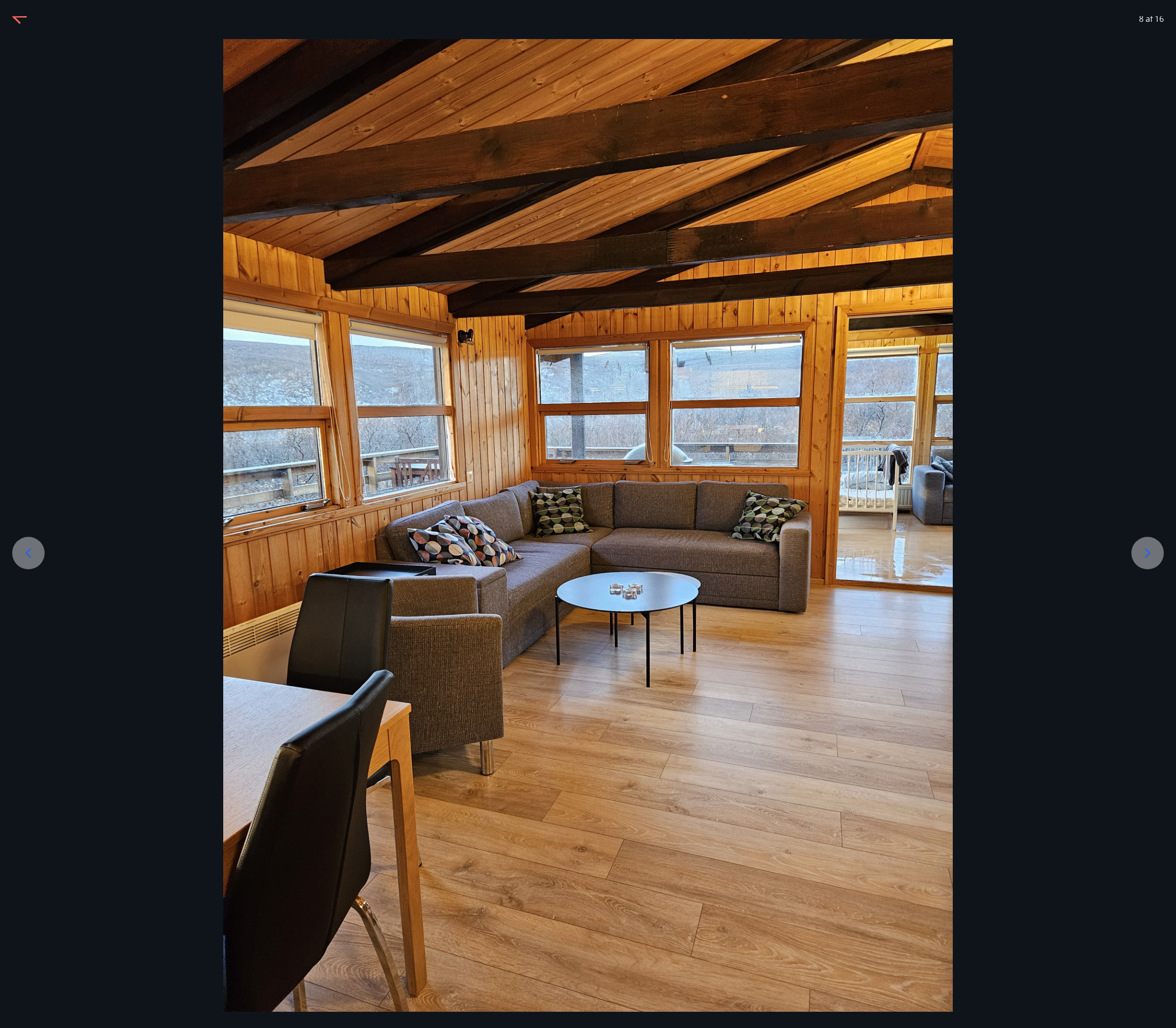
click at [1144, 549] on icon at bounding box center [1148, 553] width 16 height 16
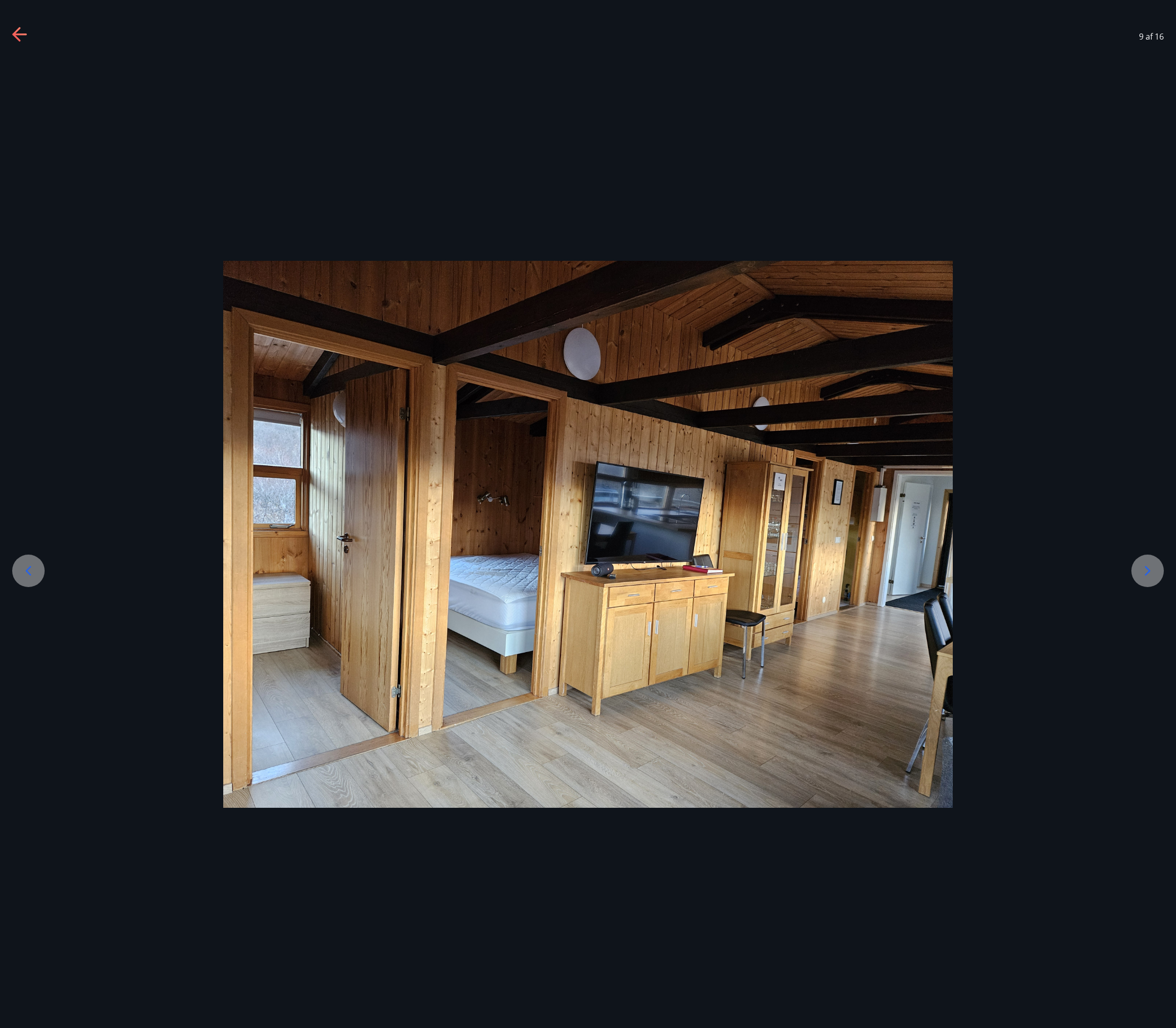
scroll to position [0, 0]
click at [572, 733] on img at bounding box center [588, 534] width 730 height 547
click at [1142, 567] on icon at bounding box center [1148, 570] width 16 height 16
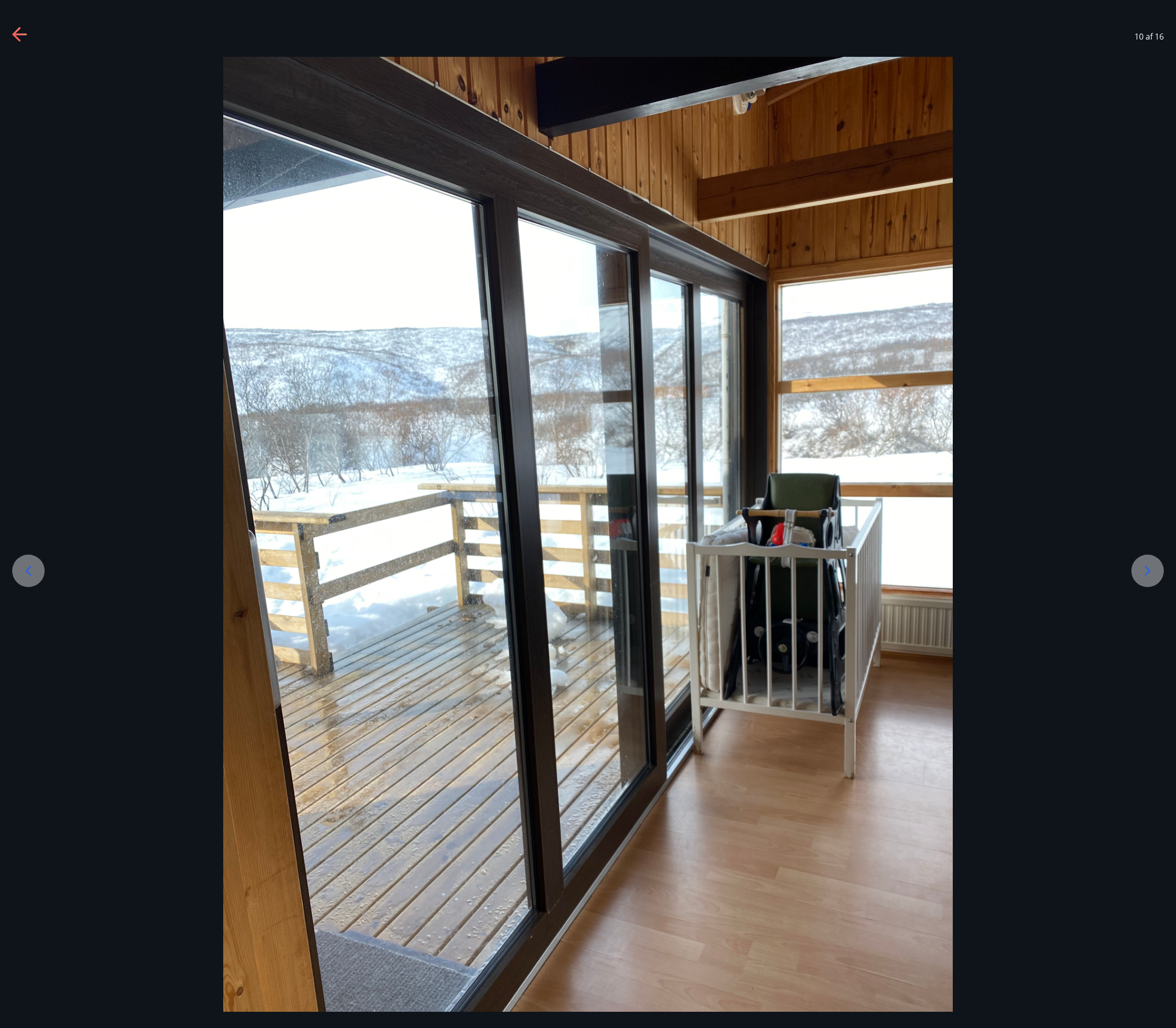
click at [1154, 570] on icon at bounding box center [1148, 570] width 16 height 16
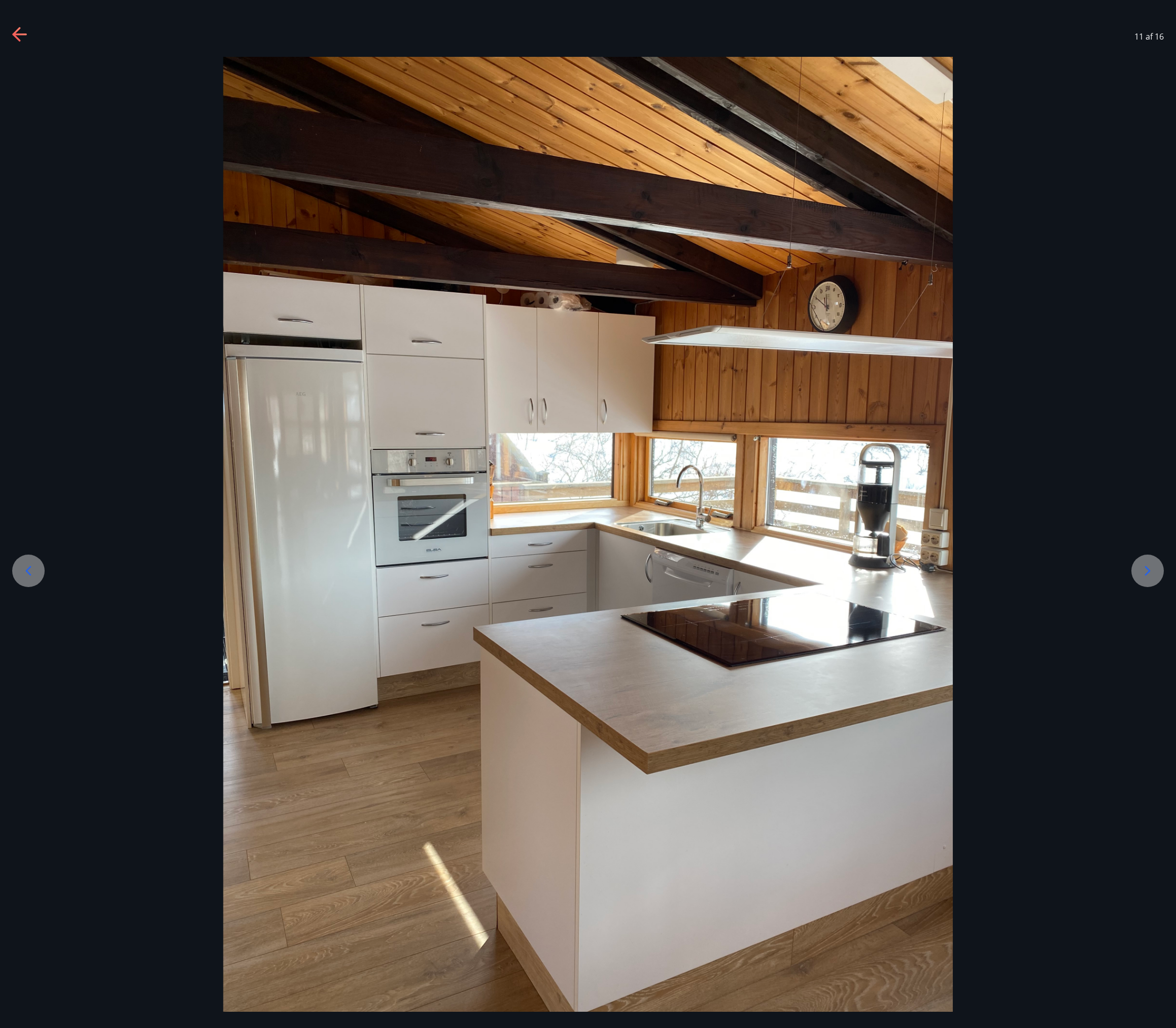
click at [1152, 565] on icon at bounding box center [1148, 570] width 16 height 16
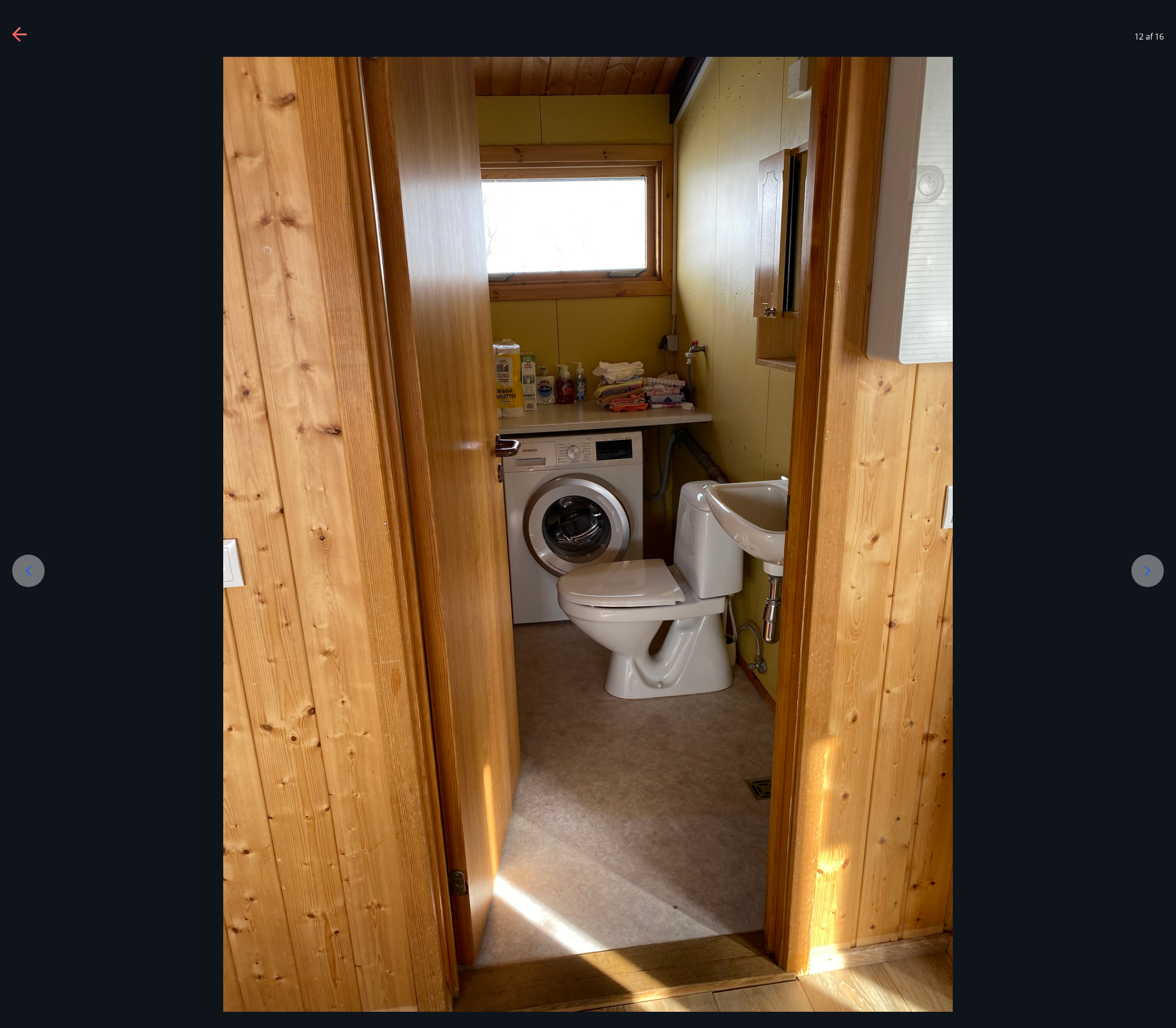
click at [1152, 565] on icon at bounding box center [1148, 570] width 16 height 16
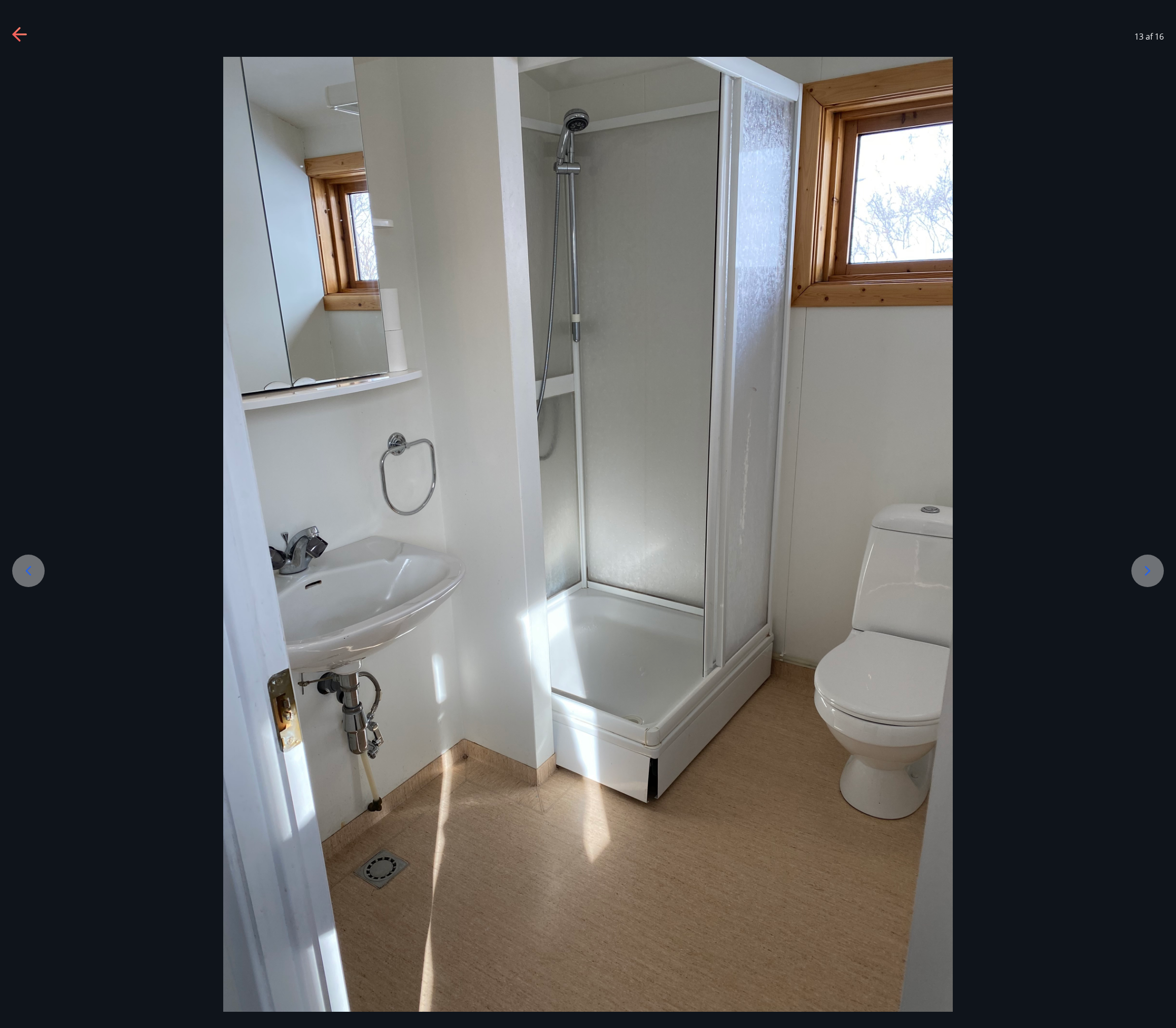
click at [1152, 565] on icon at bounding box center [1148, 570] width 16 height 16
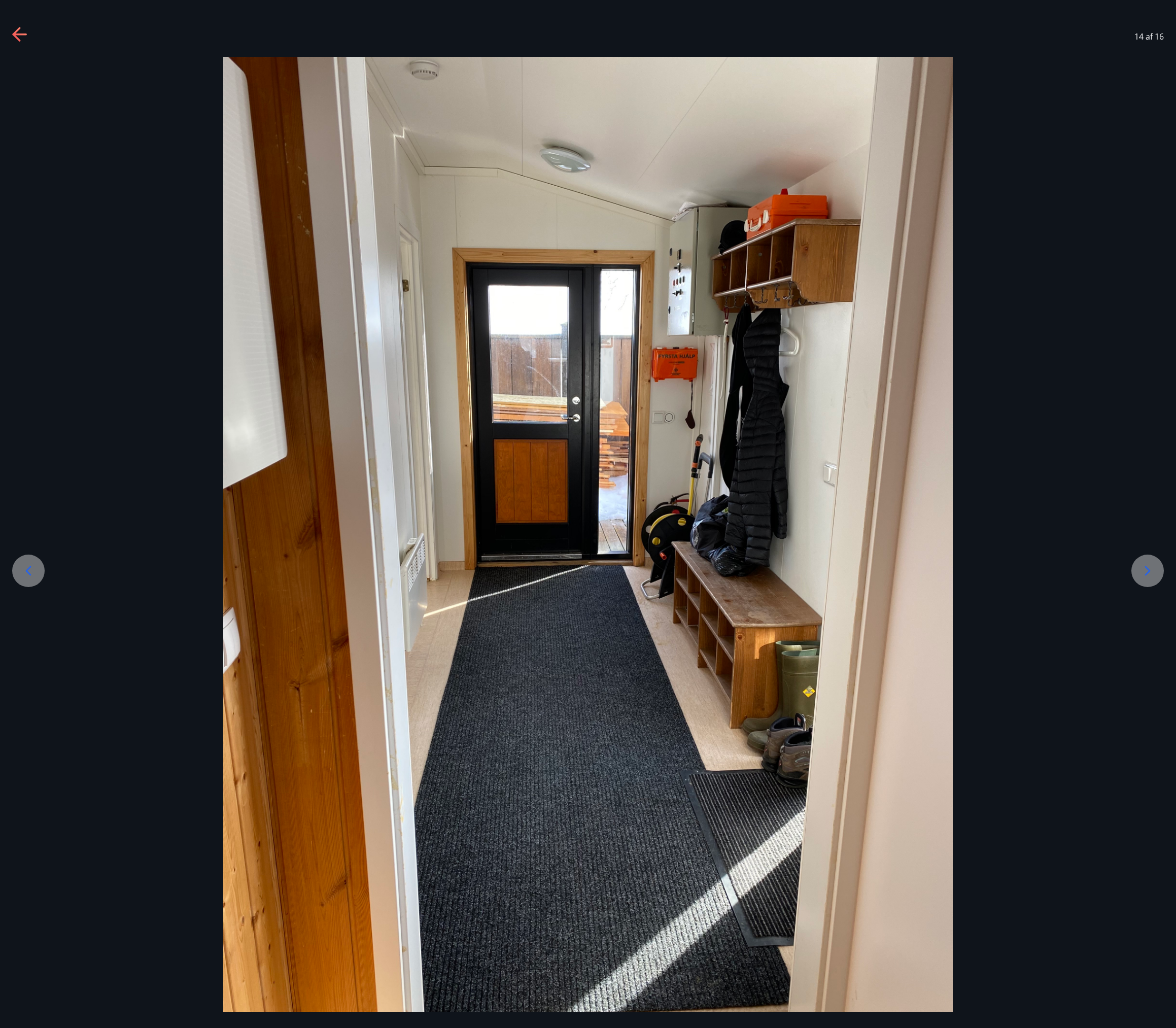
click at [1152, 565] on icon at bounding box center [1148, 570] width 16 height 16
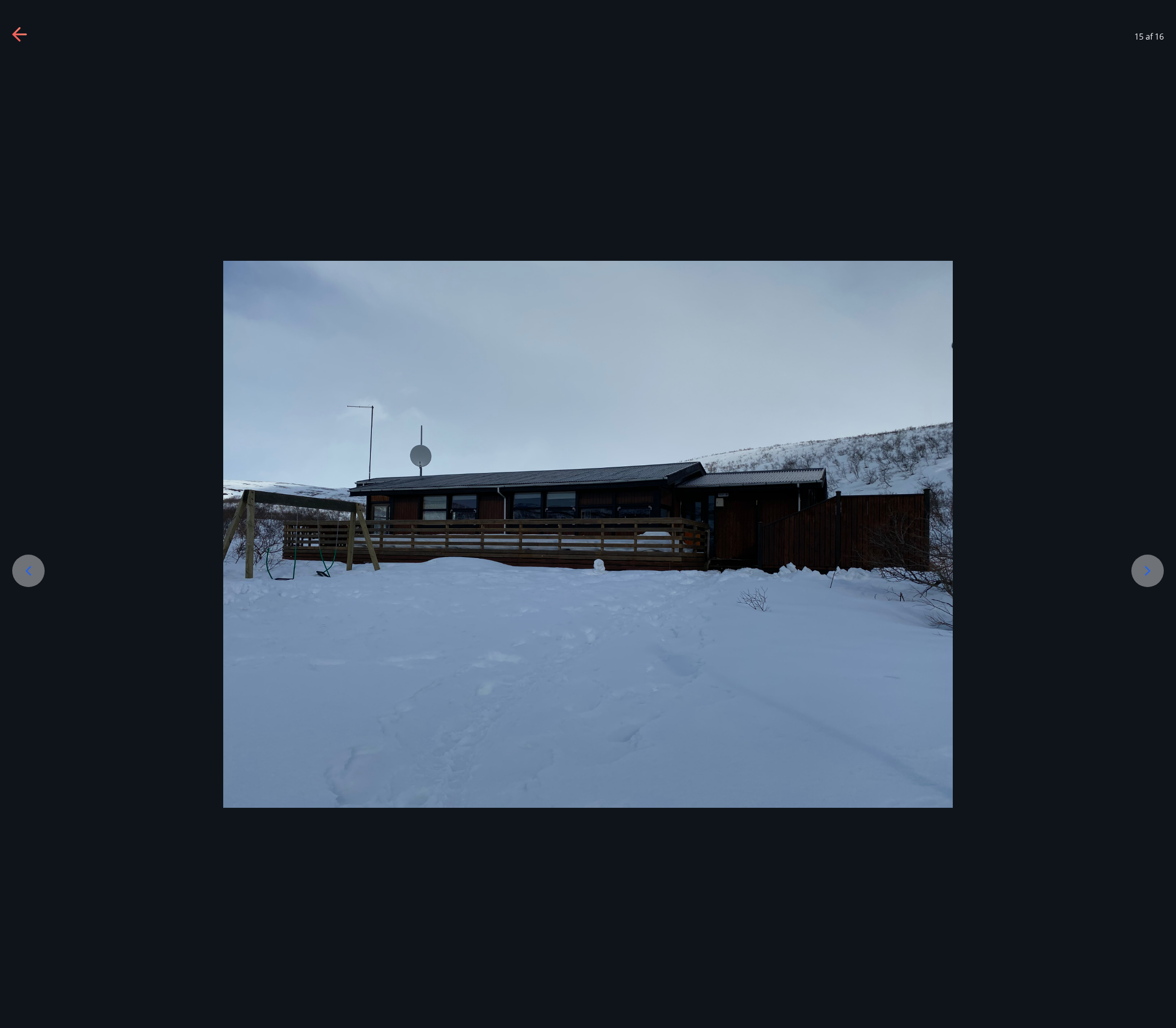
click at [725, 651] on img at bounding box center [588, 534] width 730 height 547
click at [1131, 577] on div at bounding box center [588, 534] width 1176 height 547
click at [1139, 573] on div at bounding box center [1148, 570] width 32 height 32
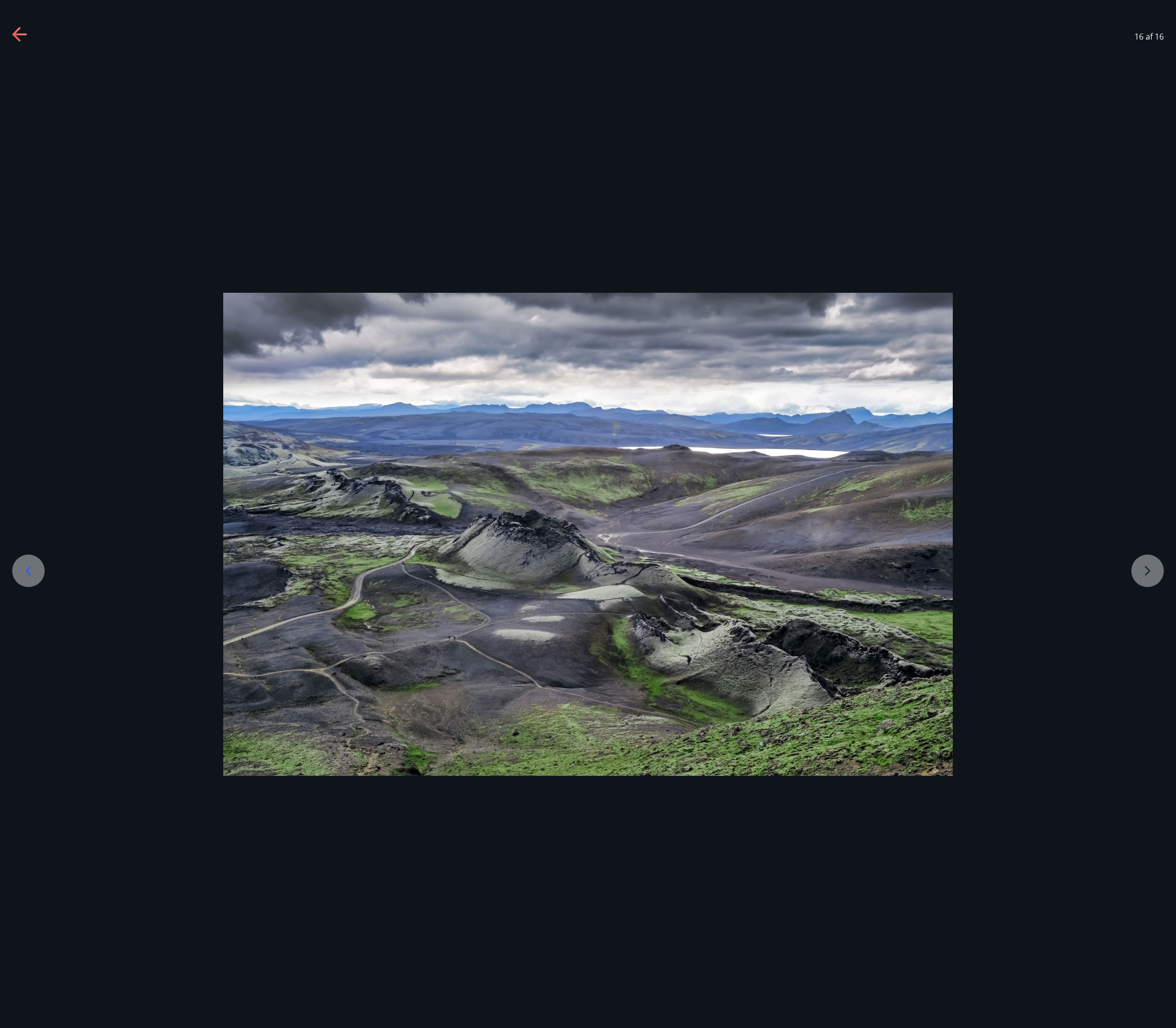
click at [1142, 569] on div at bounding box center [588, 534] width 1176 height 483
click at [14, 33] on icon at bounding box center [16, 34] width 8 height 14
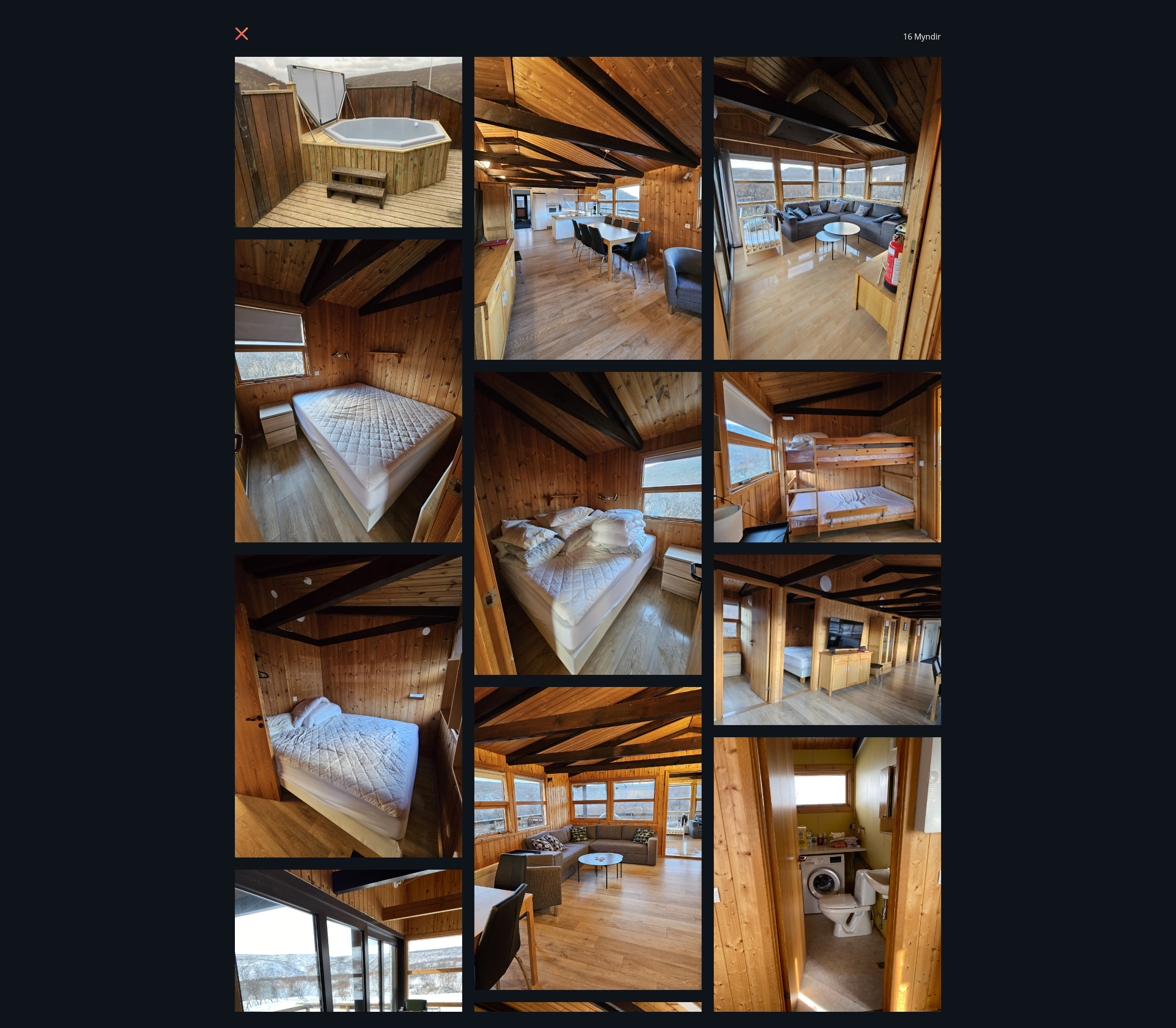
click at [238, 35] on icon at bounding box center [243, 35] width 16 height 16
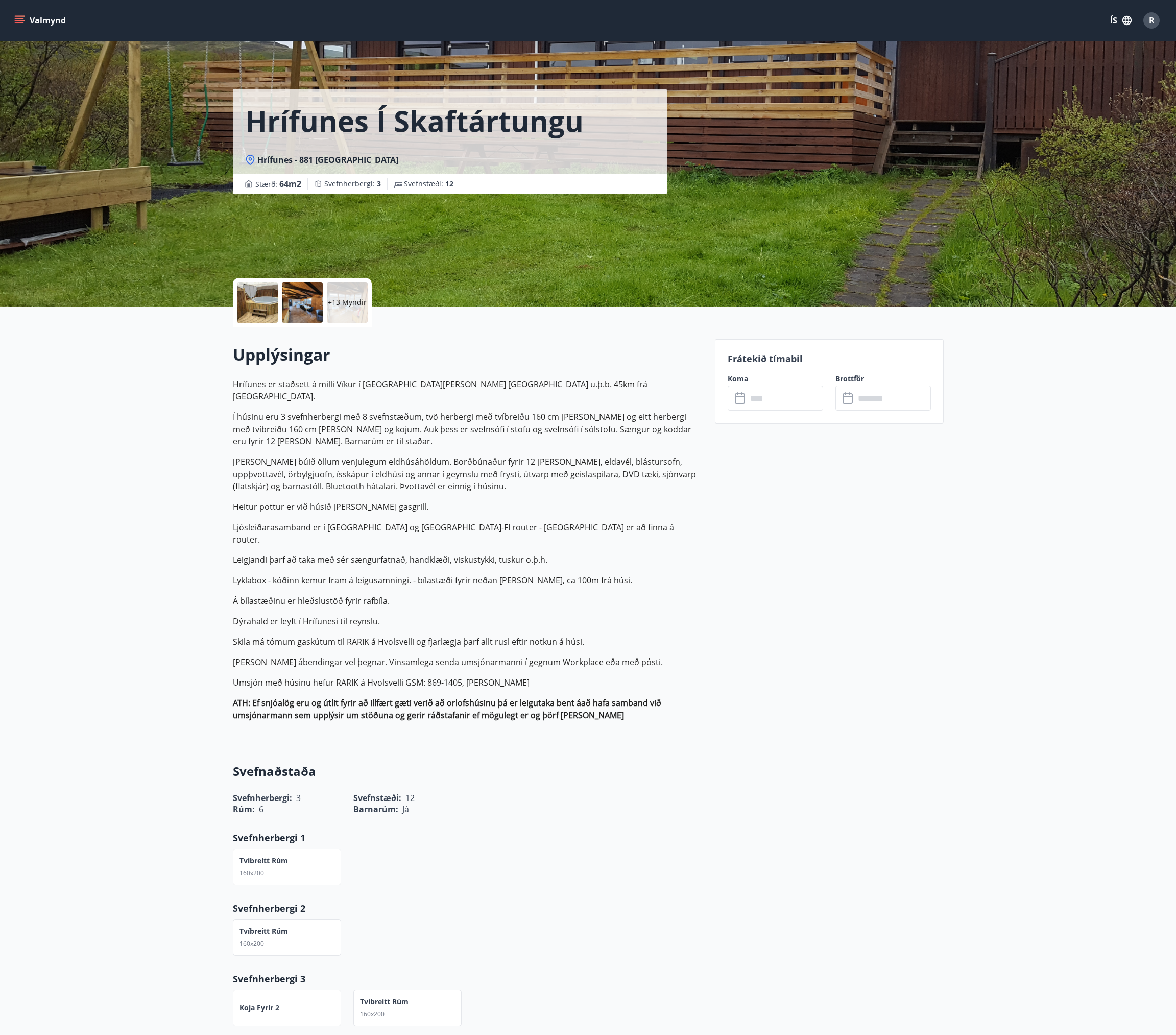
click at [767, 401] on input "text" at bounding box center [785, 398] width 76 height 25
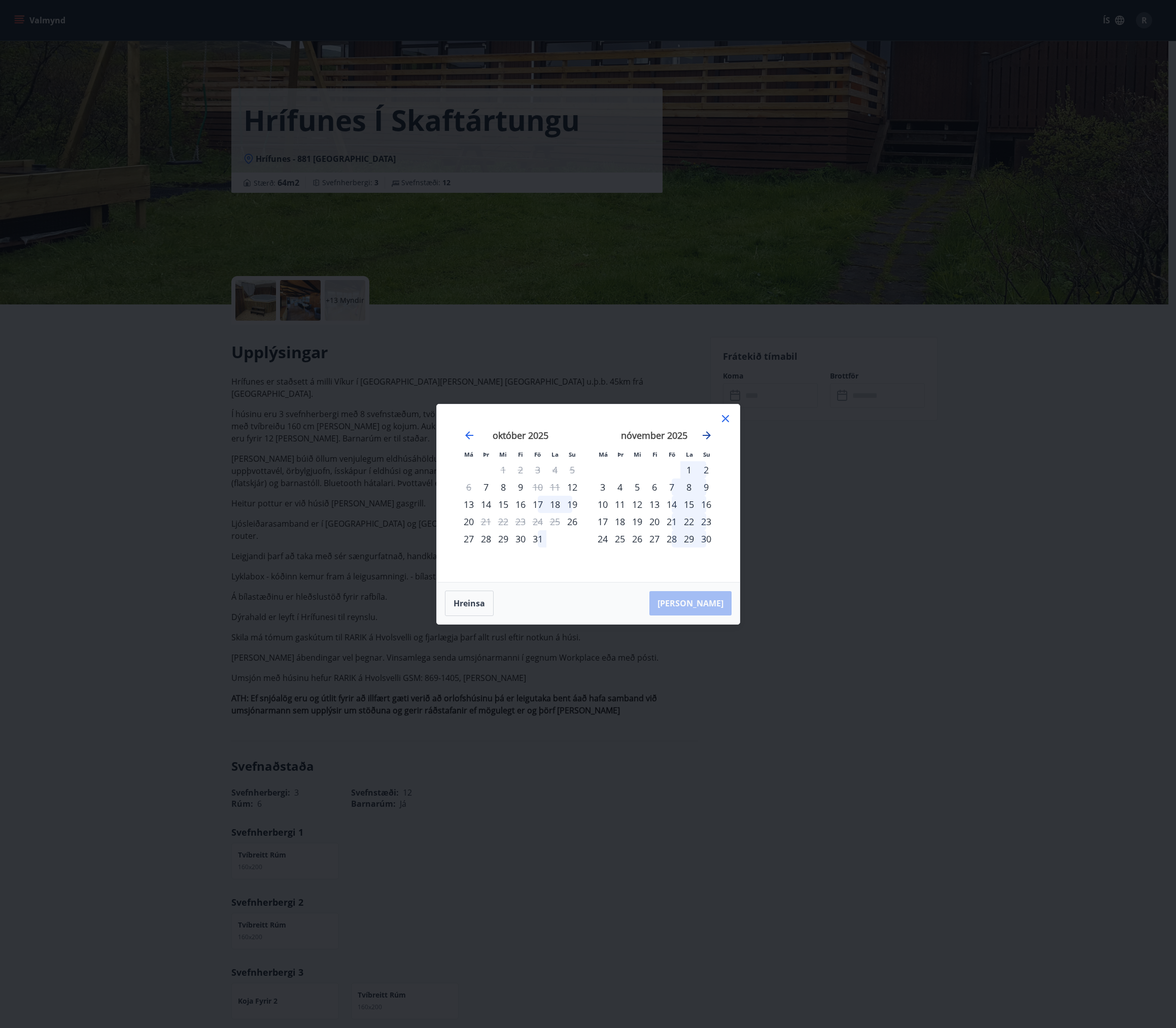
click at [704, 434] on icon "Move forward to switch to the next month." at bounding box center [707, 435] width 12 height 12
click at [604, 522] on div "22" at bounding box center [603, 522] width 17 height 17
click at [673, 523] on div "26" at bounding box center [672, 522] width 17 height 17
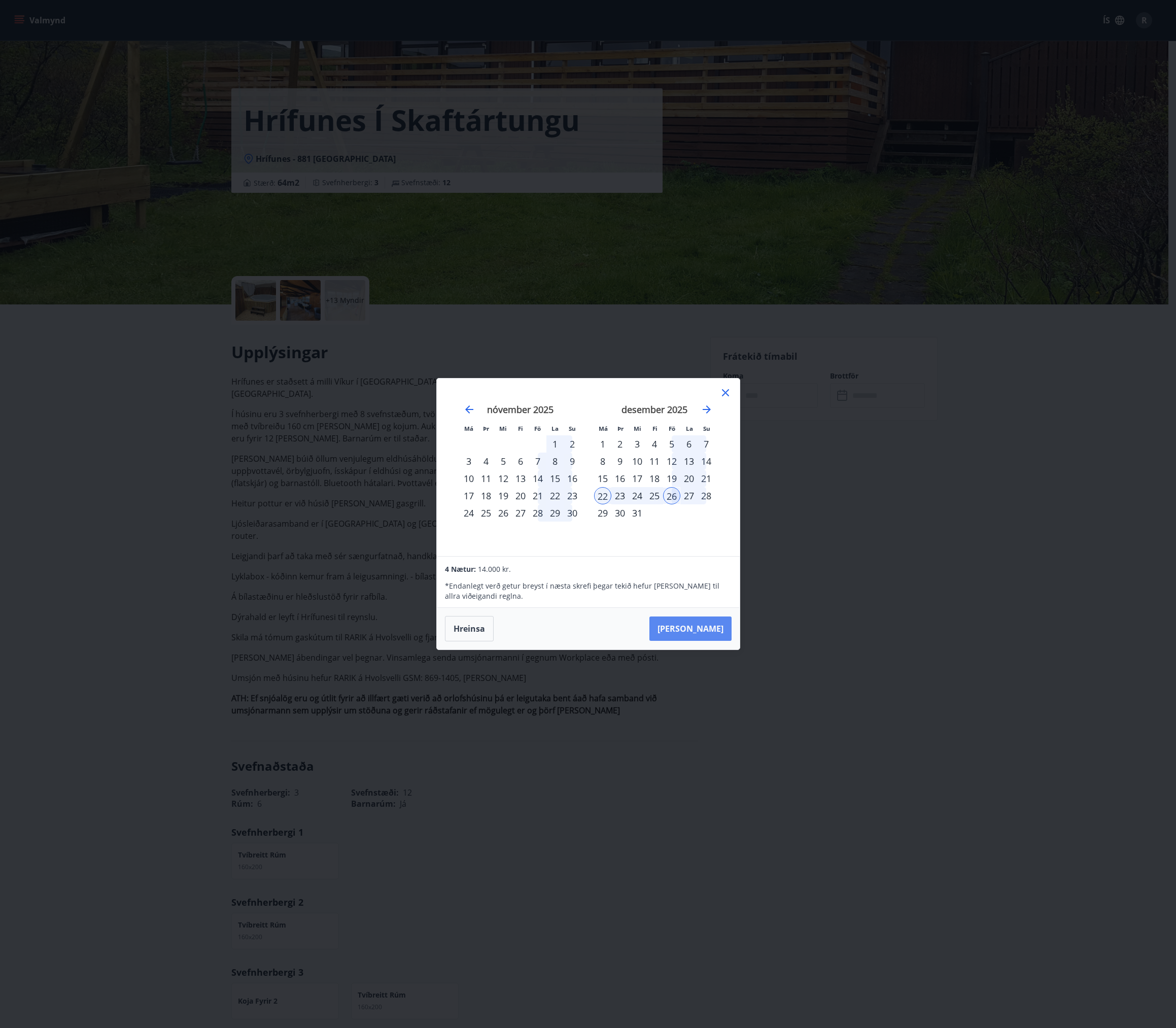
click at [708, 629] on button "Taka Frá" at bounding box center [690, 629] width 82 height 24
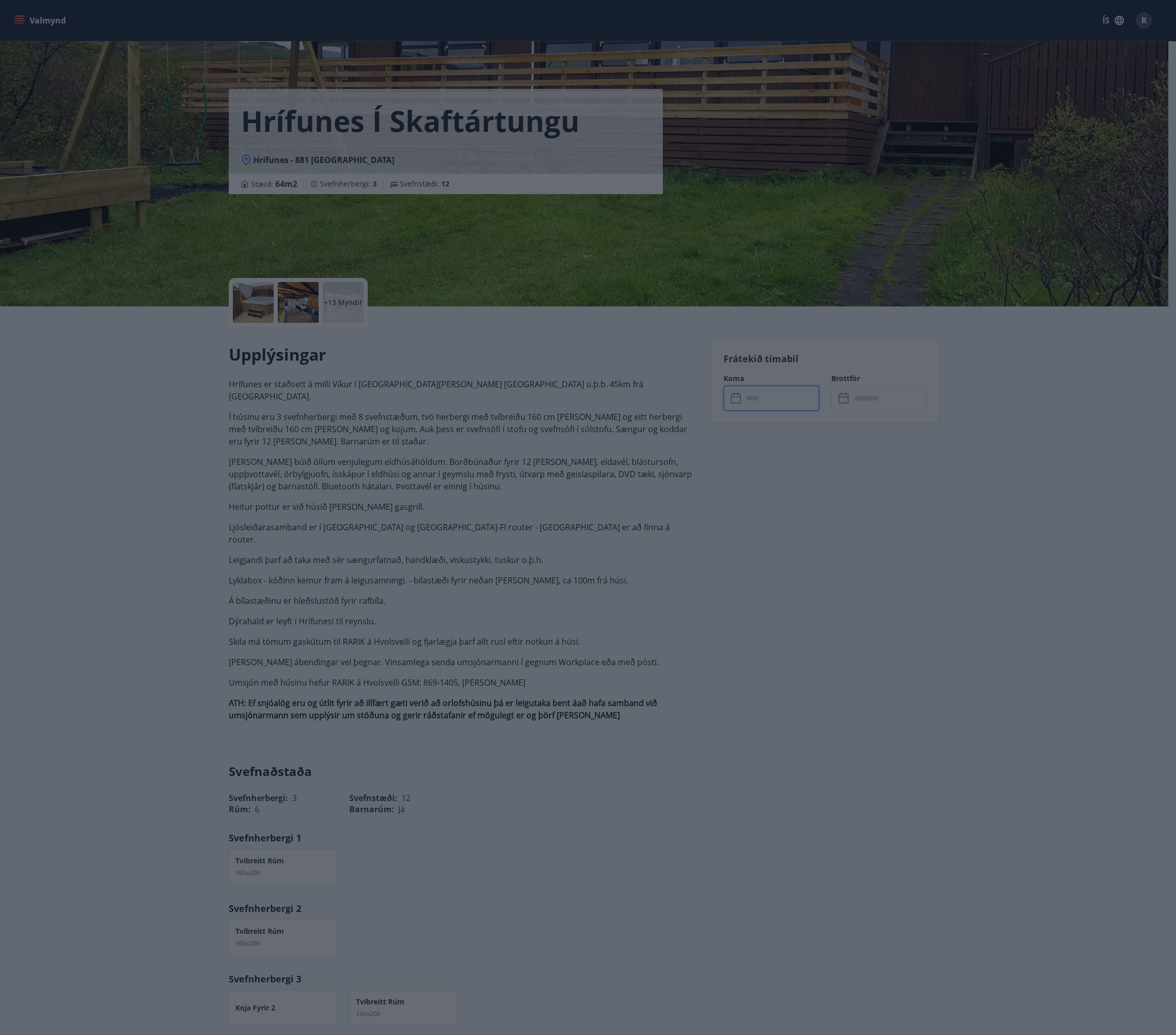
type input "******"
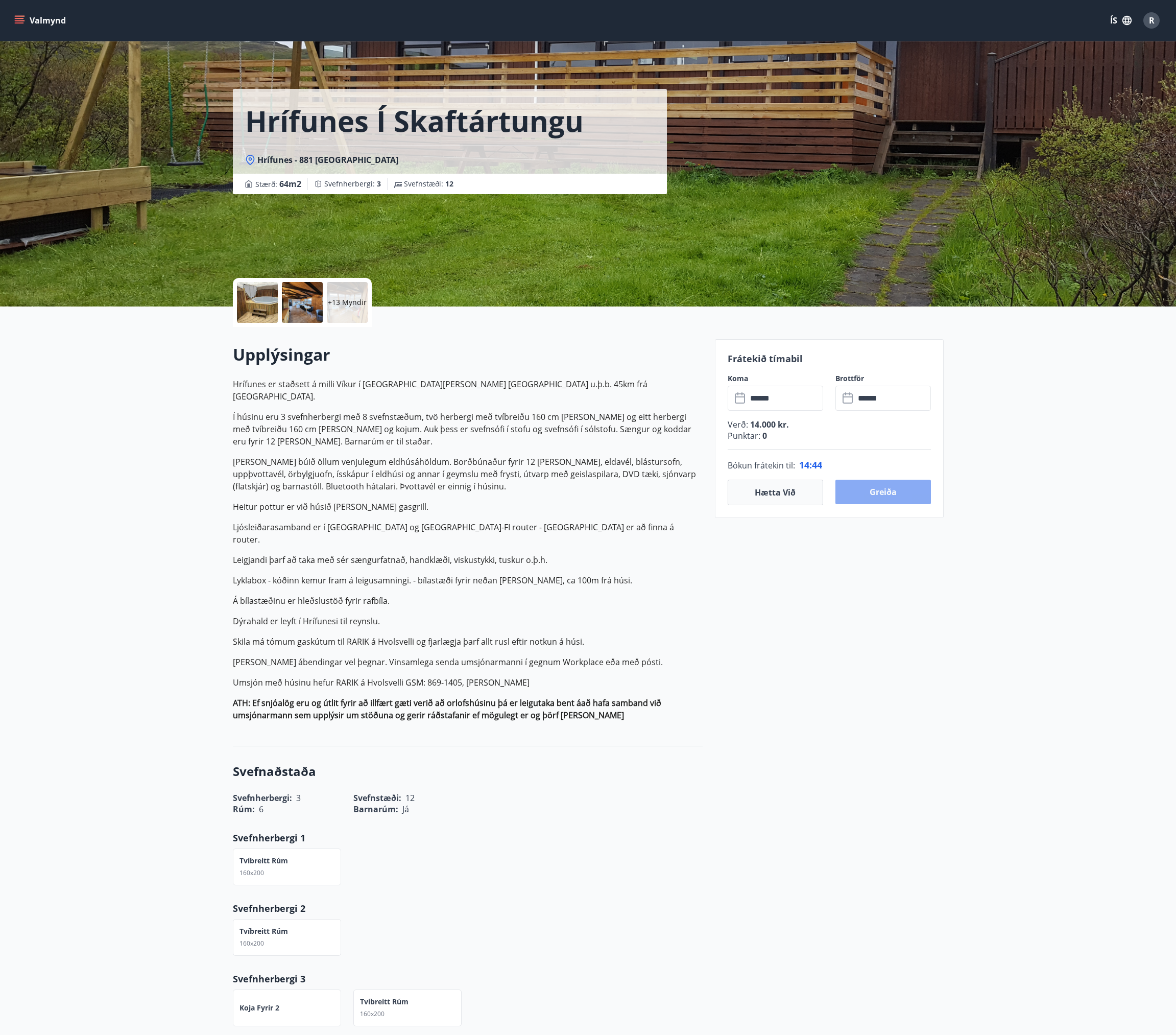
click at [917, 488] on button "Greiða" at bounding box center [883, 492] width 95 height 24
